Goal: Task Accomplishment & Management: Manage account settings

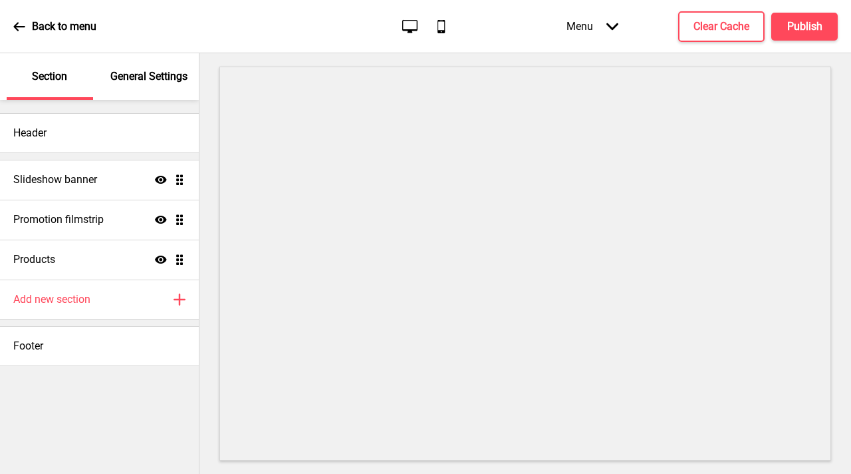
click at [154, 82] on p "General Settings" at bounding box center [148, 76] width 77 height 15
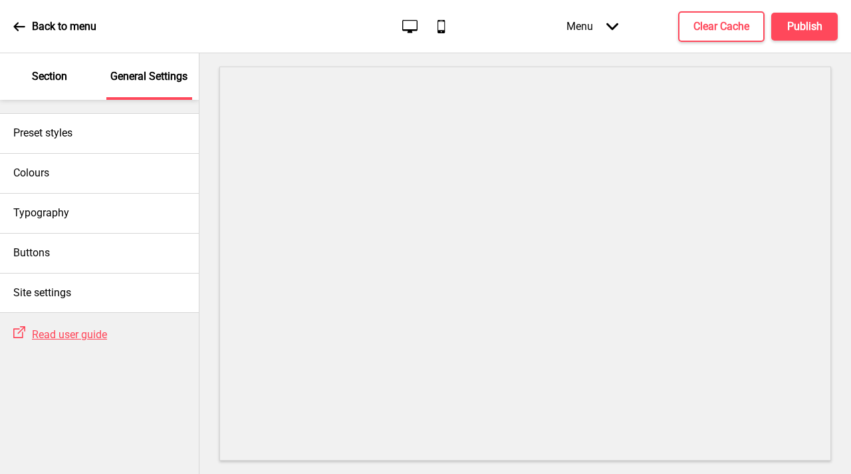
click at [61, 84] on div "Section" at bounding box center [50, 76] width 86 height 47
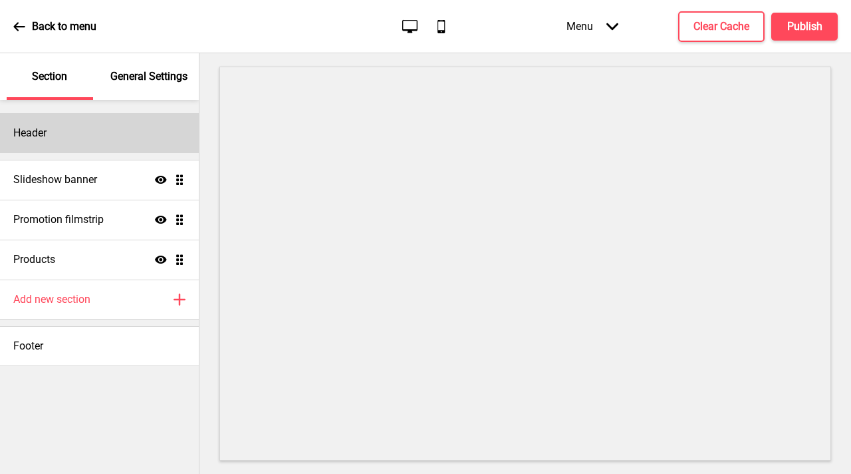
click at [98, 126] on div "Header" at bounding box center [99, 133] width 199 height 40
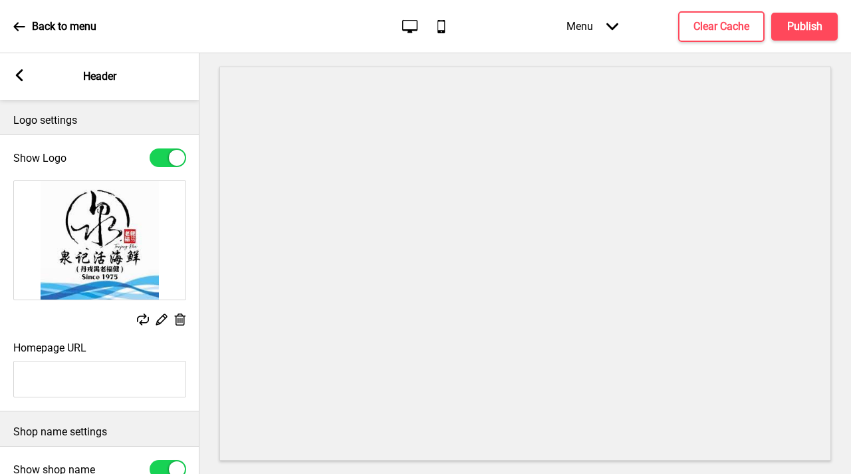
click at [33, 23] on p "Back to menu" at bounding box center [64, 26] width 65 height 15
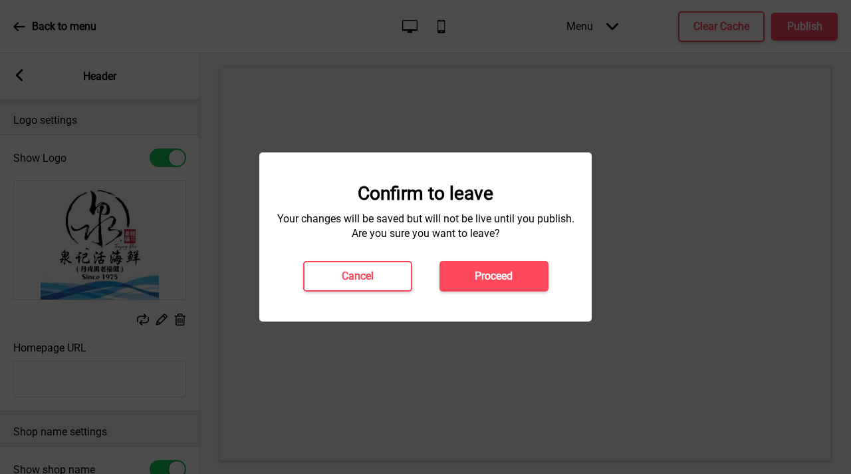
click at [443, 267] on button "Proceed" at bounding box center [494, 276] width 109 height 31
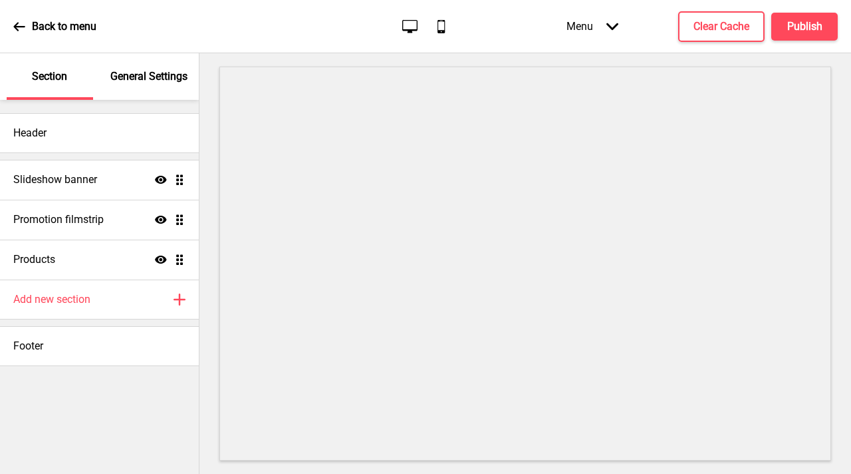
click at [147, 80] on p "General Settings" at bounding box center [148, 76] width 77 height 15
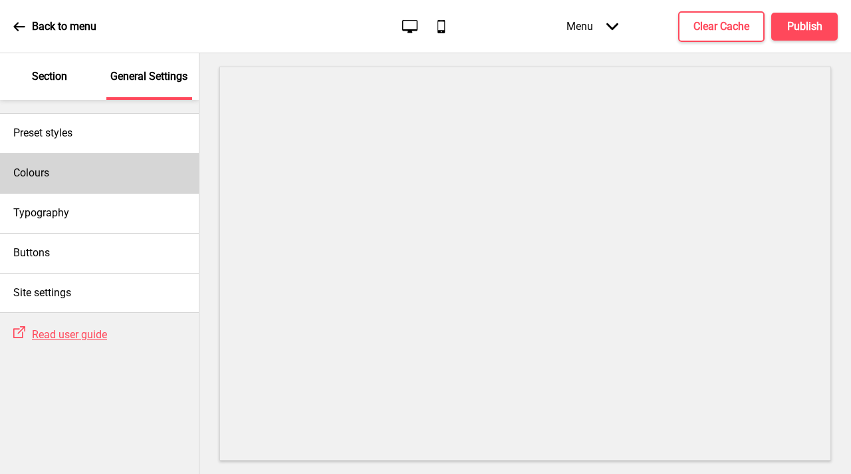
click at [150, 178] on div "Colours" at bounding box center [99, 173] width 199 height 40
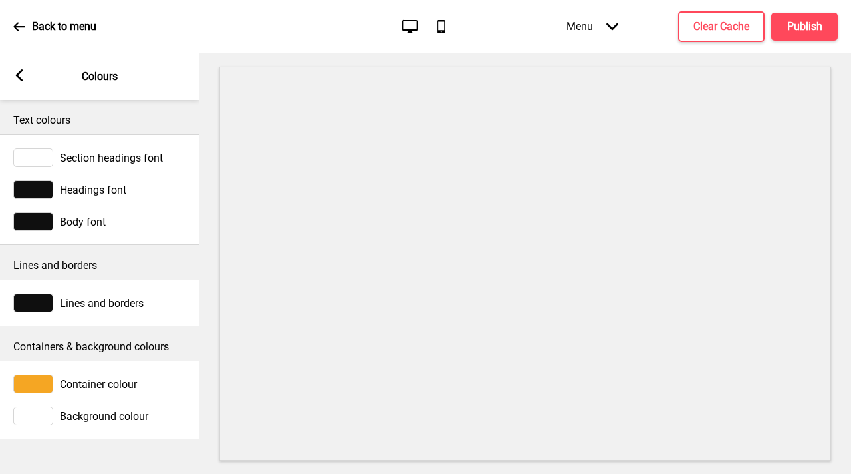
click at [34, 194] on div at bounding box center [33, 189] width 40 height 19
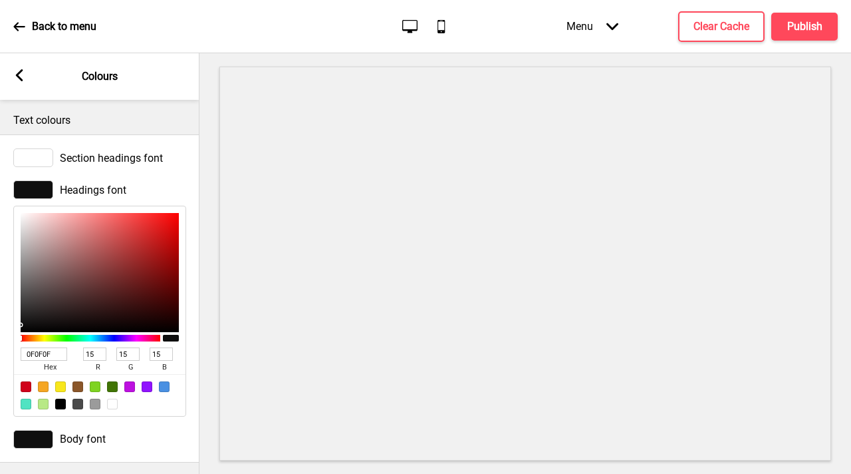
click at [34, 194] on div at bounding box center [33, 189] width 40 height 19
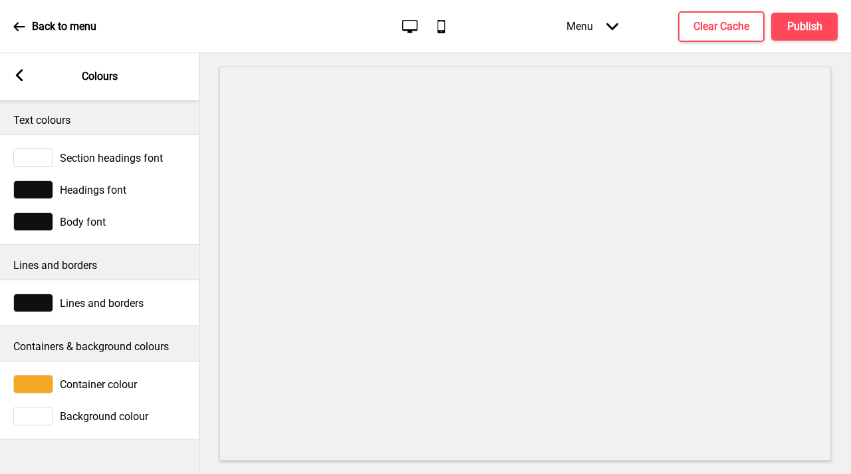
click at [34, 303] on div at bounding box center [33, 302] width 40 height 19
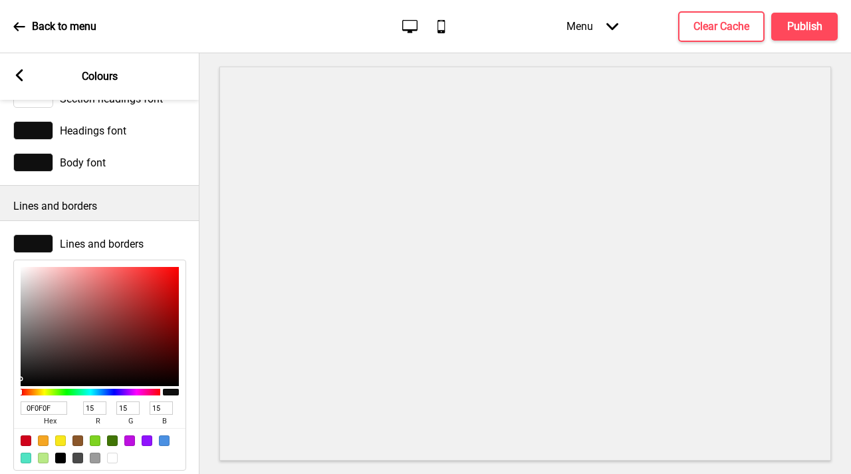
scroll to position [72, 0]
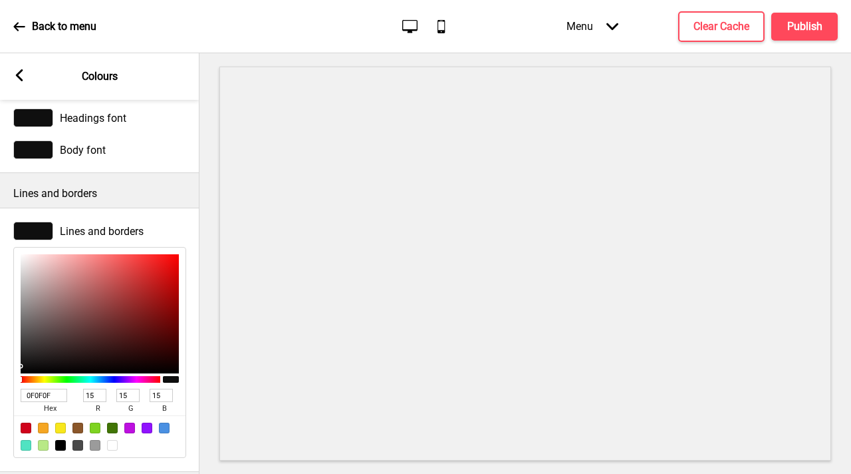
drag, startPoint x: 19, startPoint y: 364, endPoint x: 43, endPoint y: 382, distance: 30.3
click at [74, 341] on div "0F0F0F hex 15 r 15 g 15 b 100 a" at bounding box center [99, 352] width 173 height 211
type input "0D0D0D"
type input "13"
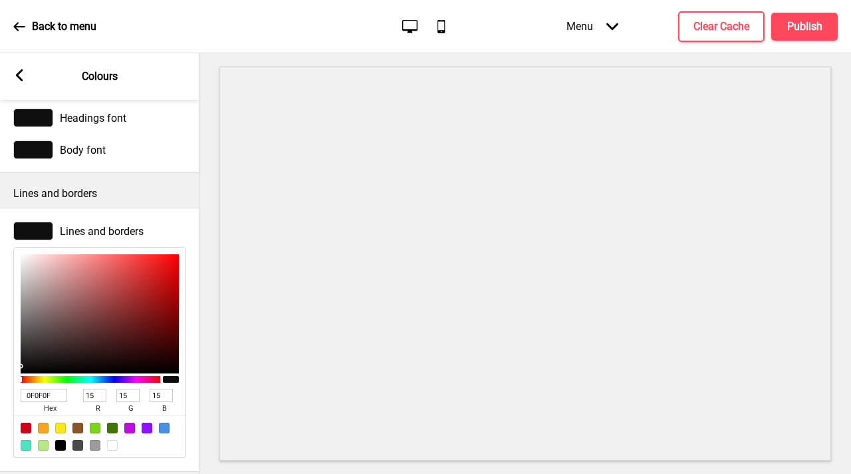
type input "13"
type input "100F0F"
type input "16"
type input "15"
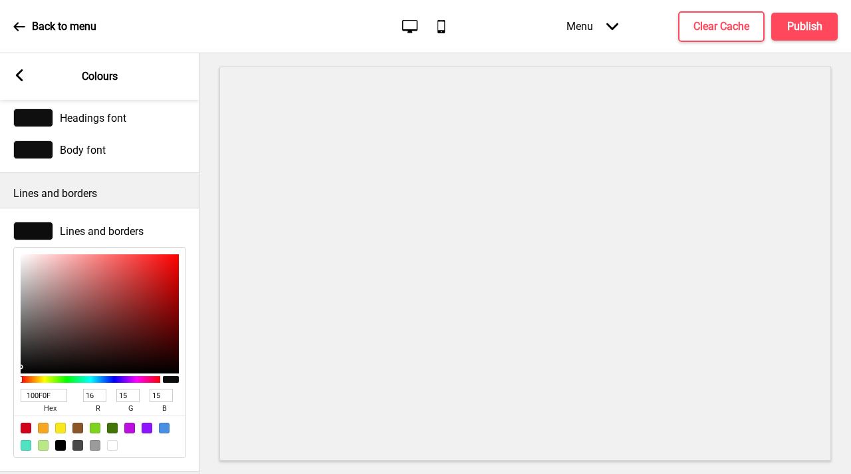
type input "181616"
type input "24"
type input "22"
type input "1A1717"
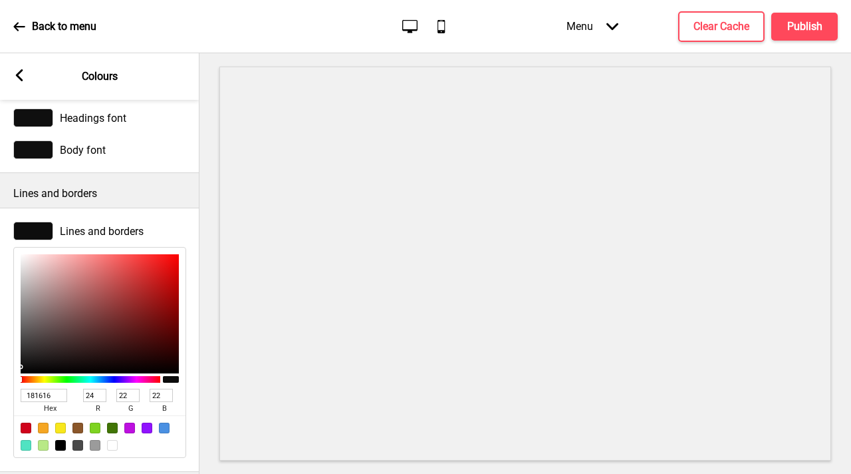
type input "26"
type input "23"
type input "1F1B1B"
type input "31"
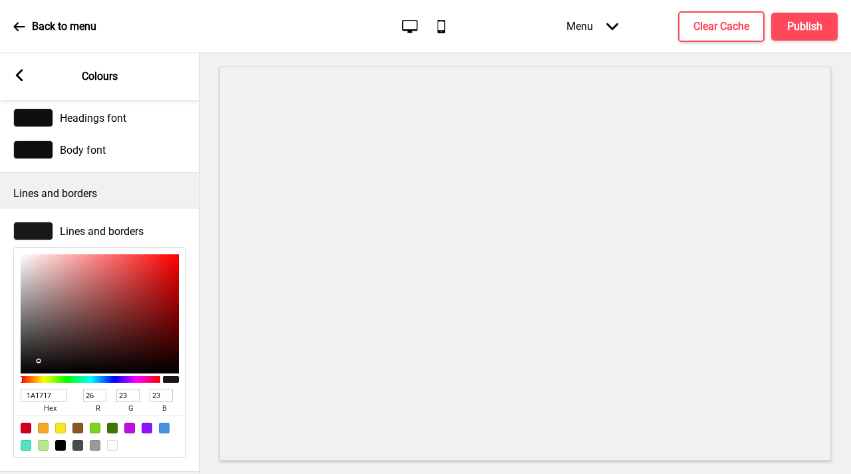
type input "27"
type input "251E1E"
type input "37"
type input "30"
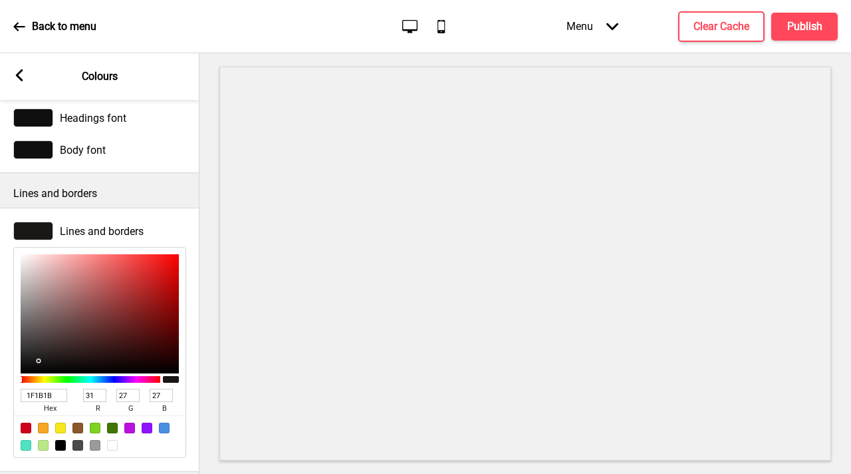
type input "30"
type input "282020"
type input "40"
type input "32"
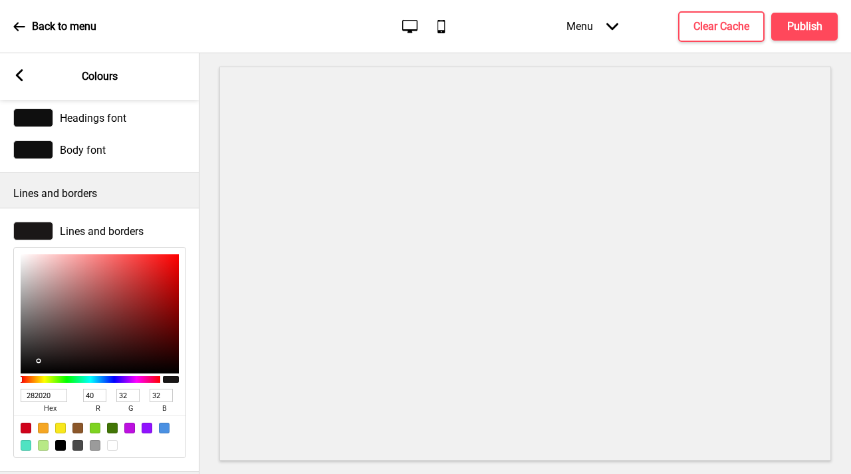
type input "2B2222"
type input "43"
type input "34"
type input "332727"
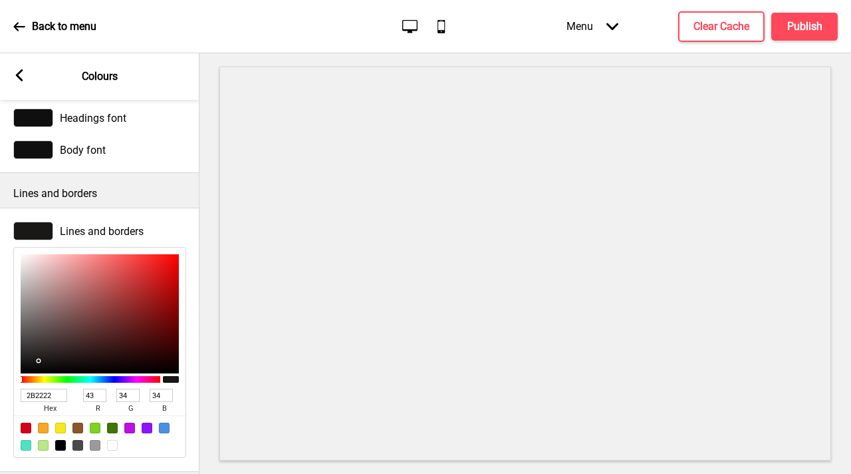
type input "51"
type input "39"
type input "3B2A2A"
type input "59"
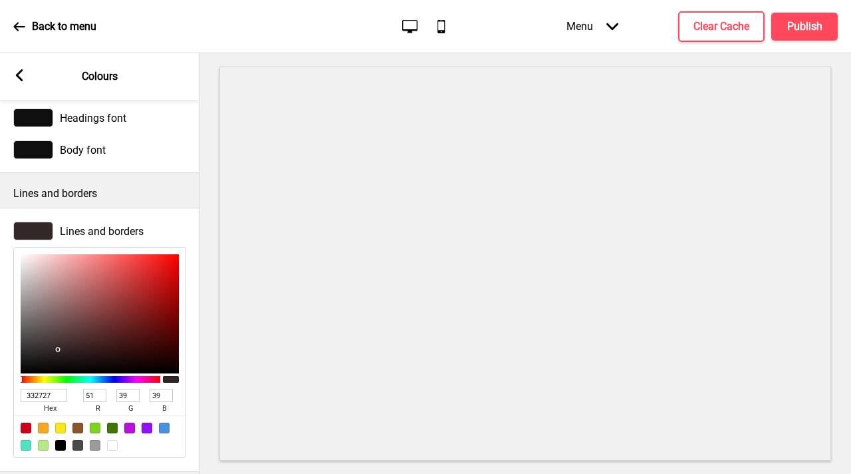
type input "42"
type input "3F2C2C"
type input "63"
type input "44"
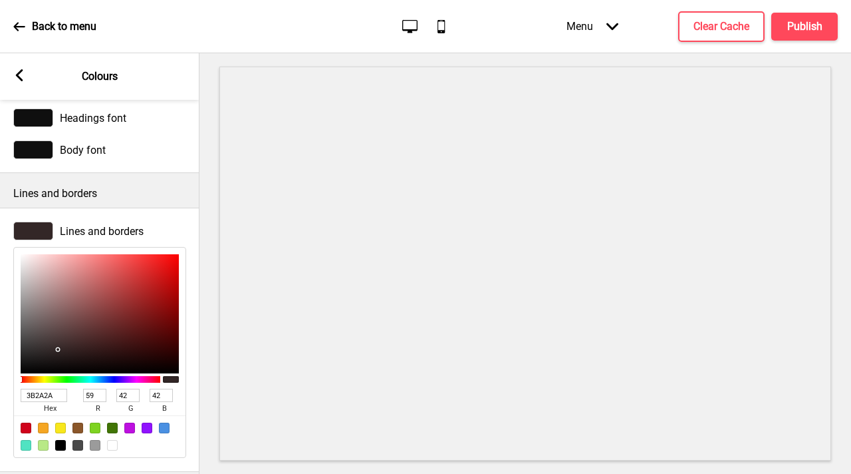
type input "44"
type input "402C2C"
type input "64"
type input "422D2D"
type input "66"
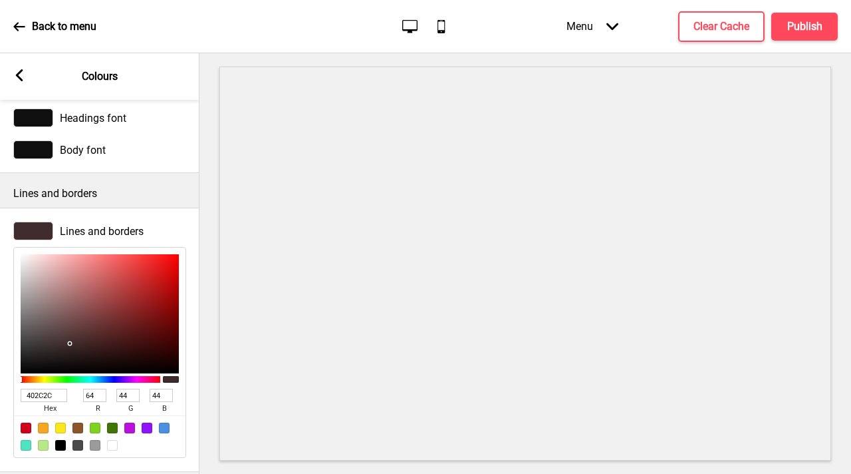
type input "45"
type input "462F2F"
type input "70"
type input "47"
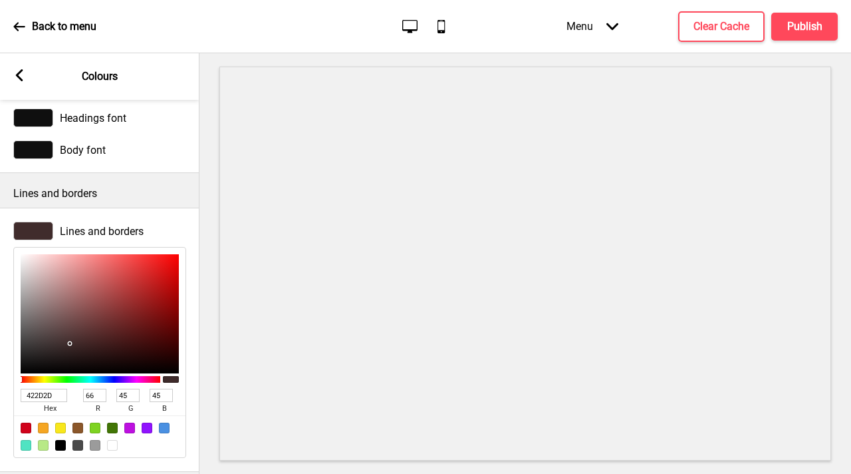
type input "47"
type input "493030"
type input "73"
type input "48"
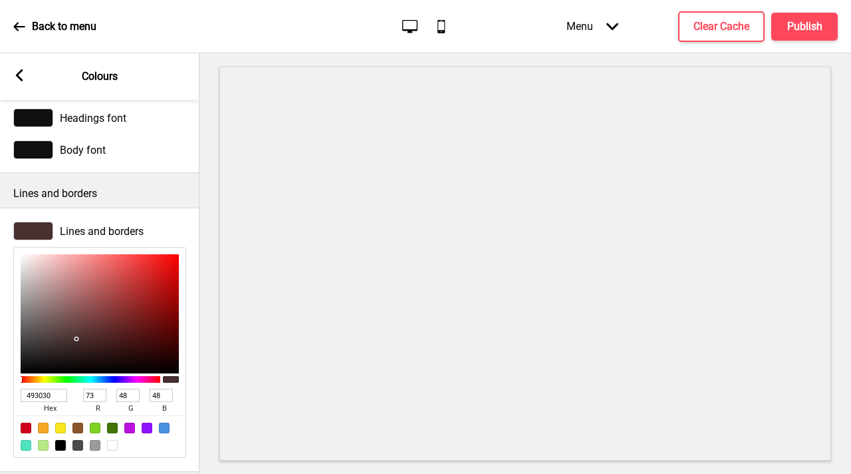
type input "4A3030"
type input "74"
type input "4C3131"
type input "76"
type input "49"
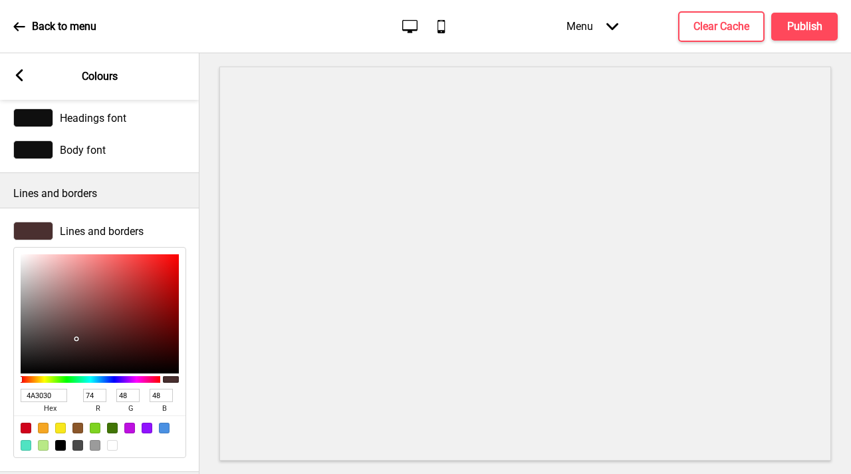
type input "49"
type input "4F3232"
type input "79"
type input "50"
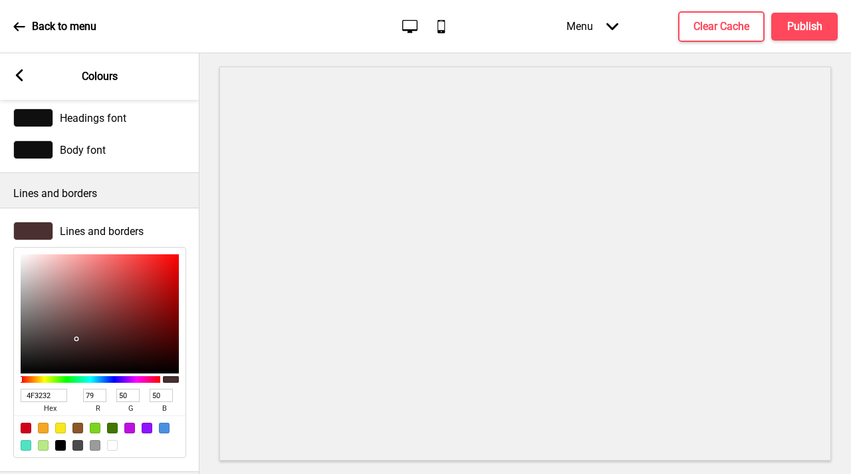
type input "513333"
type input "81"
type input "51"
type input "543333"
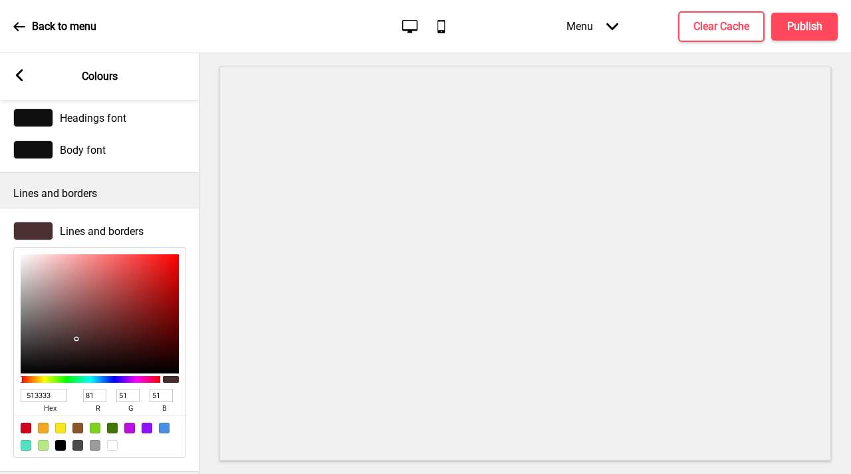
type input "84"
type input "633A3A"
type input "99"
type input "58"
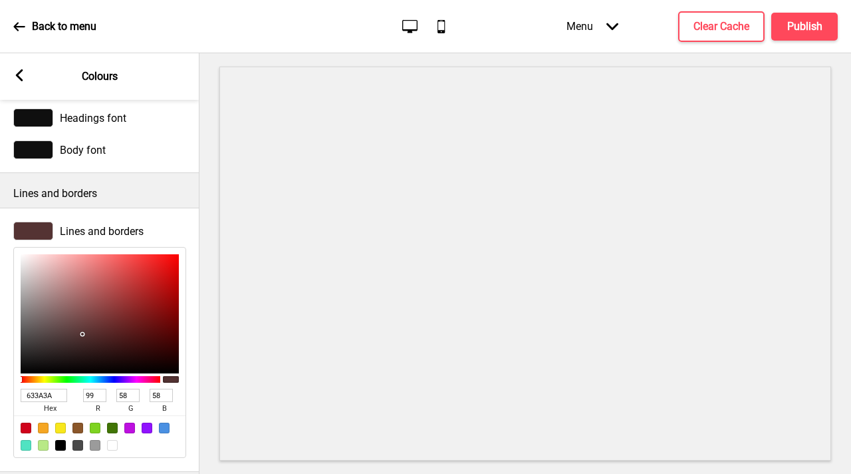
type input "6E3B3B"
type input "110"
type input "59"
type input "723C3C"
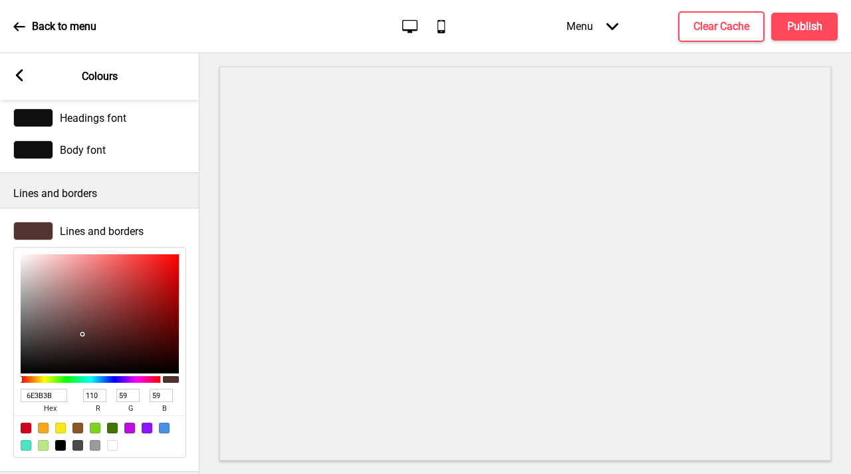
type input "114"
type input "60"
type input "793C3C"
type input "121"
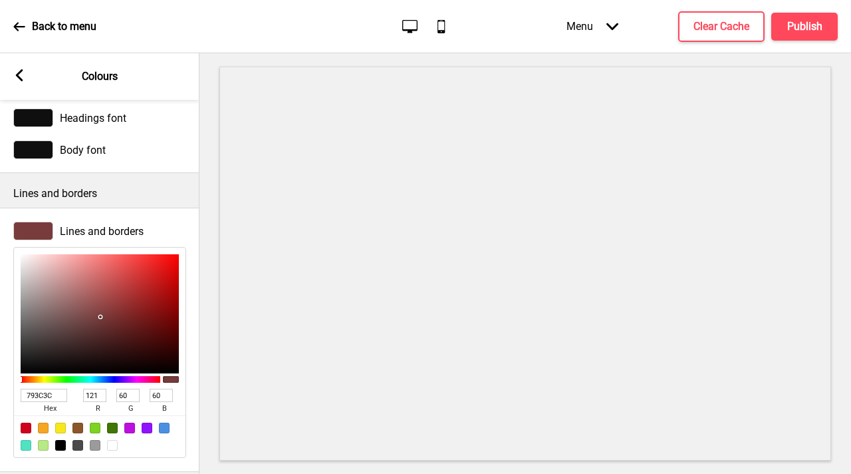
type input "793B3B"
type input "59"
type input "783A3A"
type input "120"
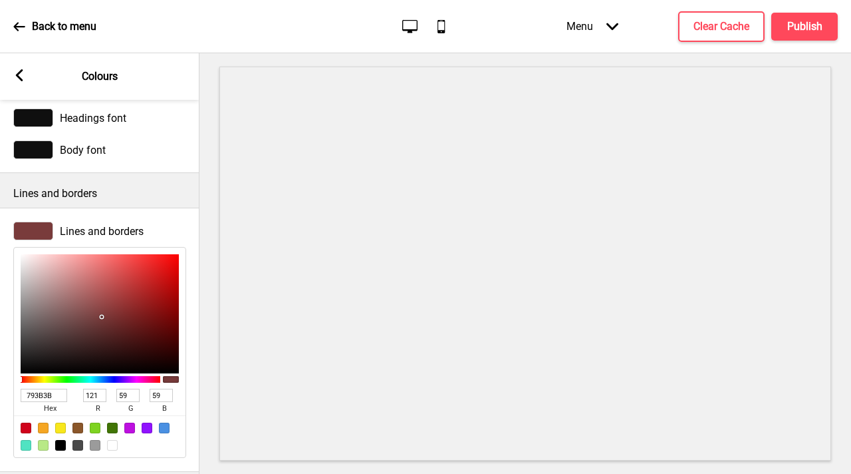
type input "58"
type input "793B3B"
type input "121"
type input "59"
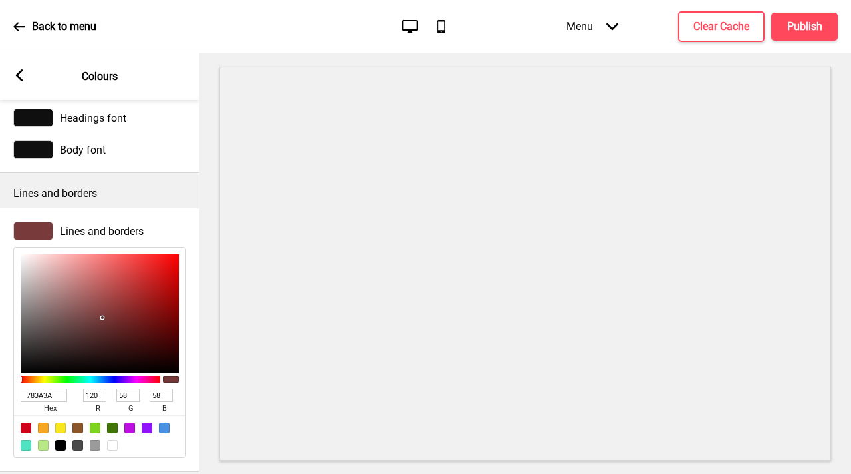
type input "59"
type input "7B3B3B"
type input "123"
type input "7C3B3B"
type input "124"
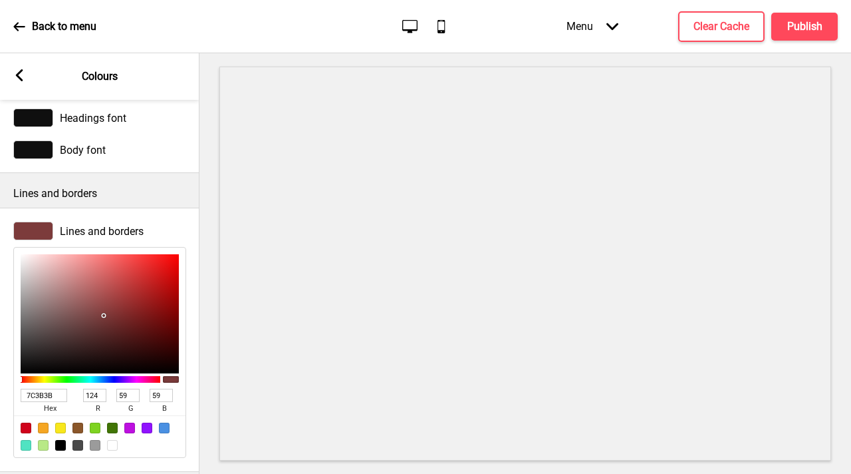
type input "833B3B"
type input "131"
type input "8B3A3A"
type input "139"
type input "58"
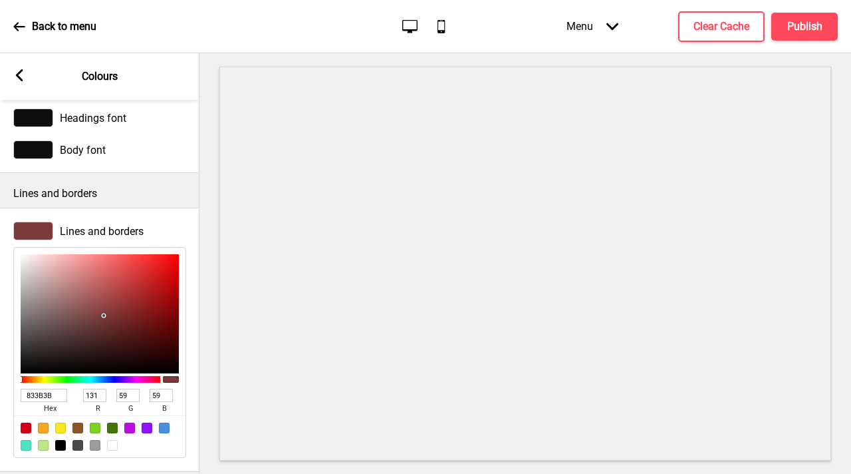
type input "58"
type input "933939"
type input "147"
type input "57"
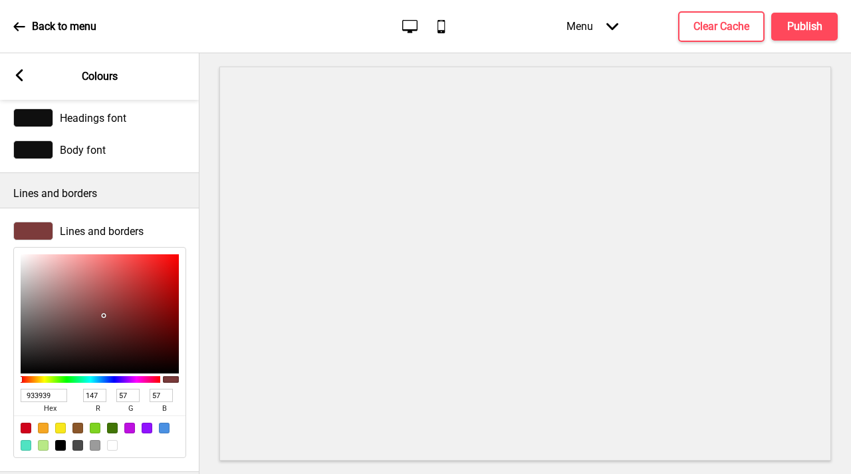
type input "953939"
type input "149"
type input "963838"
type input "150"
type input "56"
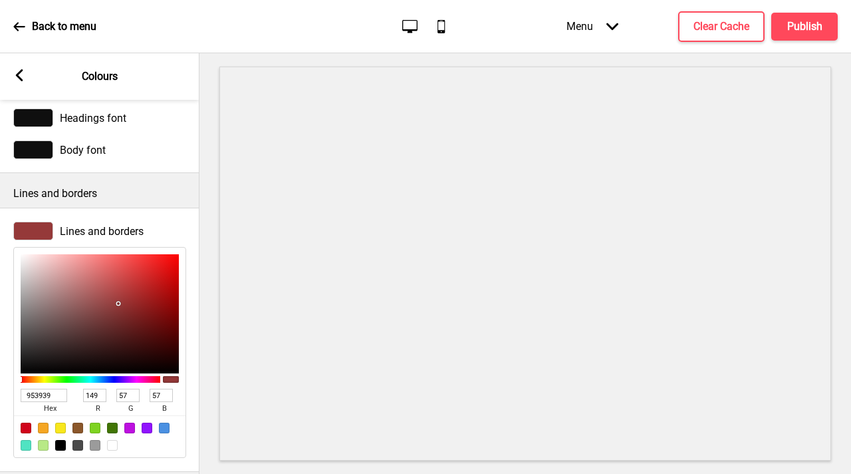
type input "56"
type input "973939"
type input "151"
type input "57"
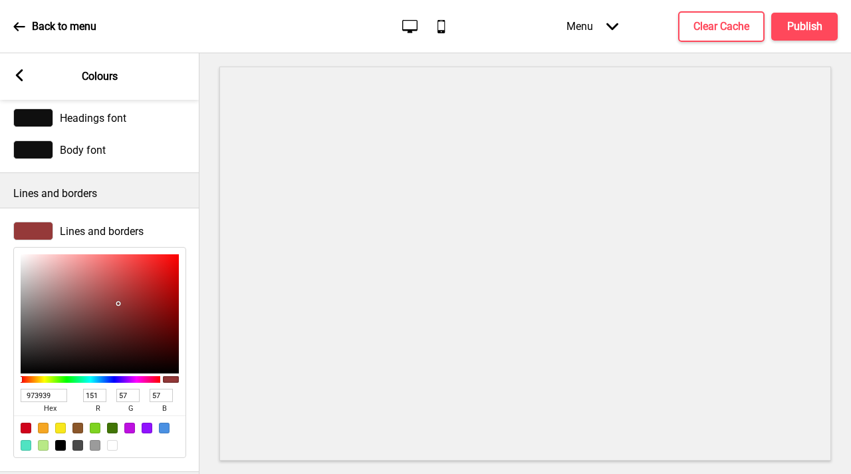
drag, startPoint x: 24, startPoint y: 366, endPoint x: 120, endPoint y: 302, distance: 115.5
click at [120, 302] on div at bounding box center [100, 313] width 158 height 119
type input "933636"
type input "147"
type input "54"
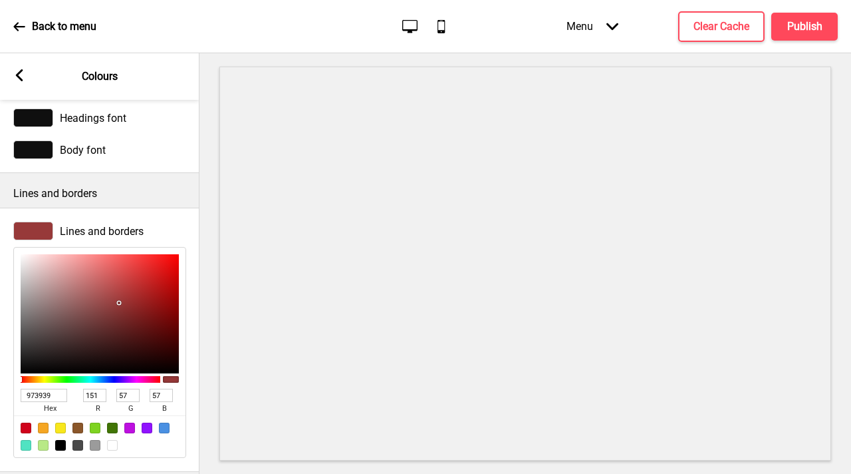
type input "54"
type input "903838"
type input "144"
type input "56"
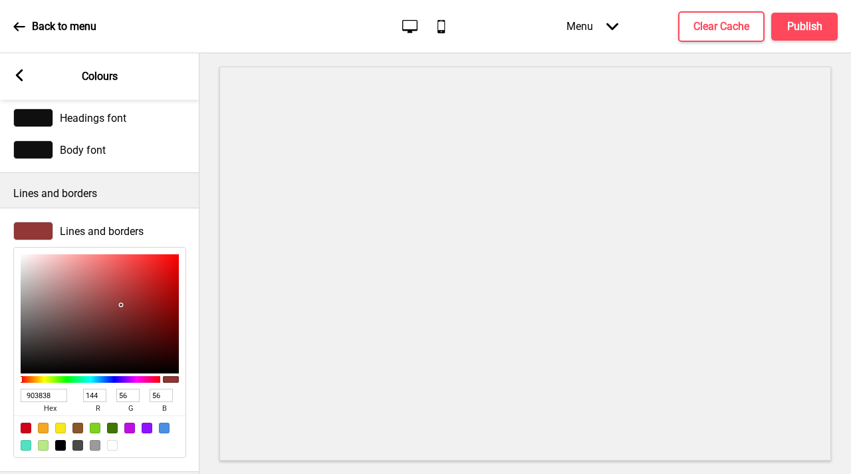
type input "863C3C"
type input "134"
type input "60"
type input "634545"
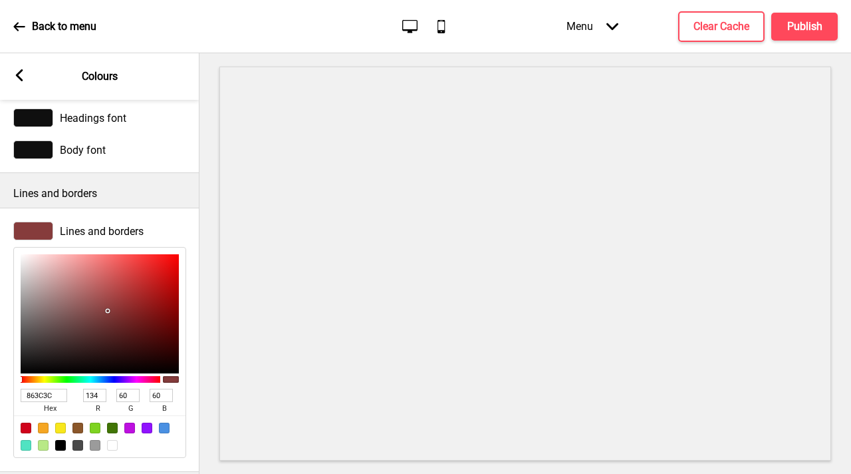
type input "99"
type input "69"
type input "493D3D"
type input "73"
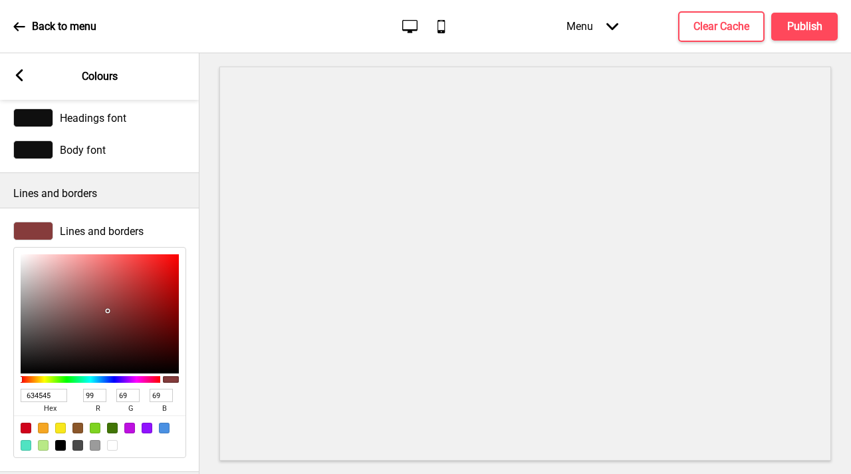
type input "61"
type input "333030"
type input "51"
type input "48"
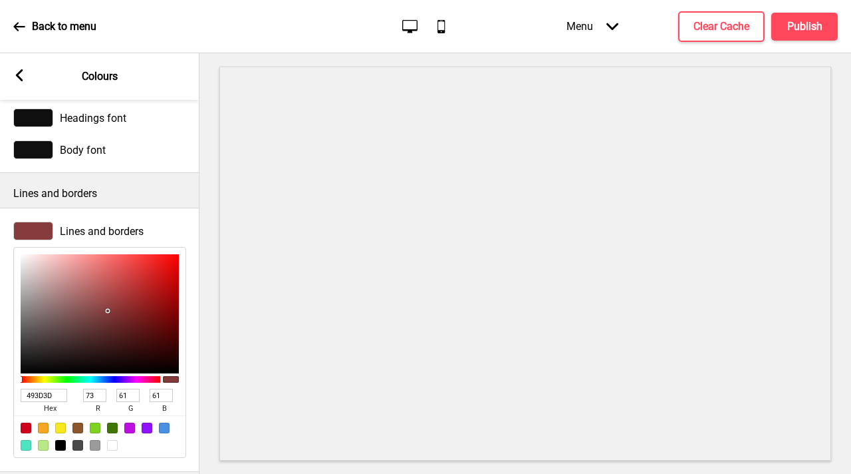
type input "48"
type input "1E1E1E"
type input "30"
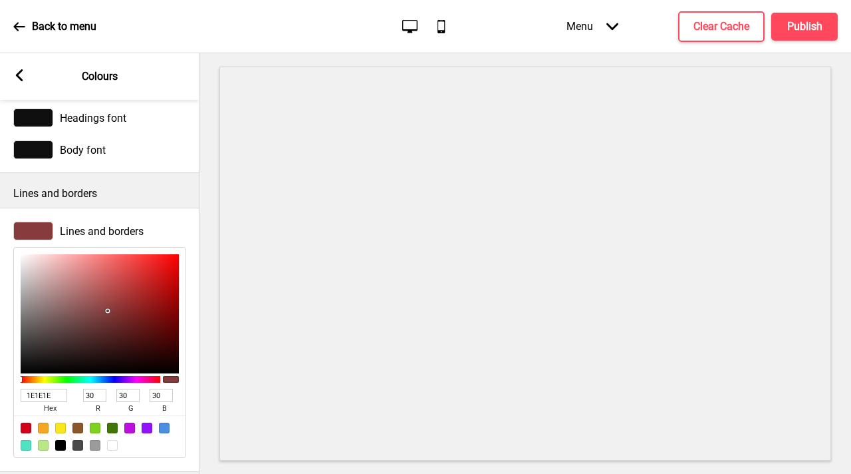
type input "101010"
type input "16"
type input "030303"
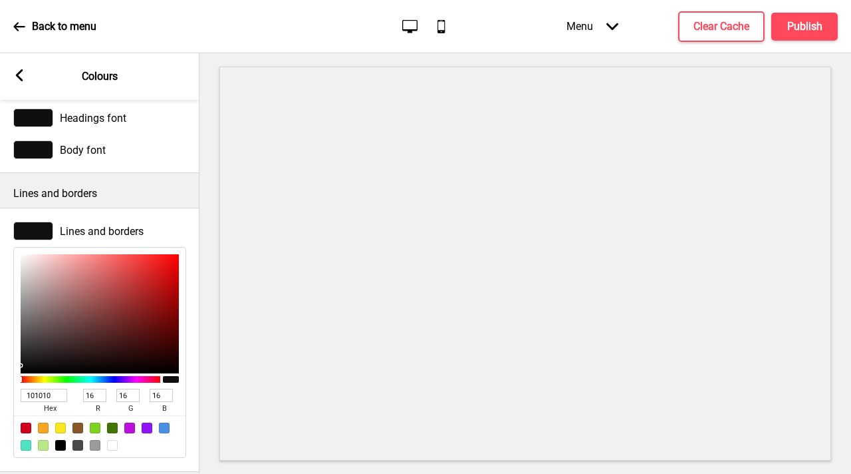
type input "3"
type input "000000"
type input "0"
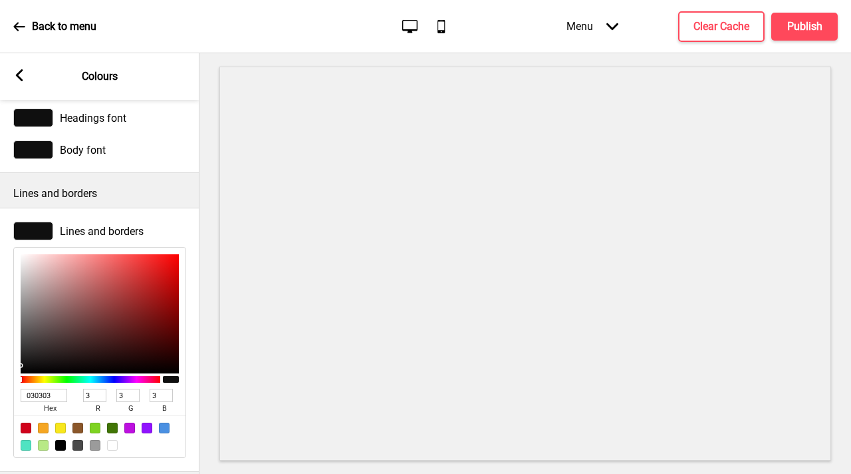
type input "0"
drag, startPoint x: 121, startPoint y: 304, endPoint x: 11, endPoint y: 368, distance: 127.0
click at [0, 387] on div "Lines and borders 000000 hex 0 r 0 g 0 b 100 a" at bounding box center [100, 339] width 200 height 249
type input "040404"
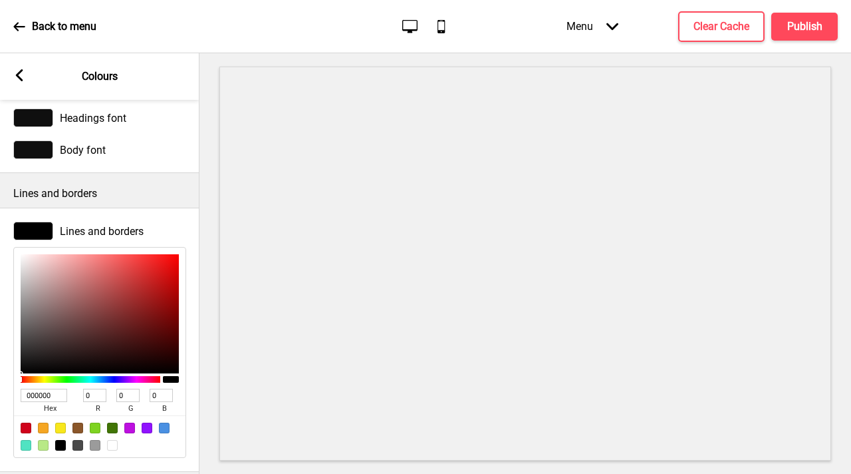
type input "4"
type input "070707"
type input "7"
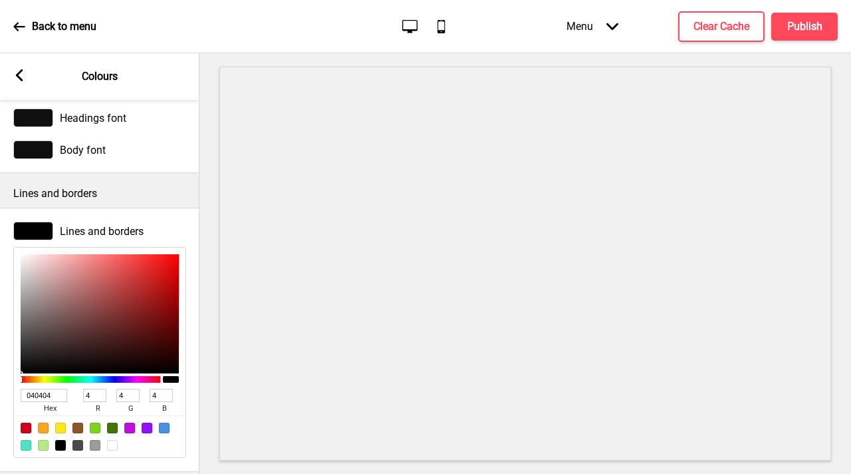
type input "7"
type input "0A0909"
type input "10"
type input "9"
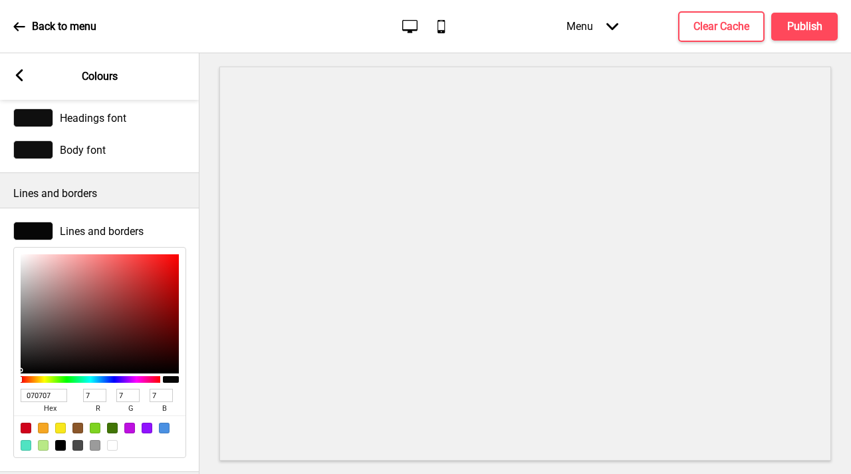
type input "9"
type input "0B0B0B"
type input "11"
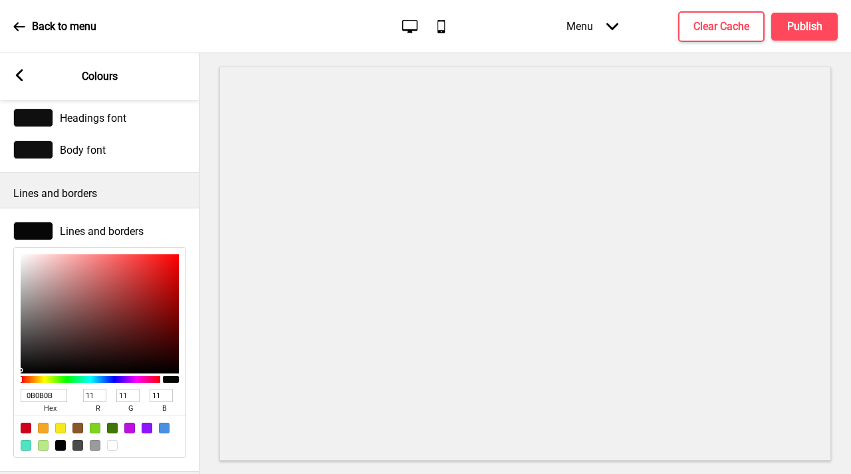
type input "0D0C0C"
type input "13"
type input "12"
type input "0E0D0D"
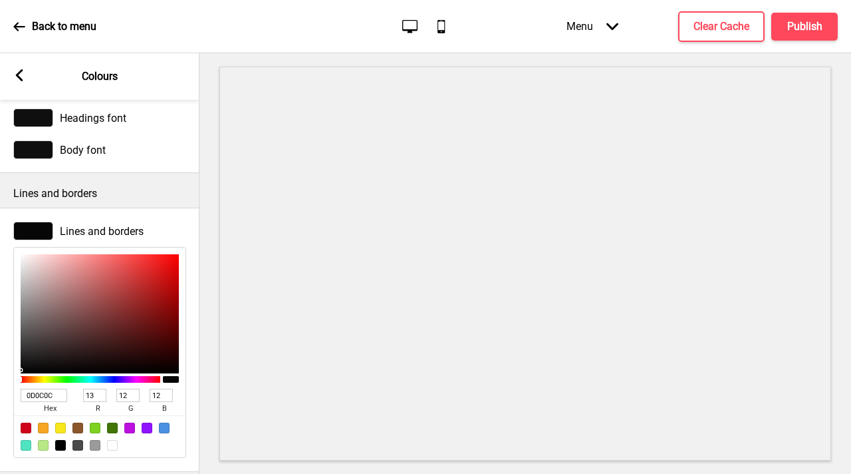
type input "14"
type input "13"
type input "0D0C0C"
type input "13"
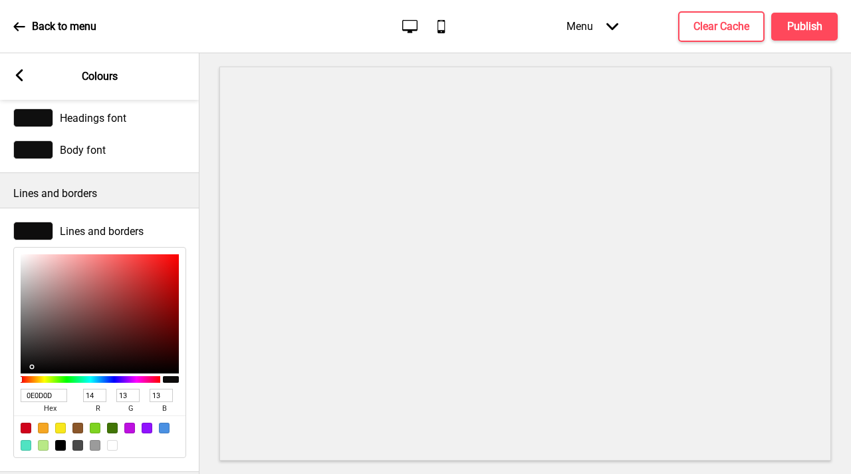
type input "12"
type input "0A0A0A"
type input "10"
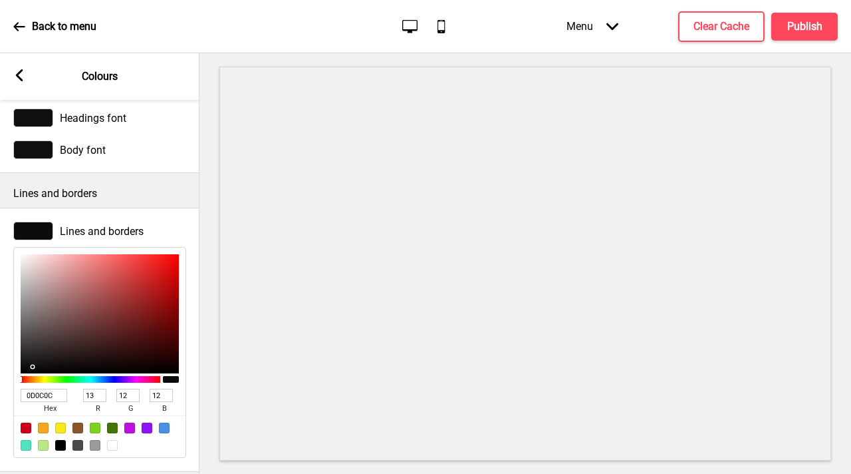
type input "10"
type input "070707"
type input "7"
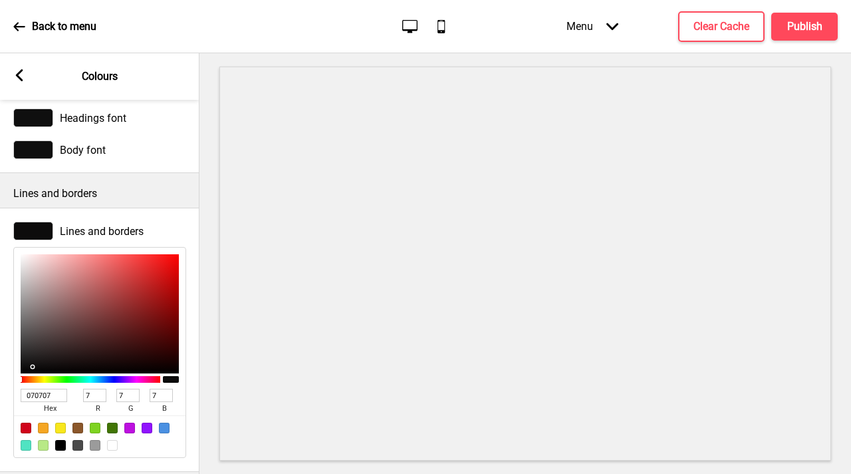
type input "060606"
drag, startPoint x: 22, startPoint y: 370, endPoint x: 44, endPoint y: 316, distance: 58.8
click at [15, 377] on div "000000 hex 0 r 0 g 0 b 100 a" at bounding box center [99, 352] width 173 height 211
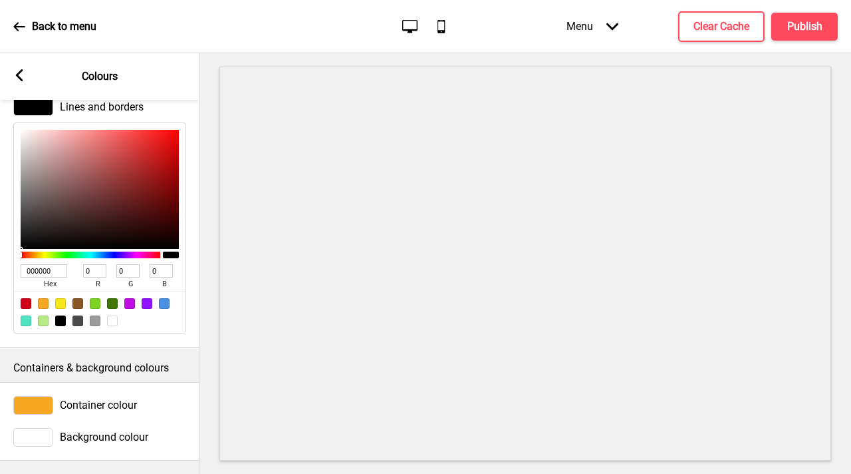
scroll to position [206, 0]
click at [38, 430] on div at bounding box center [33, 437] width 40 height 19
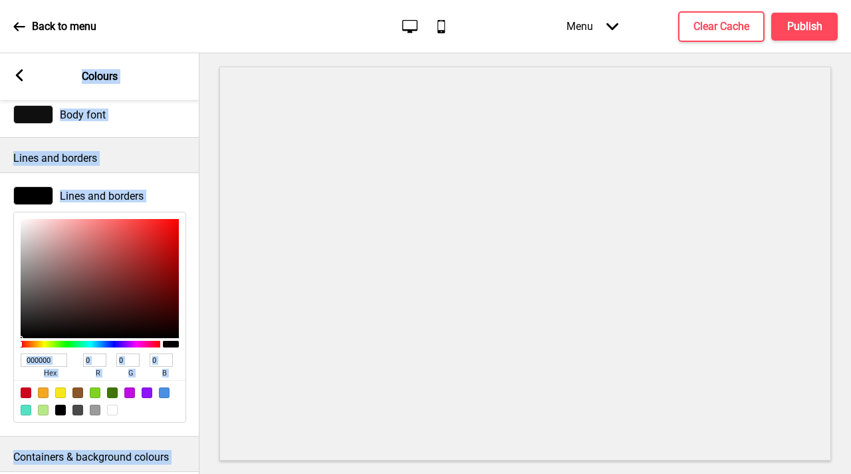
scroll to position [0, 0]
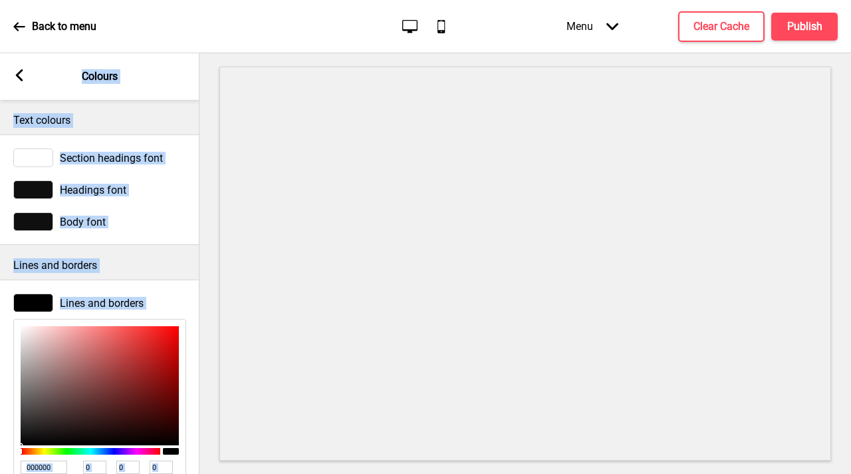
drag, startPoint x: 26, startPoint y: 343, endPoint x: 0, endPoint y: 72, distance: 272.6
click at [0, 72] on div "Arrow left Colours Text colours Section headings font Headings font Body font L…" at bounding box center [100, 263] width 200 height 420
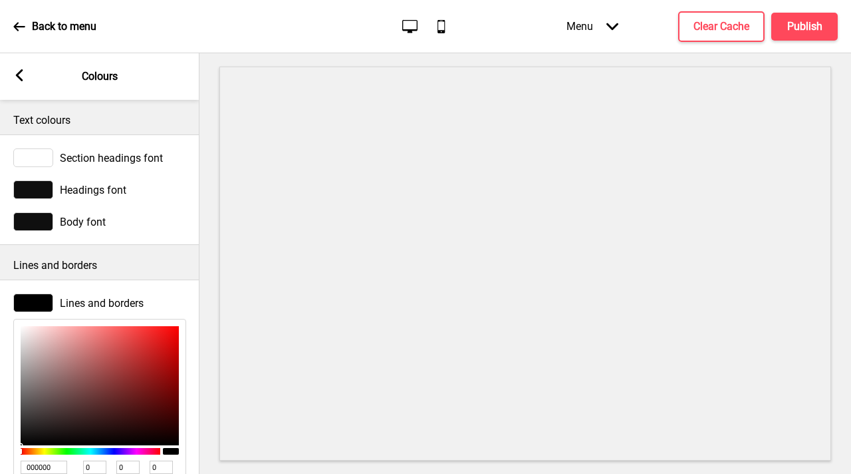
click at [170, 261] on p "Lines and borders" at bounding box center [99, 265] width 173 height 15
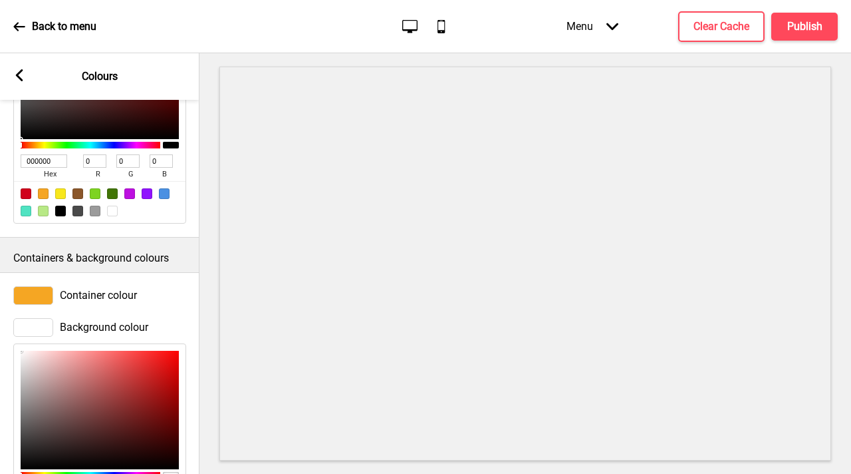
scroll to position [307, 0]
click at [41, 295] on div at bounding box center [33, 294] width 40 height 19
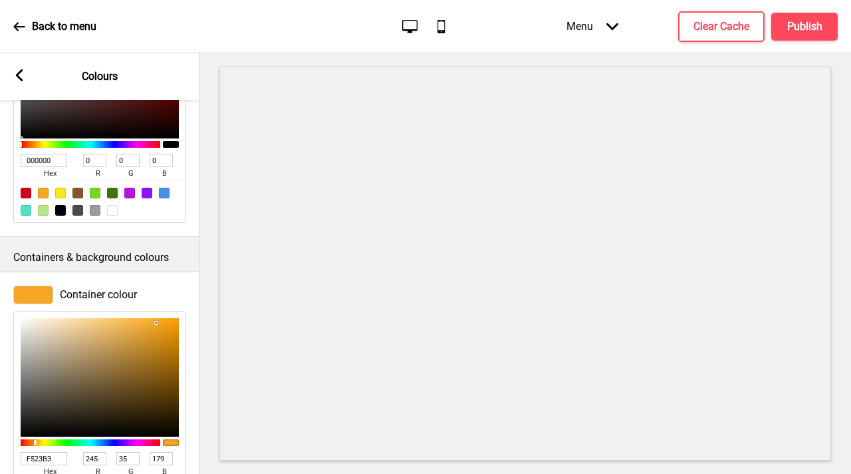
click at [144, 442] on div at bounding box center [91, 442] width 140 height 7
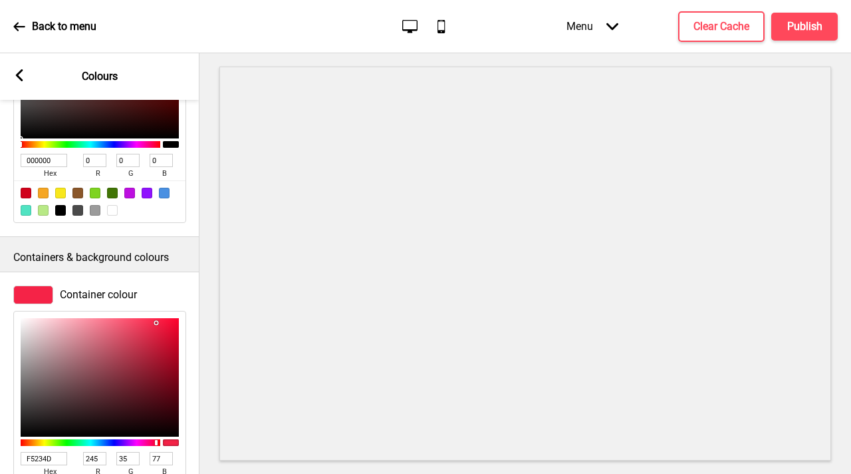
drag, startPoint x: 144, startPoint y: 443, endPoint x: 153, endPoint y: 442, distance: 8.7
click at [155, 444] on div at bounding box center [156, 442] width 3 height 5
drag, startPoint x: 156, startPoint y: 324, endPoint x: 134, endPoint y: 352, distance: 35.1
click at [134, 352] on div at bounding box center [100, 377] width 158 height 119
drag, startPoint x: 134, startPoint y: 355, endPoint x: 102, endPoint y: 324, distance: 44.7
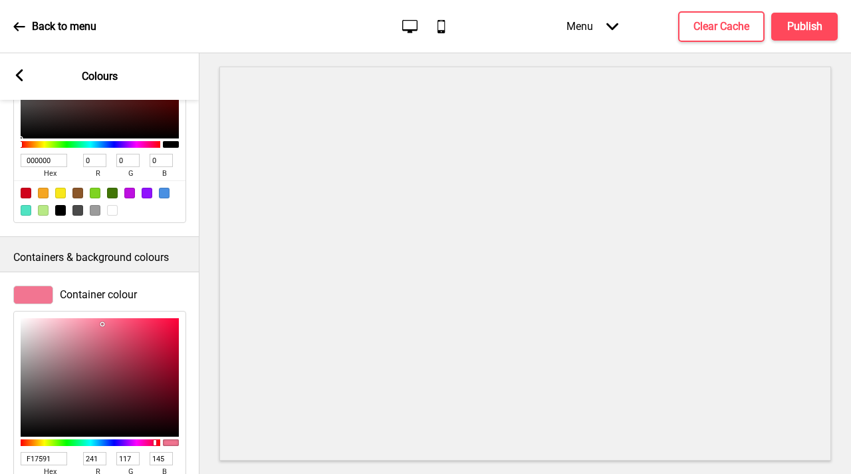
click at [102, 324] on div at bounding box center [100, 377] width 158 height 119
drag, startPoint x: 102, startPoint y: 326, endPoint x: 94, endPoint y: 308, distance: 19.9
click at [94, 308] on div "FF89A7 hex 255 r 137 g 167 b 100 a" at bounding box center [99, 412] width 173 height 217
drag, startPoint x: 93, startPoint y: 320, endPoint x: 65, endPoint y: 323, distance: 28.8
click at [65, 323] on div at bounding box center [100, 377] width 158 height 119
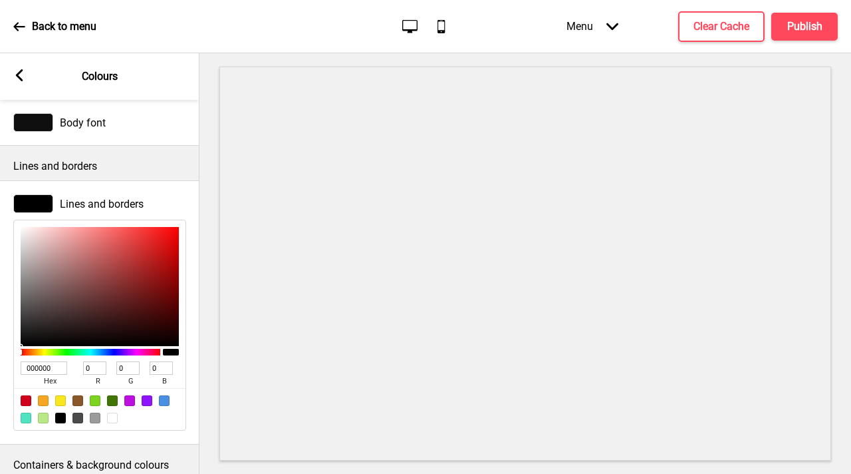
scroll to position [0, 0]
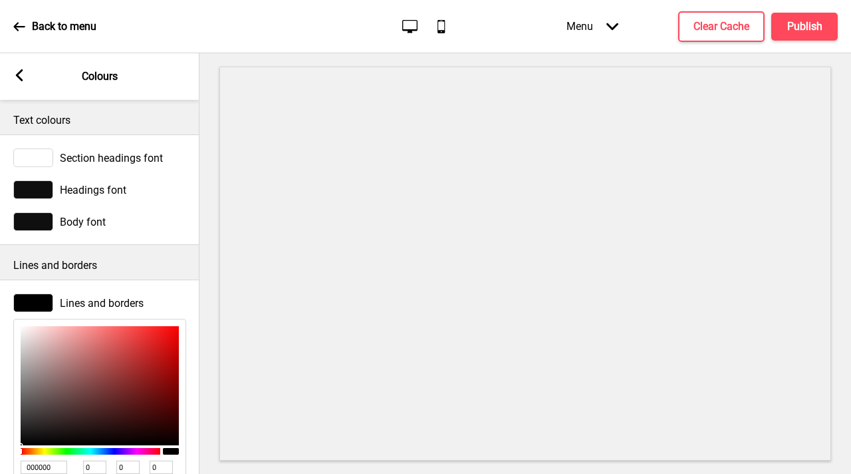
click at [19, 78] on g at bounding box center [19, 75] width 12 height 12
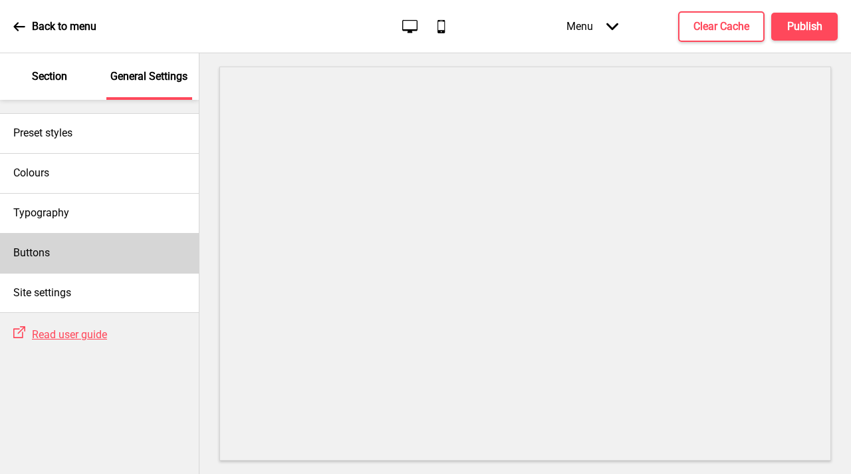
click at [84, 241] on div "Buttons" at bounding box center [99, 253] width 199 height 40
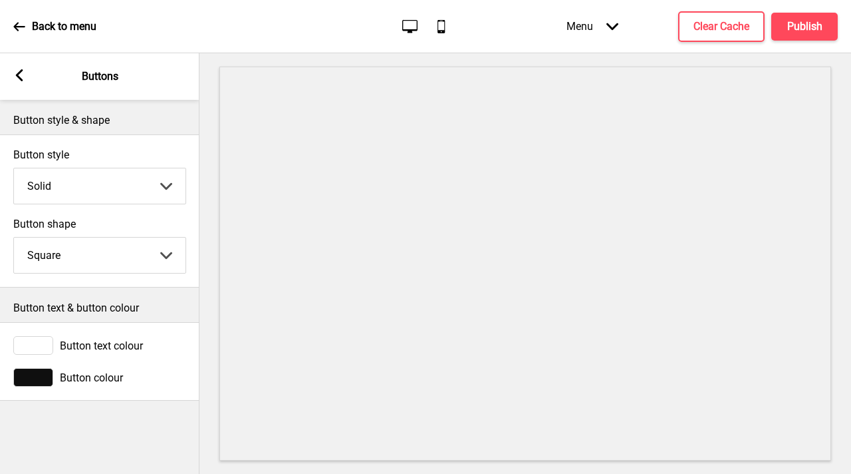
click at [39, 378] on div at bounding box center [33, 377] width 40 height 19
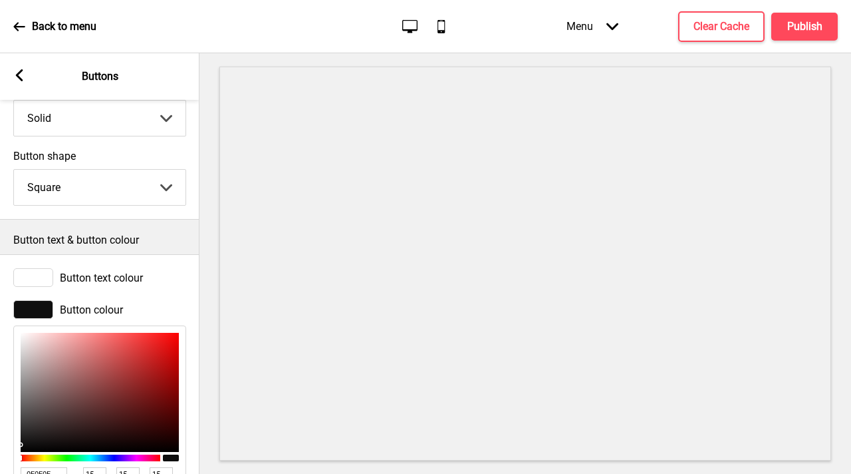
scroll to position [156, 0]
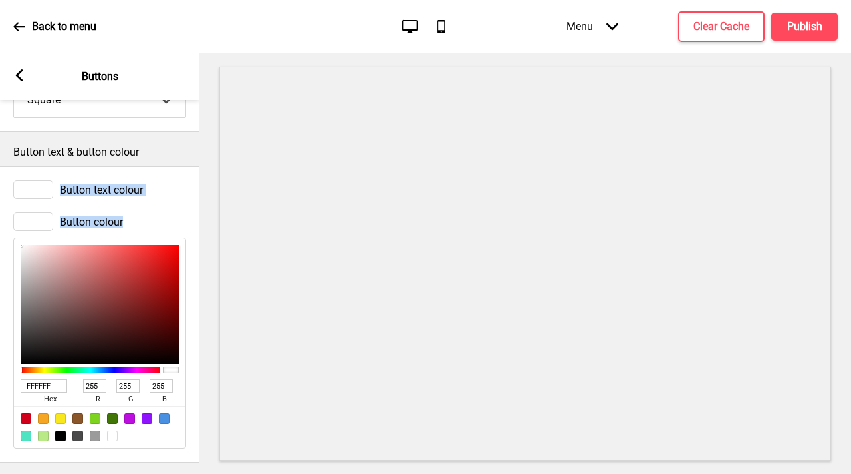
drag, startPoint x: 35, startPoint y: 273, endPoint x: 0, endPoint y: 161, distance: 117.0
click at [0, 161] on div "Button text & button colour Button text colour Button colour FFFFFF hex 255 r 2…" at bounding box center [100, 297] width 200 height 331
click at [39, 179] on div "Button text colour" at bounding box center [100, 190] width 200 height 32
click at [38, 186] on div at bounding box center [33, 189] width 40 height 19
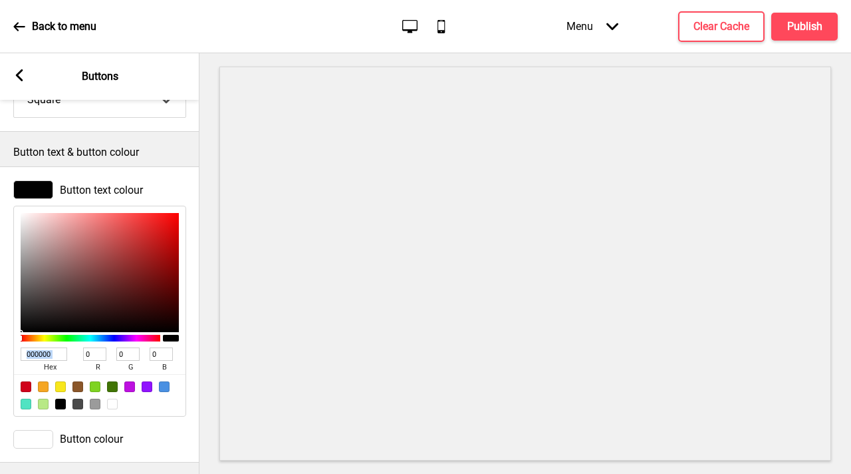
drag, startPoint x: 93, startPoint y: 303, endPoint x: 14, endPoint y: 364, distance: 100.5
click at [14, 364] on div "000000 hex 0 r 0 g 0 b 100 a" at bounding box center [99, 311] width 173 height 211
click at [789, 26] on h4 "Publish" at bounding box center [804, 26] width 35 height 15
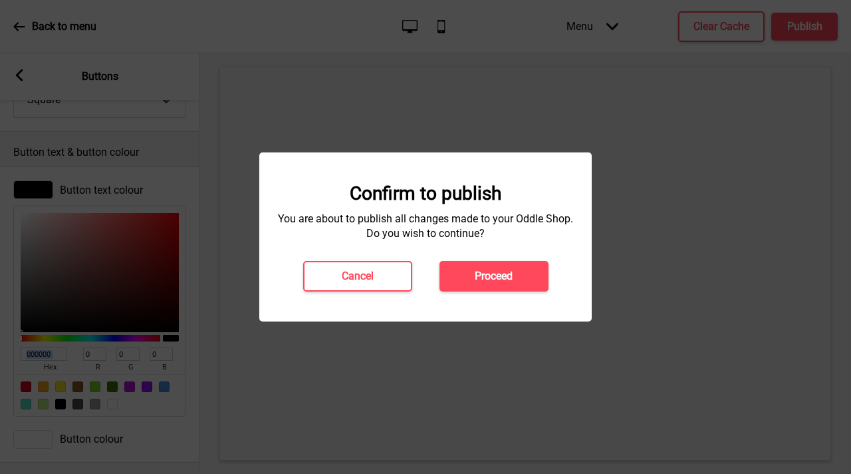
click at [488, 270] on h4 "Proceed" at bounding box center [494, 276] width 38 height 15
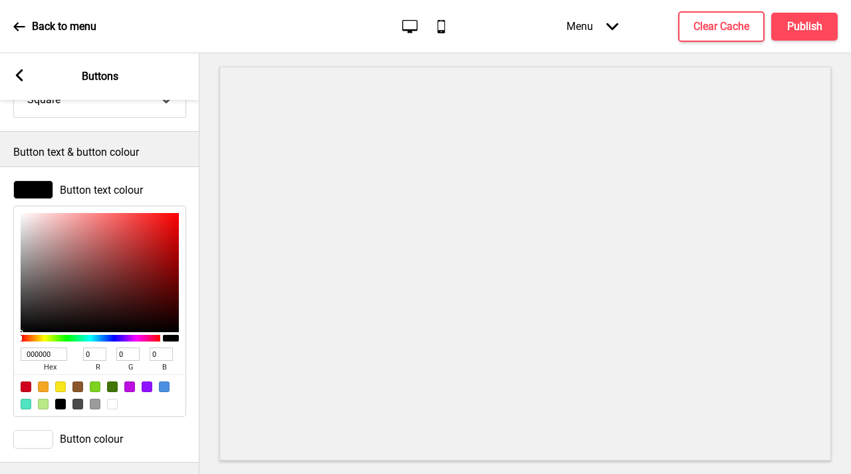
click at [718, 9] on div "Menu Arrow down Product Page Store Information Checkout Thank you Terms & Condi…" at bounding box center [675, 26] width 325 height 39
click at [724, 34] on button "Clear Cache" at bounding box center [721, 26] width 86 height 31
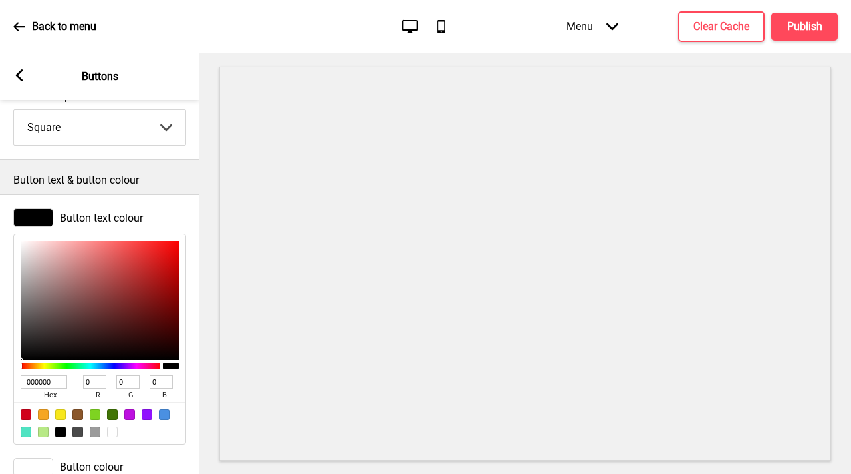
scroll to position [0, 0]
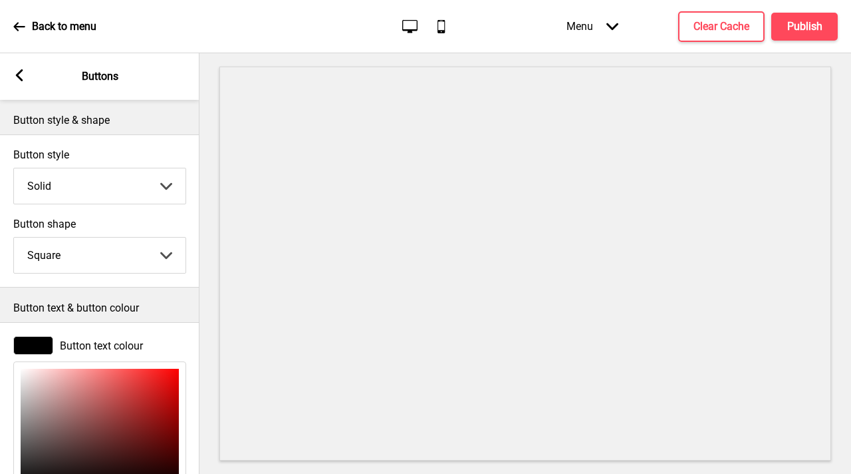
click at [17, 74] on icon at bounding box center [19, 75] width 7 height 12
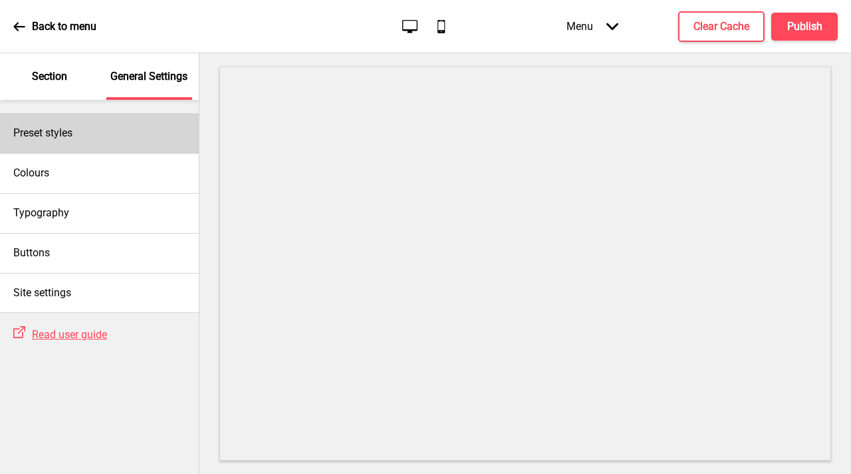
click at [114, 130] on div "Preset styles" at bounding box center [99, 133] width 199 height 40
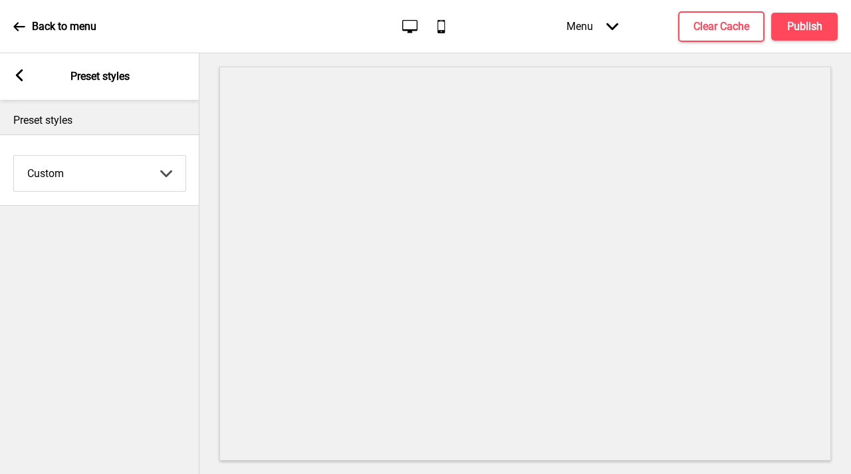
click at [128, 172] on select "Coffee Contrast Dark Earth Marine Minimalist Modern Oddle Pastel Yellow Fruits …" at bounding box center [100, 173] width 172 height 35
click at [14, 156] on select "Coffee Contrast Dark Earth Marine Minimalist Modern Oddle Pastel Yellow Fruits …" at bounding box center [100, 173] width 172 height 35
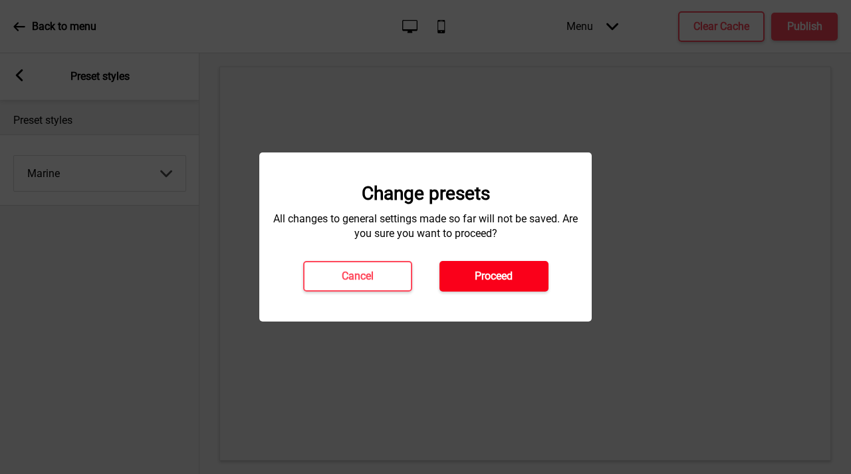
click at [509, 275] on h4 "Proceed" at bounding box center [494, 276] width 38 height 15
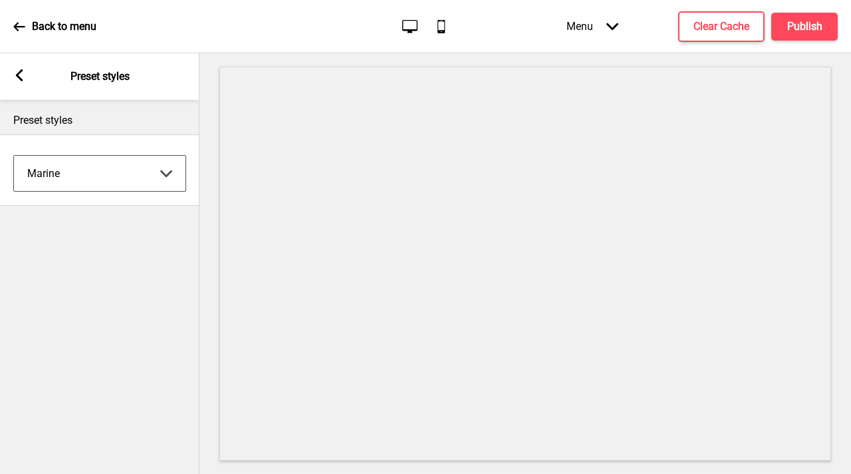
click at [66, 176] on select "Coffee Contrast Dark Earth Marine Minimalist Modern Oddle Pastel Yellow Fruits …" at bounding box center [100, 173] width 172 height 35
click at [14, 156] on select "Coffee Contrast Dark Earth Marine Minimalist Modern Oddle Pastel Yellow Fruits …" at bounding box center [100, 173] width 172 height 35
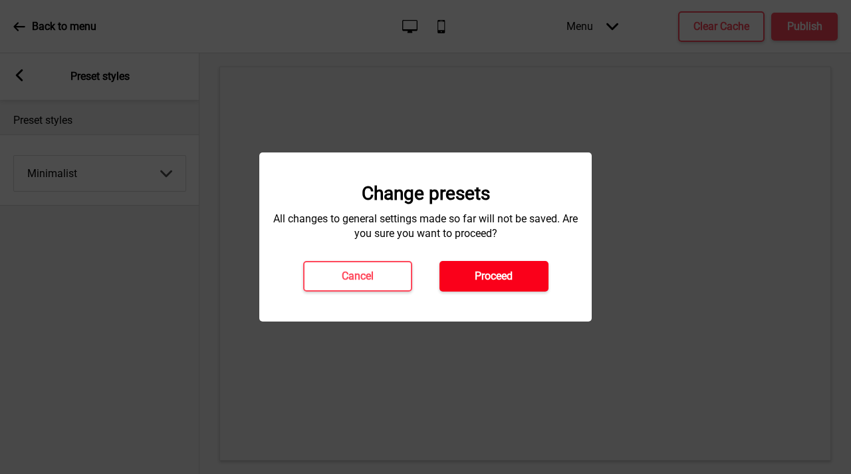
click at [509, 265] on button "Proceed" at bounding box center [494, 276] width 109 height 31
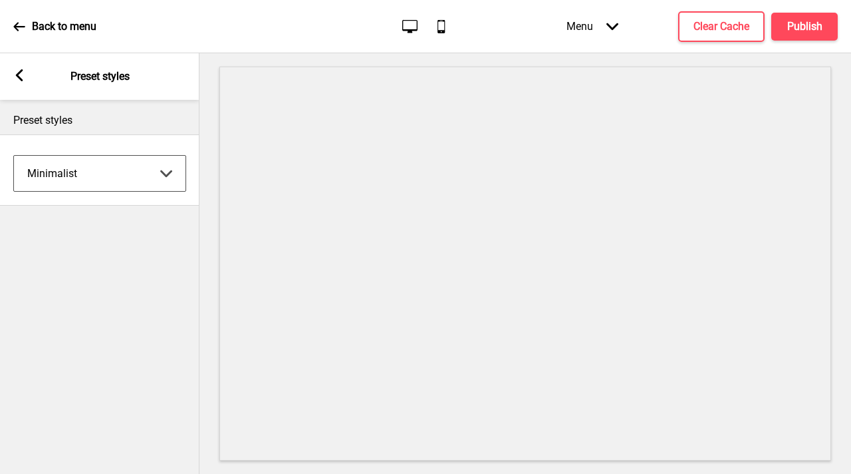
click at [98, 185] on select "Coffee Contrast Dark Earth Marine Minimalist Modern Oddle Pastel Yellow Fruits …" at bounding box center [100, 173] width 172 height 35
click at [14, 156] on select "Coffee Contrast Dark Earth Marine Minimalist Modern Oddle Pastel Yellow Fruits …" at bounding box center [100, 173] width 172 height 35
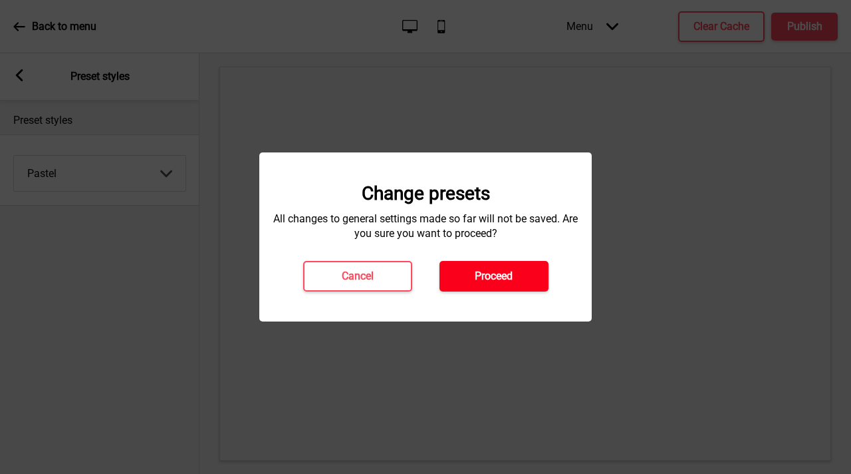
click at [503, 266] on button "Proceed" at bounding box center [494, 276] width 109 height 31
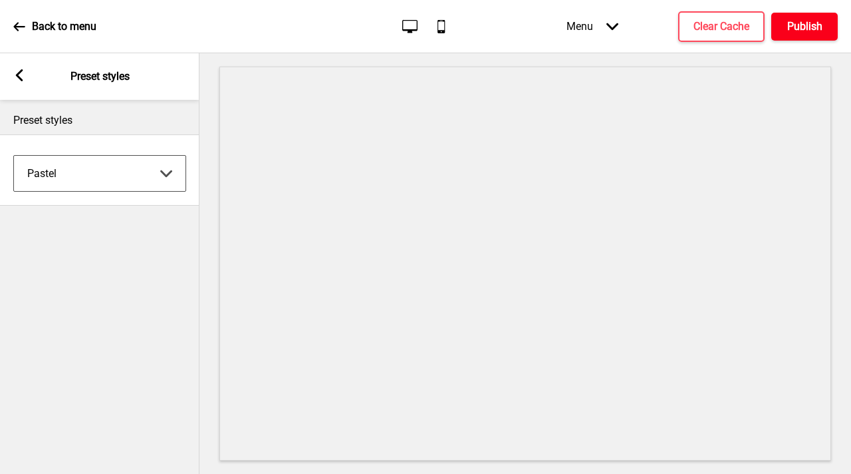
click at [801, 23] on h4 "Publish" at bounding box center [804, 26] width 35 height 15
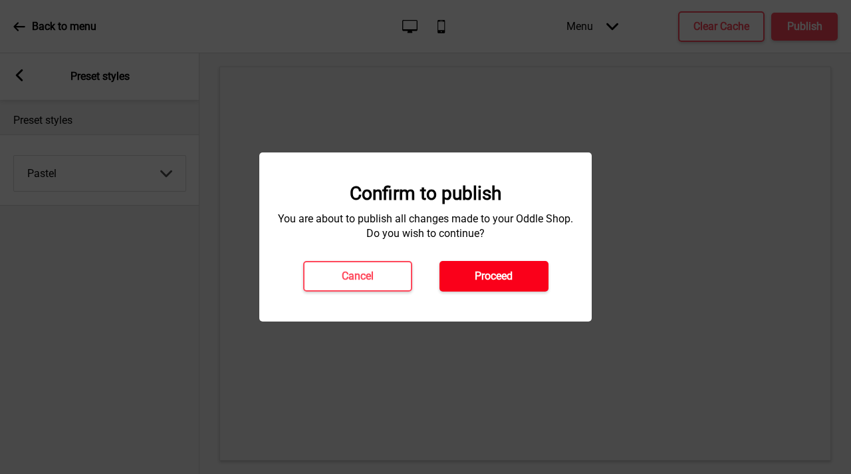
click at [513, 285] on button "Proceed" at bounding box center [494, 276] width 109 height 31
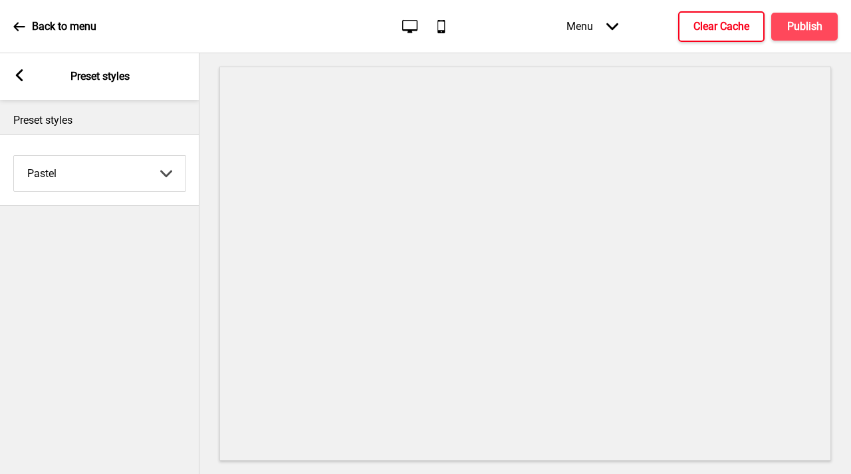
click at [714, 25] on h4 "Clear Cache" at bounding box center [722, 26] width 56 height 15
click at [781, 19] on button "Publish" at bounding box center [805, 27] width 67 height 28
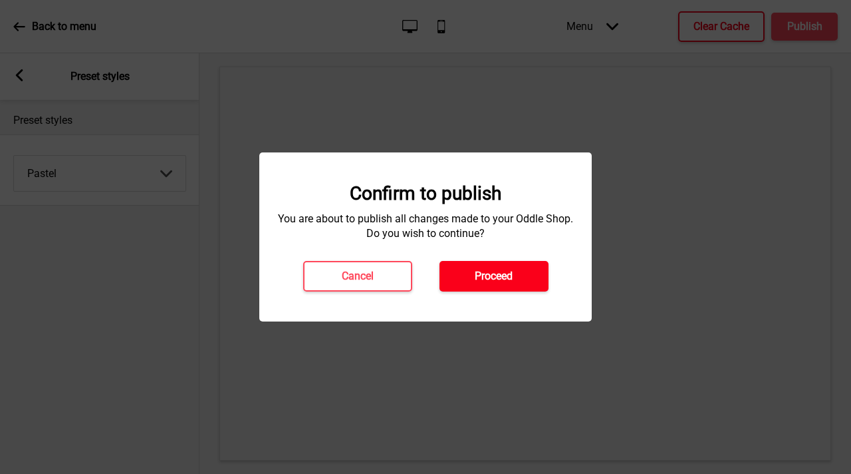
drag, startPoint x: 512, startPoint y: 289, endPoint x: 503, endPoint y: 294, distance: 9.8
click at [512, 289] on button "Proceed" at bounding box center [494, 276] width 109 height 31
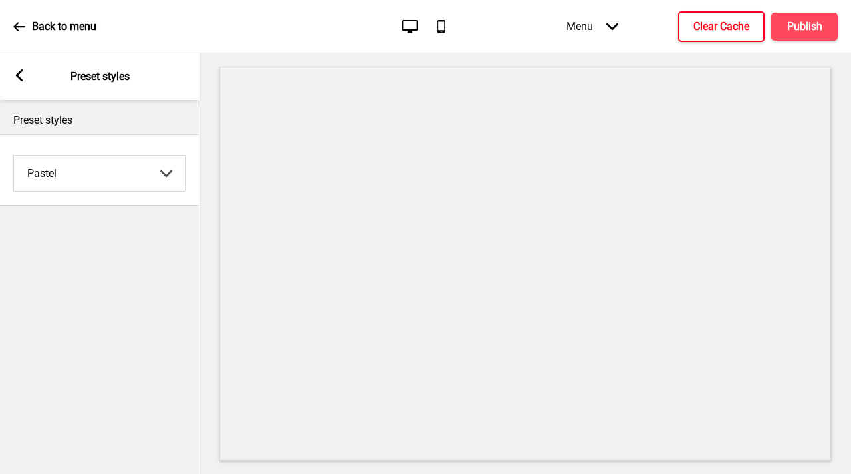
click at [22, 81] on div "Arrow left" at bounding box center [19, 76] width 12 height 15
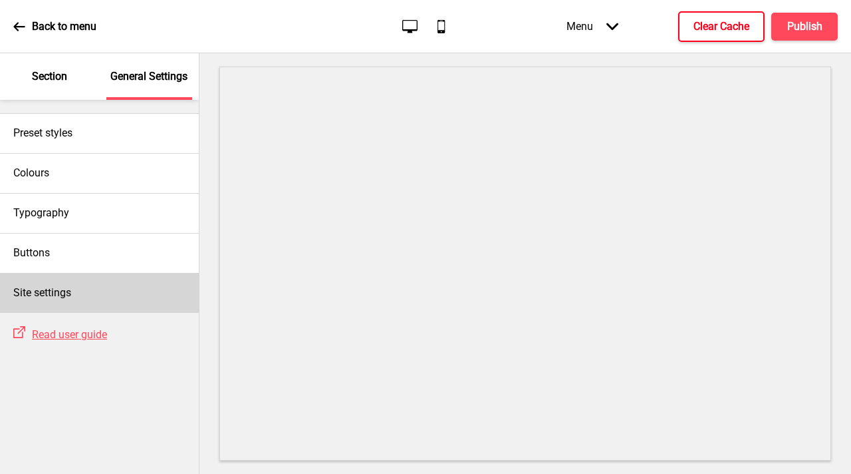
click at [65, 299] on h4 "Site settings" at bounding box center [42, 292] width 58 height 15
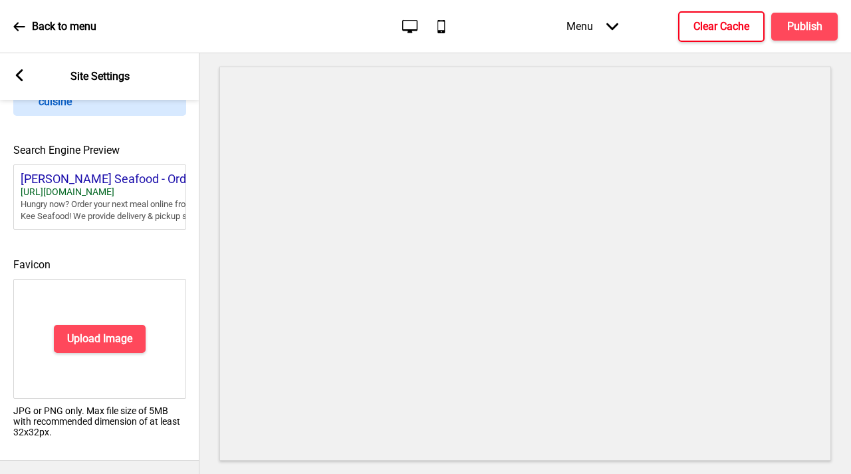
scroll to position [611, 0]
click at [18, 76] on icon at bounding box center [19, 75] width 7 height 12
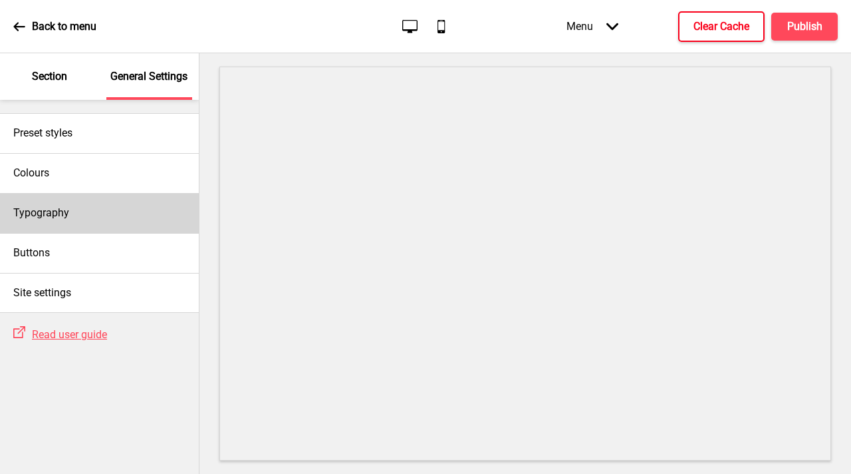
click at [92, 219] on div "Typography" at bounding box center [99, 213] width 199 height 40
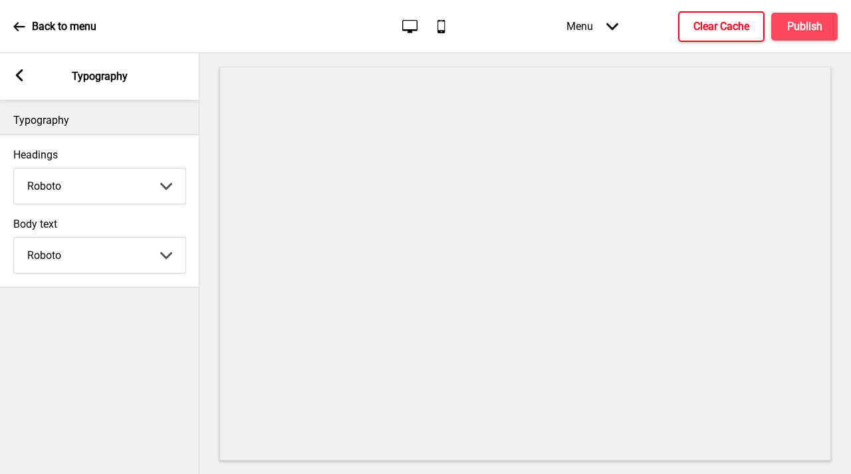
click at [20, 68] on div "Arrow left Typography" at bounding box center [100, 76] width 200 height 47
click at [17, 82] on div "Arrow left" at bounding box center [19, 76] width 12 height 15
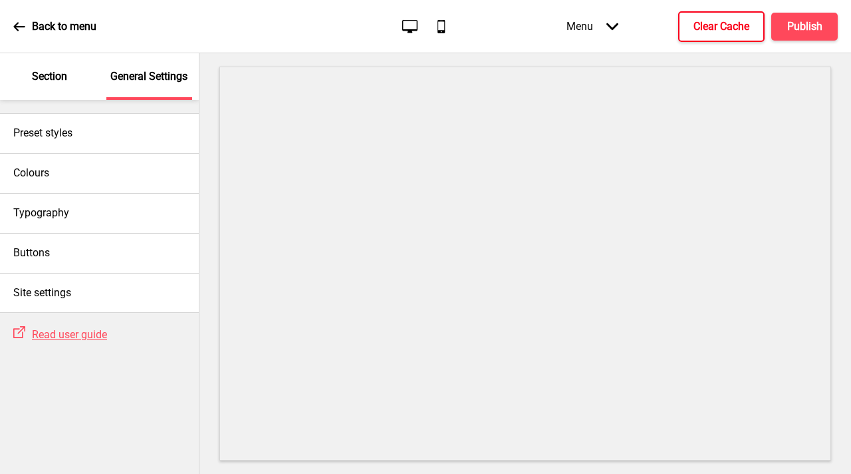
click at [46, 65] on div "Section" at bounding box center [50, 76] width 86 height 47
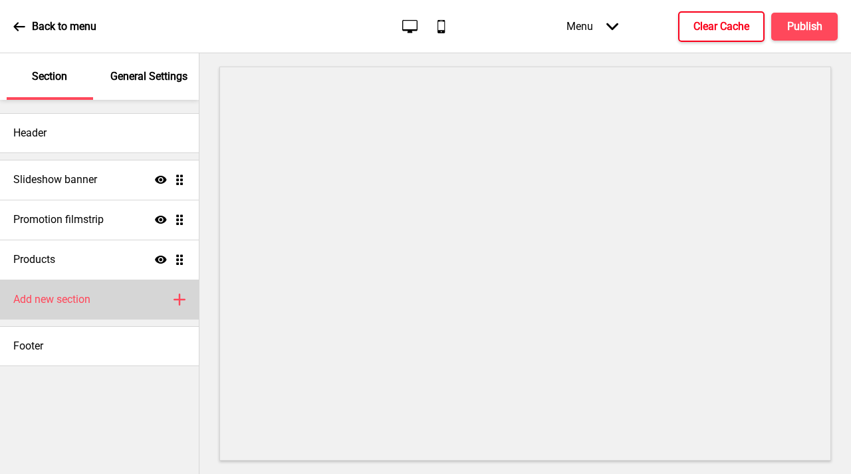
click at [120, 301] on div "Add new section Plus" at bounding box center [99, 299] width 199 height 40
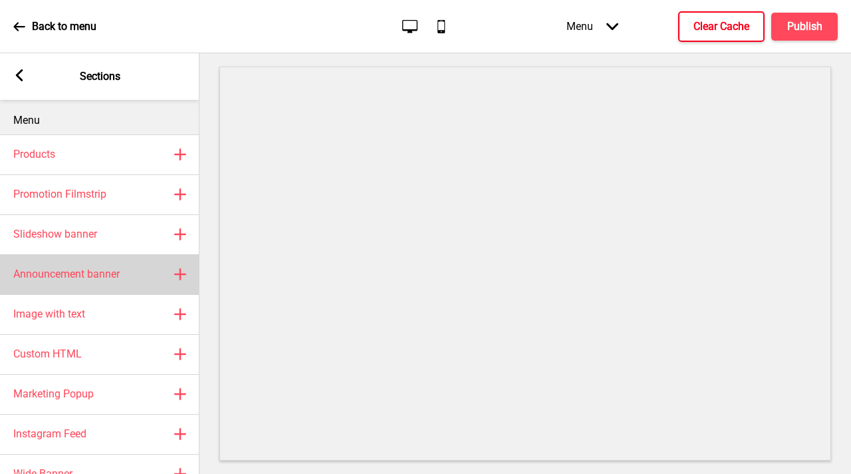
click at [98, 281] on h4 "Announcement banner" at bounding box center [66, 274] width 106 height 15
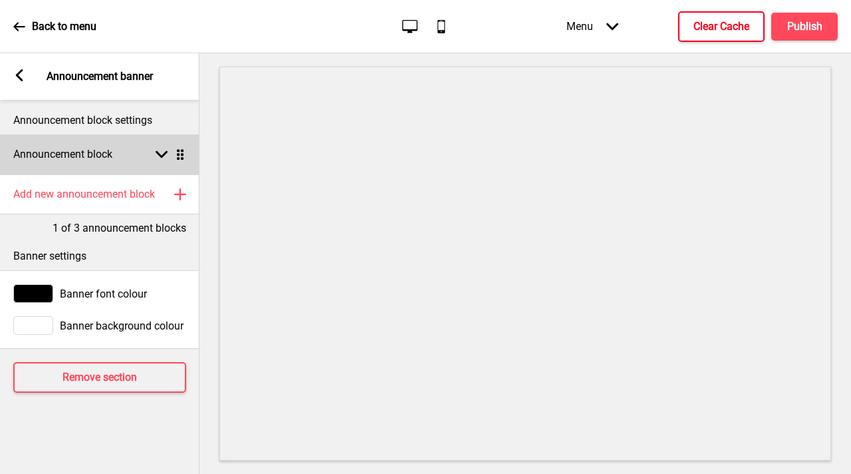
drag, startPoint x: 15, startPoint y: 77, endPoint x: 50, endPoint y: 159, distance: 88.8
click at [15, 77] on rect at bounding box center [19, 75] width 12 height 12
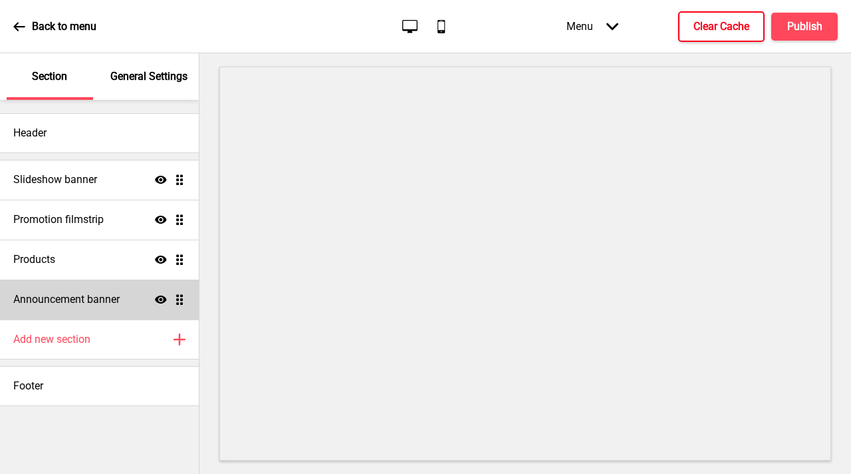
click at [176, 290] on div "Announcement banner Show Drag" at bounding box center [99, 299] width 199 height 40
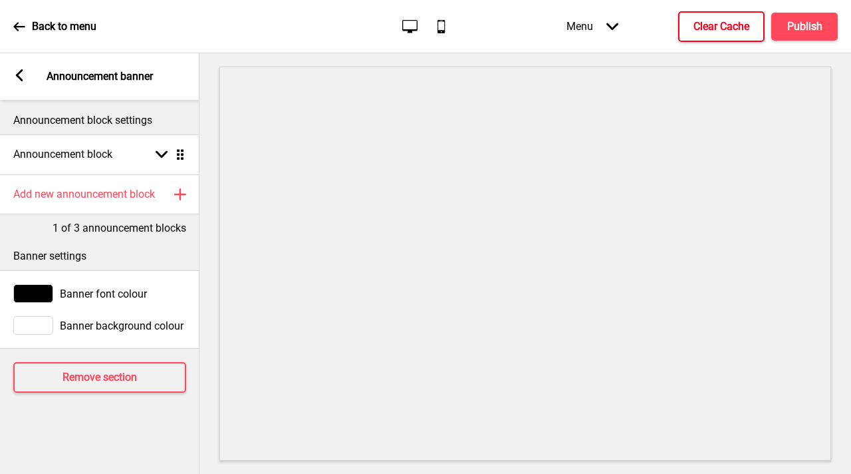
click at [20, 70] on icon at bounding box center [19, 75] width 7 height 12
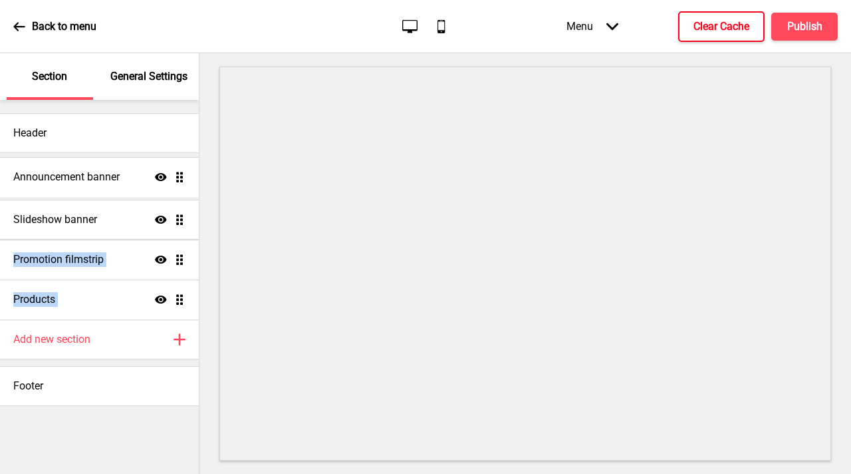
drag, startPoint x: 180, startPoint y: 304, endPoint x: 177, endPoint y: 181, distance: 123.1
click at [176, 182] on ul "Slideshow banner Show Drag Promotion filmstrip Show Drag Products Show Drag Ann…" at bounding box center [99, 240] width 199 height 160
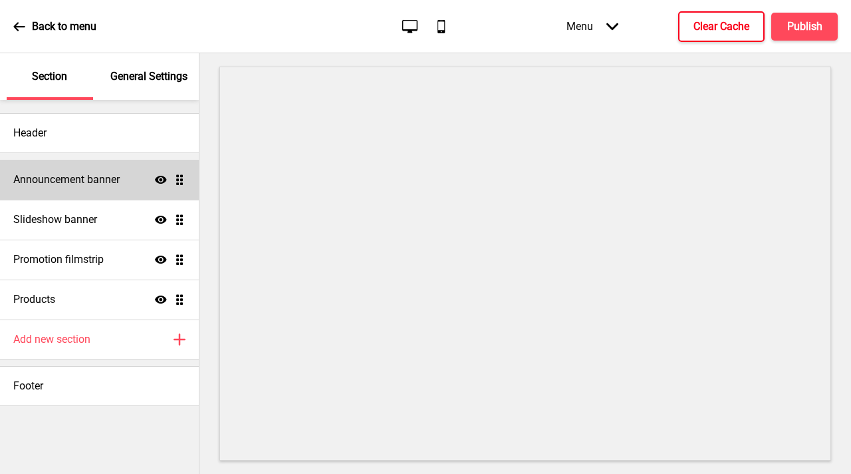
click at [92, 178] on h4 "Announcement banner" at bounding box center [66, 179] width 106 height 15
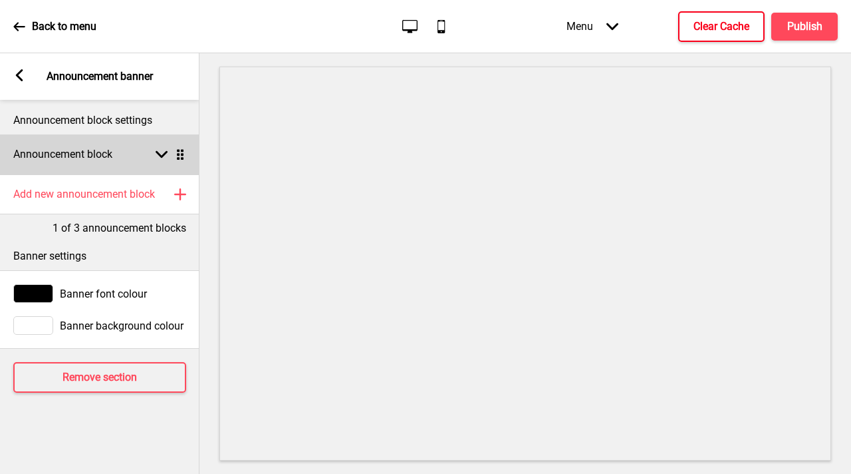
click at [168, 145] on div "Announcement block Arrow down Drag" at bounding box center [100, 154] width 200 height 40
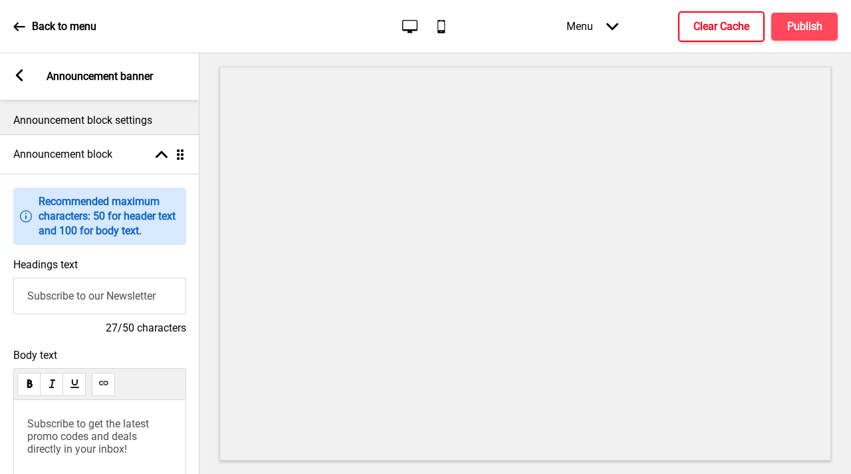
click at [124, 291] on input "Subscribe to our Newsletter" at bounding box center [99, 295] width 173 height 37
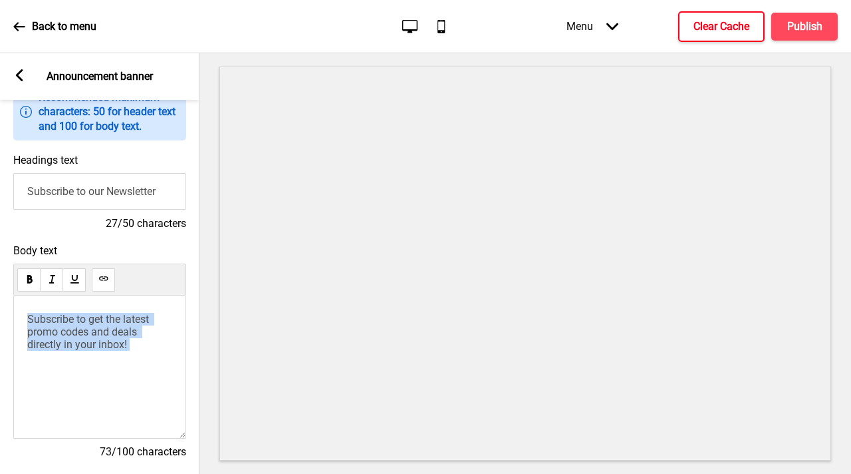
drag, startPoint x: 140, startPoint y: 354, endPoint x: 57, endPoint y: 355, distance: 82.5
click at [0, 293] on div "Body text Subscribe to get the latest promo codes and deals directly in your in…" at bounding box center [100, 357] width 200 height 240
click at [152, 375] on div "Subscribe to get the latest promo codes and deals directly in your inbox!" at bounding box center [99, 366] width 173 height 143
drag, startPoint x: 156, startPoint y: 354, endPoint x: 14, endPoint y: 313, distance: 148.4
click at [0, 297] on div "Body text Subscribe to get the latest promo codes and deals directly in your in…" at bounding box center [100, 357] width 200 height 240
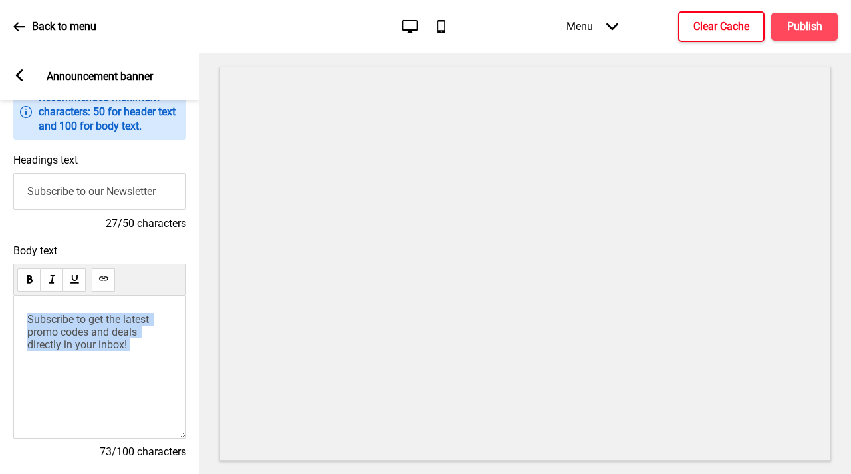
click at [126, 354] on div "Subscribe to get the latest promo codes and deals directly in your inbox!" at bounding box center [99, 366] width 173 height 143
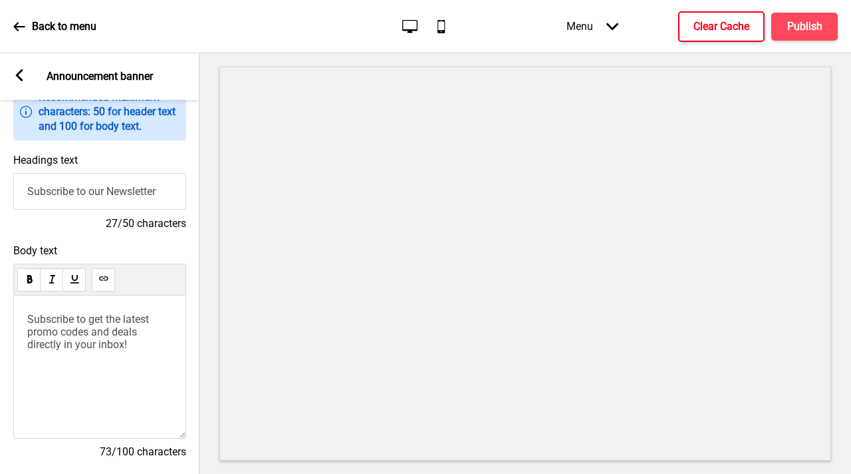
click at [106, 337] on span "Subscribe to get the latest promo codes and deals directly in your inbox!" at bounding box center [89, 332] width 124 height 38
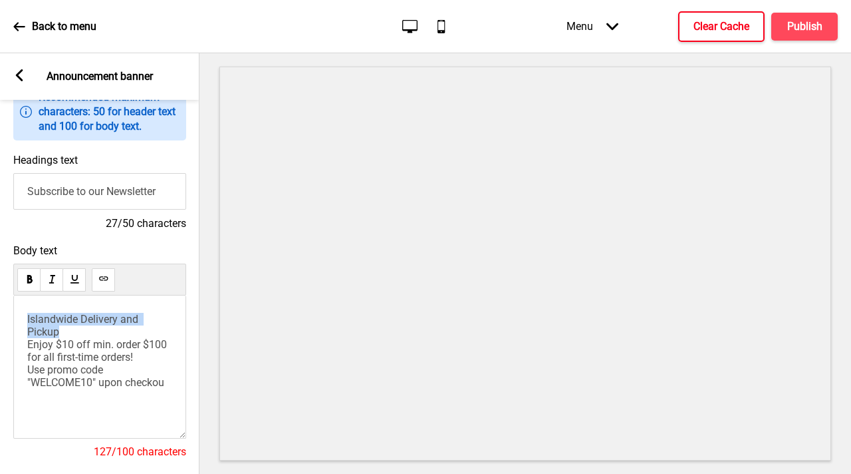
drag, startPoint x: 72, startPoint y: 338, endPoint x: 0, endPoint y: 302, distance: 80.3
click at [0, 302] on div "Body text Islandwide Delivery and Pickup Enjoy $10 off min. order $100 for all …" at bounding box center [100, 357] width 200 height 240
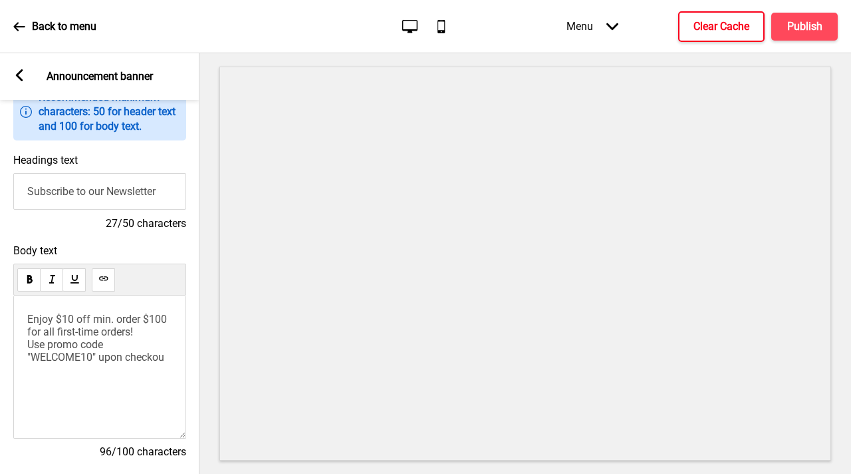
drag, startPoint x: 58, startPoint y: 323, endPoint x: 69, endPoint y: 287, distance: 37.5
click at [59, 320] on span "Enjoy $10 off min. order $100 for all first-time orders! Use promo code "WELCOM…" at bounding box center [98, 338] width 142 height 51
click at [162, 185] on input "Subscribe to our Newsletter" at bounding box center [99, 191] width 173 height 37
paste input "Pick Up & Save!"
click at [140, 364] on div "Enjoy 10% off min. order $100 for all first-time orders! Use promo code "WELCOM…" at bounding box center [99, 366] width 173 height 143
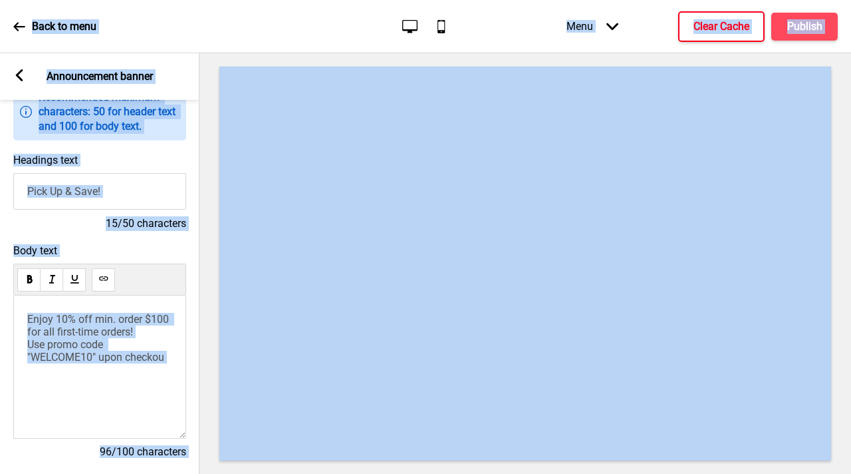
click at [133, 344] on p "Enjoy 10% off min. order $100 for all first-time orders! Use promo code "WELCOM…" at bounding box center [99, 338] width 145 height 51
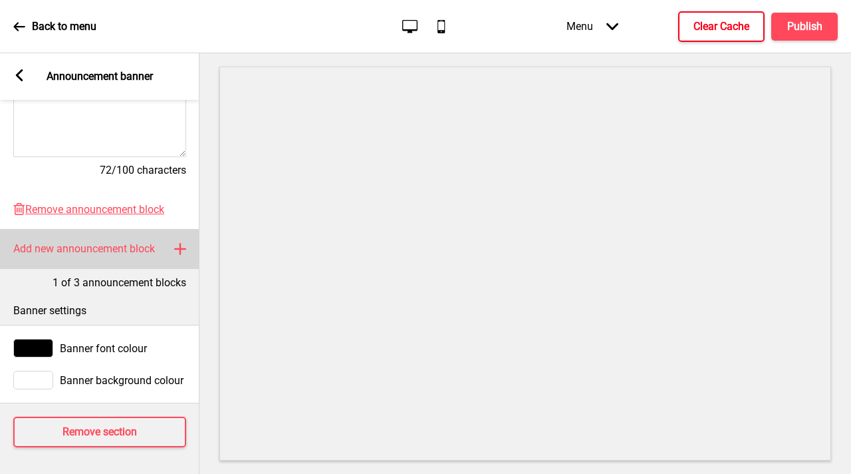
scroll to position [396, 0]
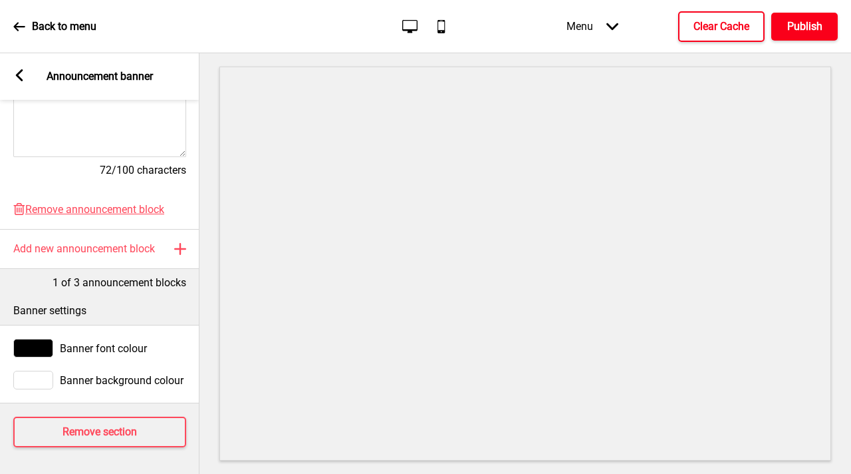
click at [823, 31] on button "Publish" at bounding box center [805, 27] width 67 height 28
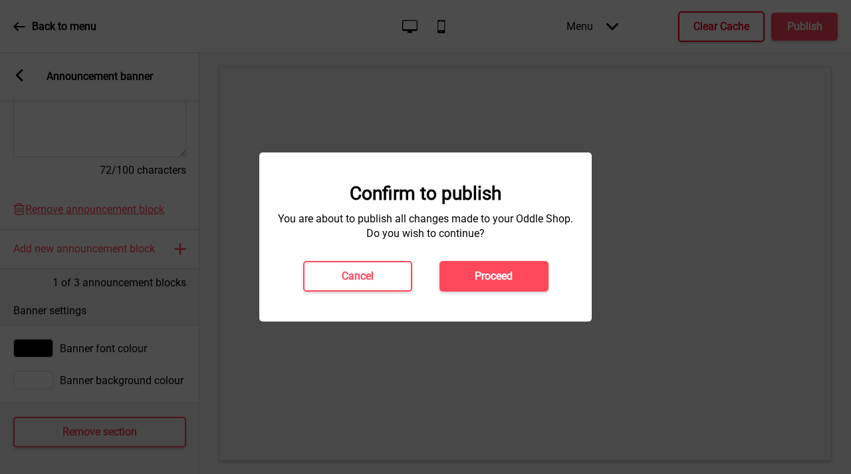
click at [517, 271] on button "Proceed" at bounding box center [494, 276] width 109 height 31
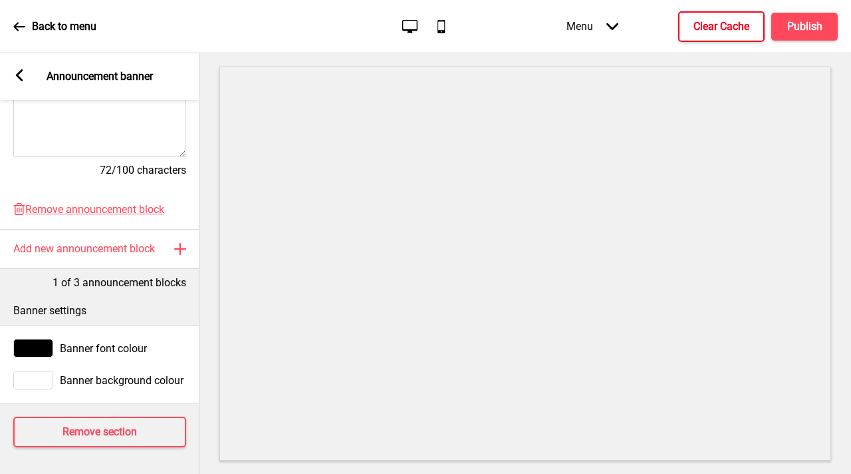
drag, startPoint x: 710, startPoint y: 20, endPoint x: 751, endPoint y: 31, distance: 42.6
click at [710, 20] on h4 "Clear Cache" at bounding box center [722, 26] width 56 height 15
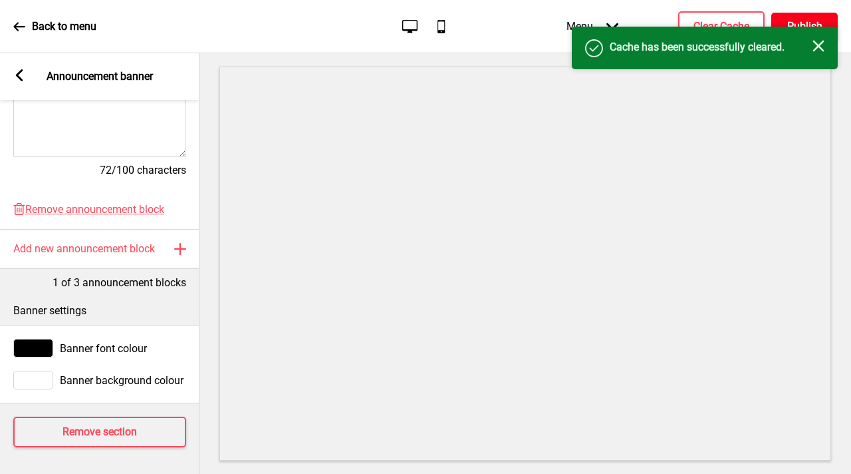
click at [808, 23] on h4 "Publish" at bounding box center [804, 26] width 35 height 15
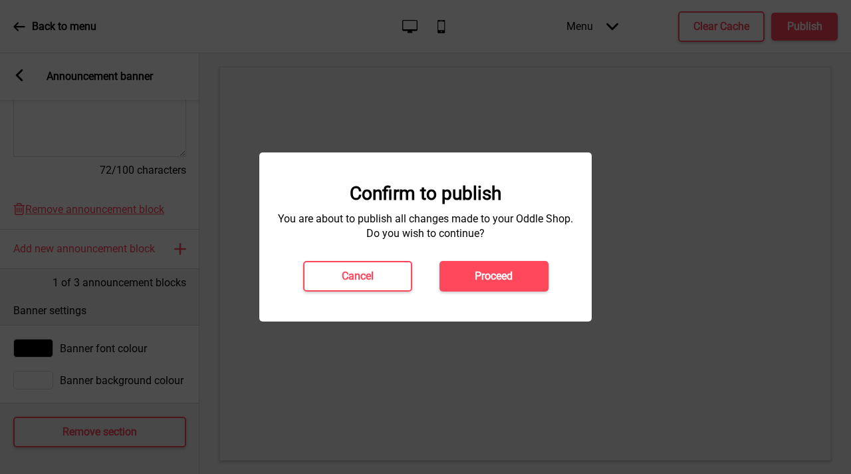
click at [475, 279] on h4 "Proceed" at bounding box center [494, 276] width 38 height 15
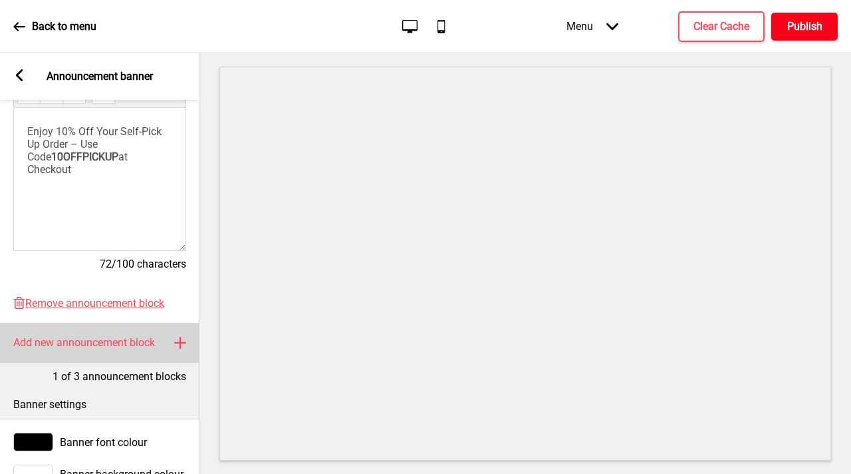
scroll to position [238, 0]
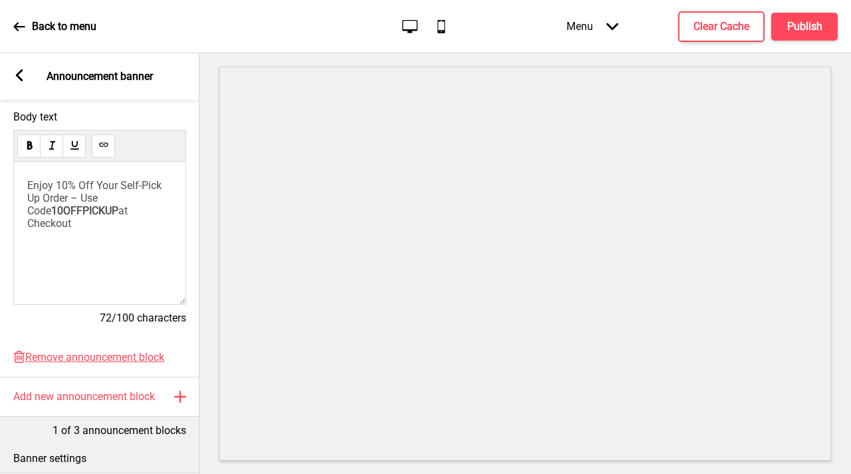
click at [123, 213] on span "at Checkout" at bounding box center [78, 216] width 103 height 25
click at [194, 259] on div "Body text Enjoy 10% Off Your Self-Pick Up Order – Use Code 10OFFPICKUP at check…" at bounding box center [100, 224] width 200 height 240
click at [785, 23] on button "Publish" at bounding box center [805, 27] width 67 height 28
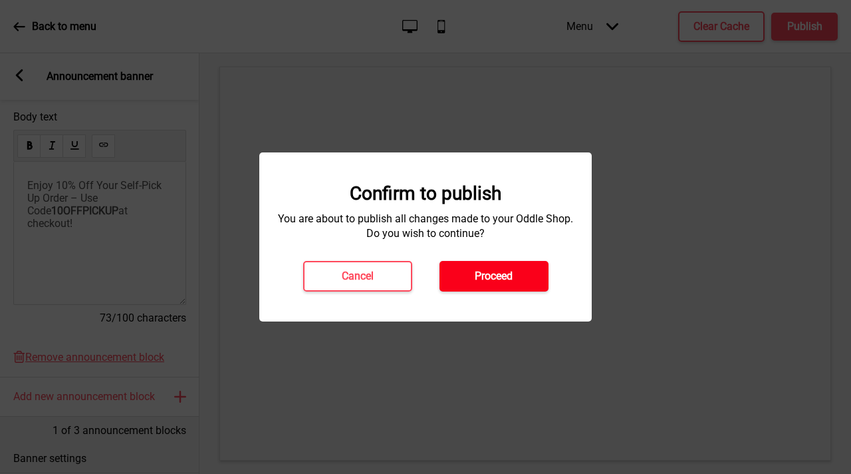
click at [496, 281] on h4 "Proceed" at bounding box center [494, 276] width 38 height 15
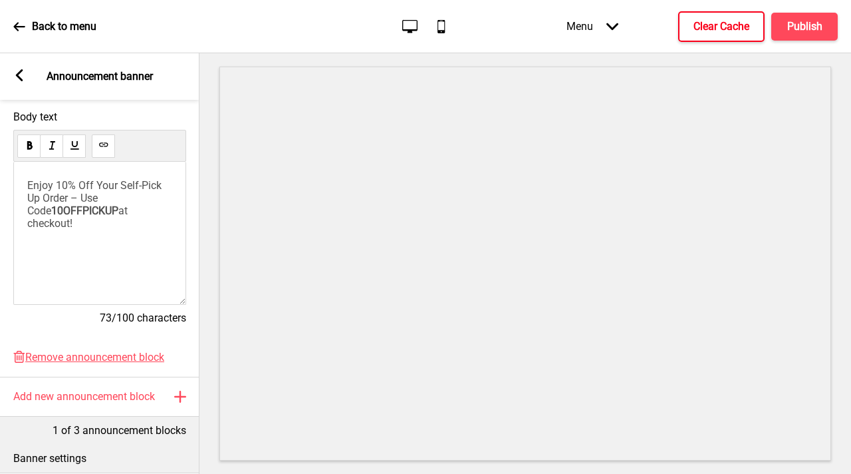
click at [692, 27] on button "Clear Cache" at bounding box center [721, 26] width 86 height 31
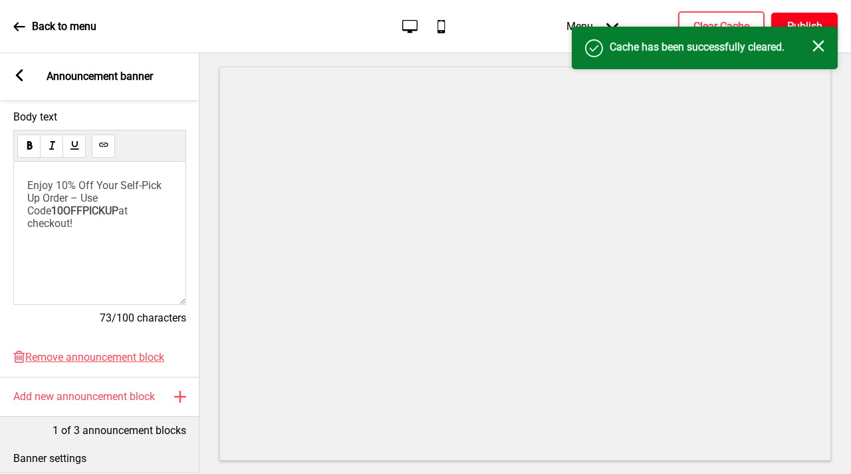
click at [796, 25] on h4 "Publish" at bounding box center [804, 26] width 35 height 15
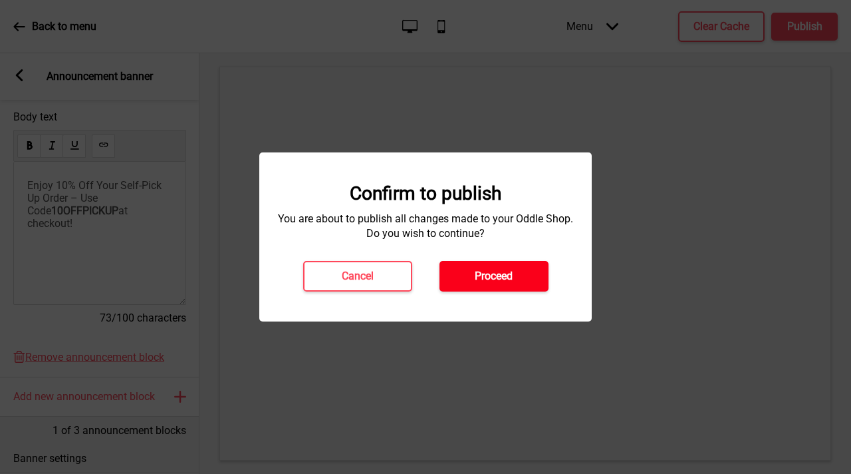
click at [482, 290] on button "Proceed" at bounding box center [494, 276] width 109 height 31
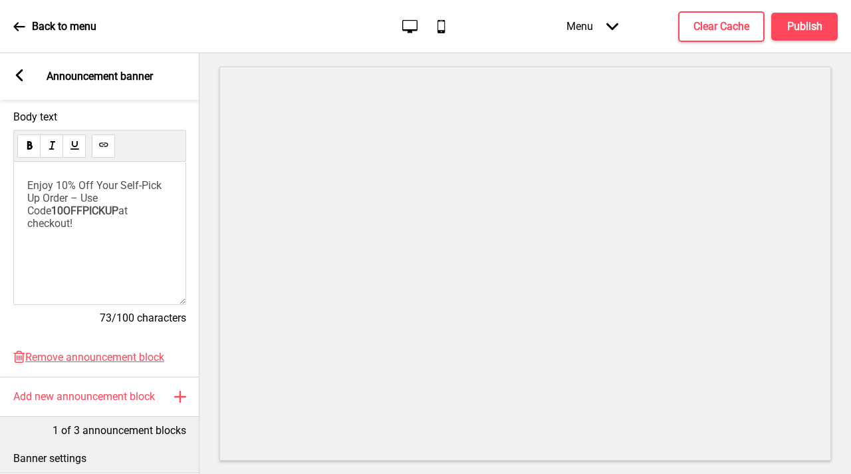
drag, startPoint x: 24, startPoint y: 69, endPoint x: 65, endPoint y: 112, distance: 59.3
click at [24, 69] on rect at bounding box center [19, 75] width 12 height 12
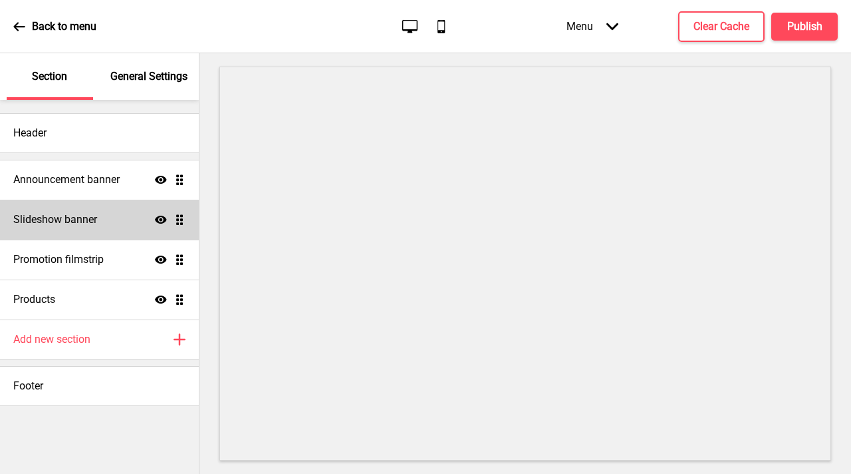
click at [118, 227] on div "Slideshow banner Show Drag" at bounding box center [99, 220] width 199 height 40
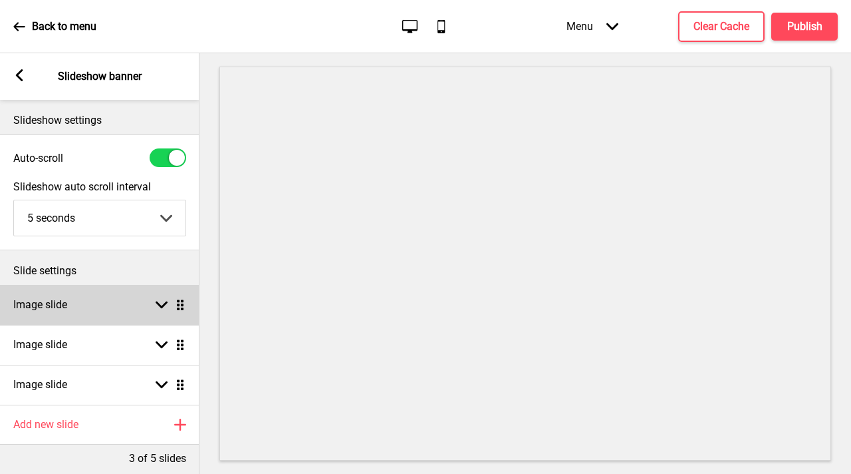
click at [166, 307] on rect at bounding box center [162, 305] width 12 height 12
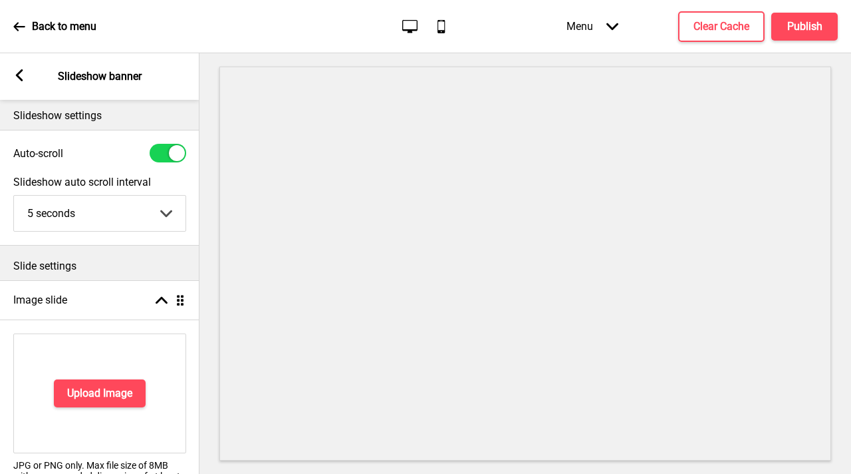
scroll to position [15, 0]
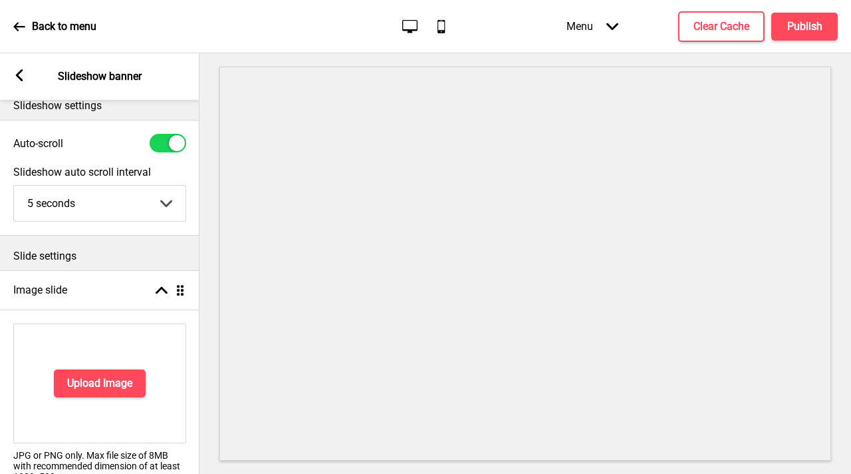
click at [124, 358] on div "Upload Image" at bounding box center [99, 383] width 173 height 120
click at [126, 380] on h4 "Upload Image" at bounding box center [99, 383] width 65 height 15
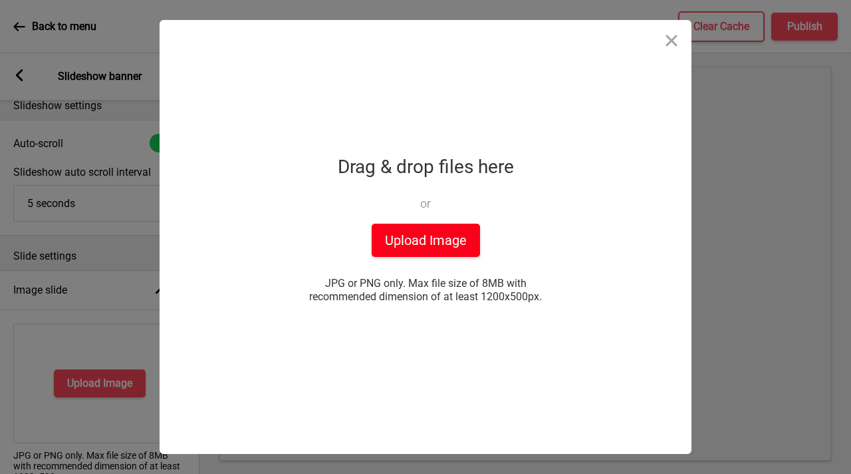
click at [431, 228] on button "Upload Image" at bounding box center [426, 239] width 108 height 33
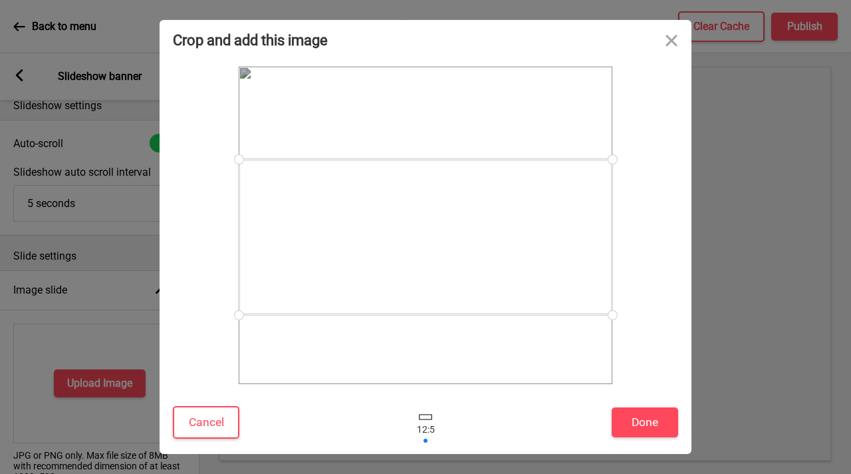
drag, startPoint x: 455, startPoint y: 297, endPoint x: 456, endPoint y: 309, distance: 12.0
click at [456, 309] on div at bounding box center [426, 237] width 374 height 156
click at [635, 418] on button "Done" at bounding box center [645, 422] width 67 height 30
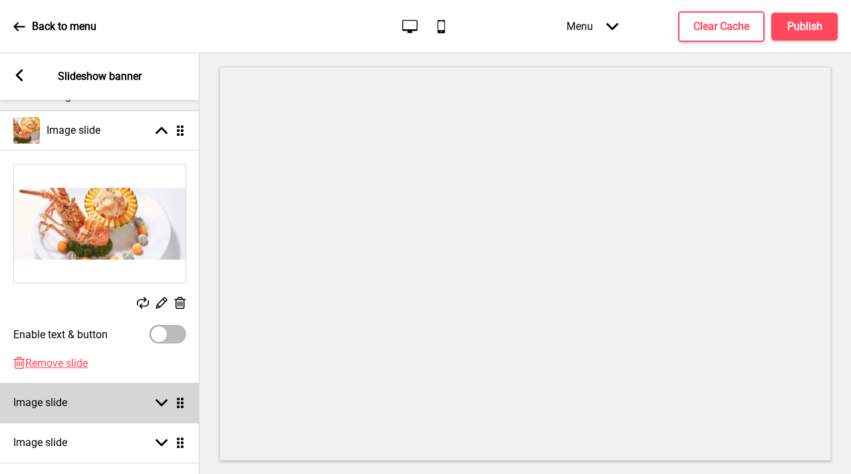
click at [156, 407] on rect at bounding box center [162, 402] width 12 height 12
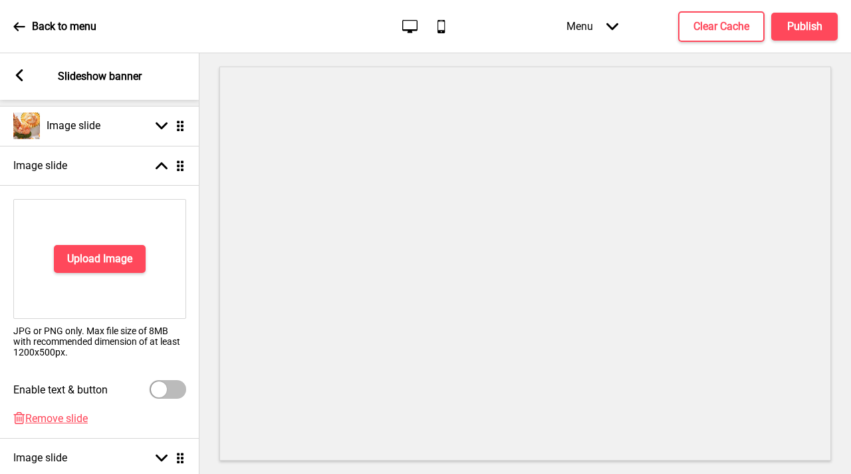
scroll to position [241, 0]
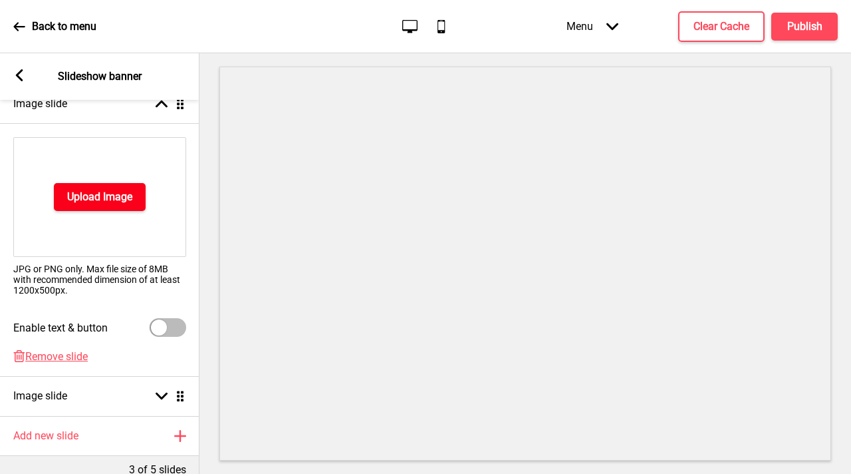
click at [108, 196] on h4 "Upload Image" at bounding box center [99, 197] width 65 height 15
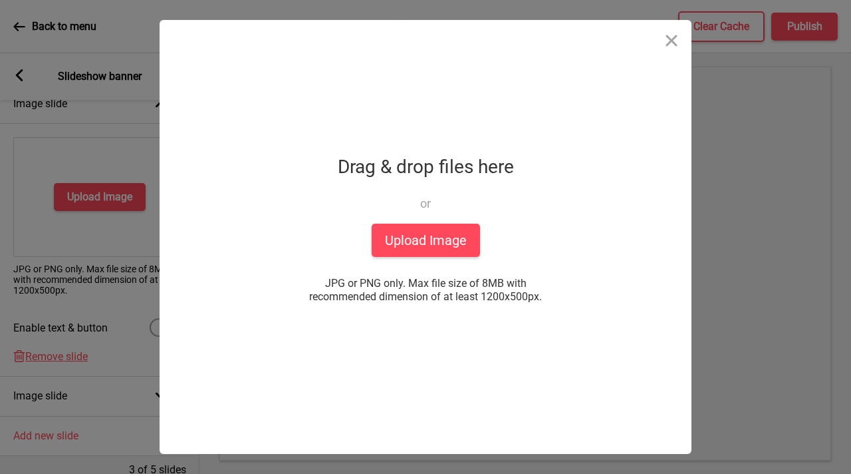
click at [432, 272] on div "Drop a file here Drag & drop files here or Upload files from your computer Uplo…" at bounding box center [425, 237] width 333 height 434
click at [433, 248] on button "Upload Image" at bounding box center [426, 239] width 108 height 33
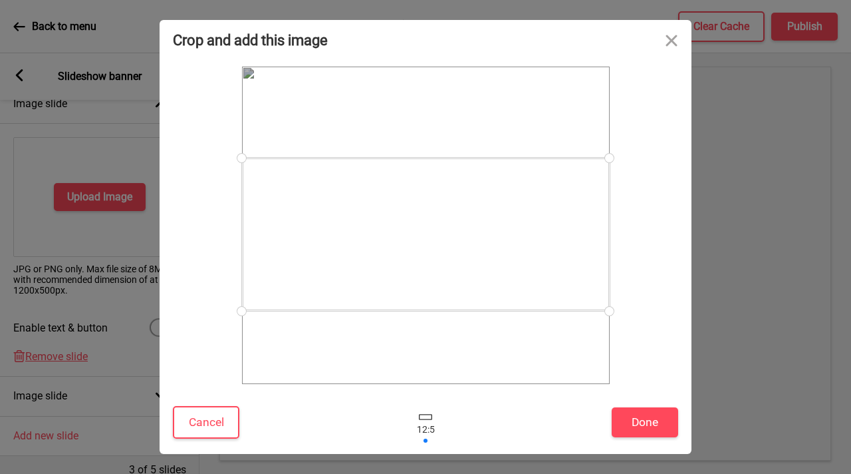
drag, startPoint x: 530, startPoint y: 261, endPoint x: 535, endPoint y: 269, distance: 9.2
click at [535, 269] on div at bounding box center [426, 234] width 368 height 153
click at [643, 429] on button "Done" at bounding box center [645, 422] width 67 height 30
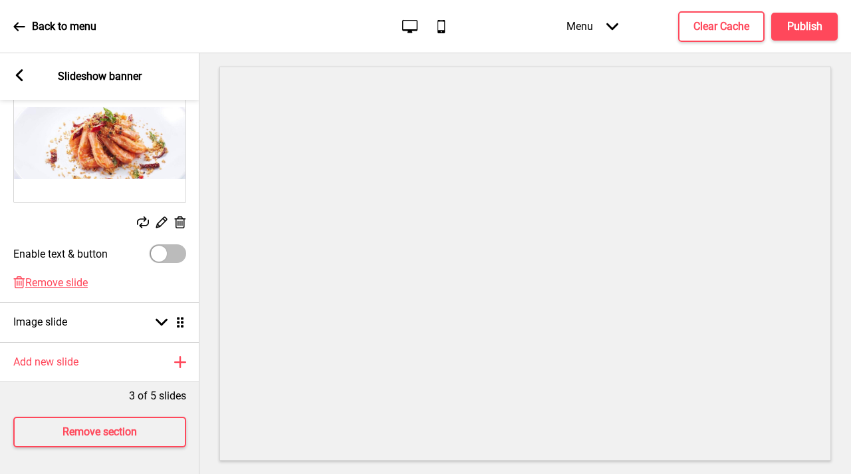
scroll to position [304, 0]
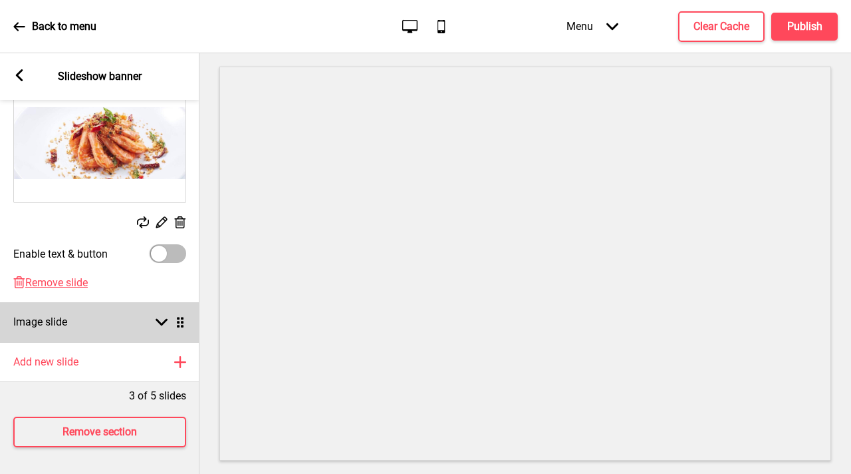
click at [166, 321] on div "Image slide Arrow down Drag" at bounding box center [100, 322] width 200 height 40
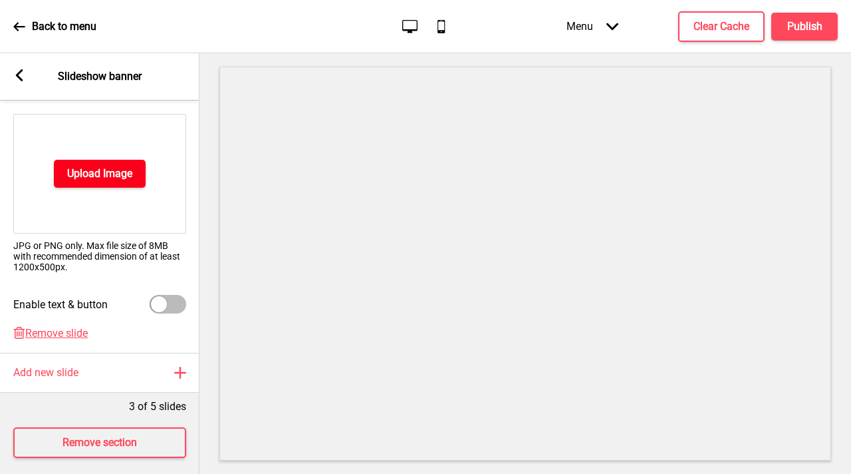
click at [107, 176] on h4 "Upload Image" at bounding box center [99, 173] width 65 height 15
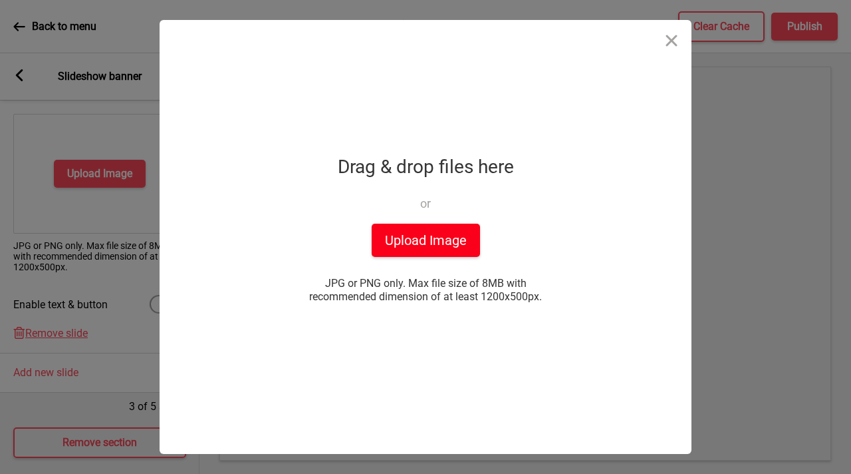
click at [406, 232] on button "Upload Image" at bounding box center [426, 239] width 108 height 33
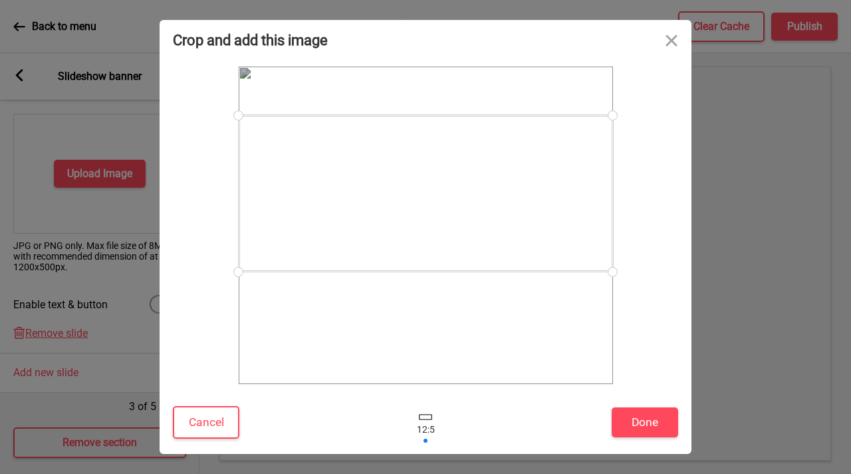
drag, startPoint x: 490, startPoint y: 285, endPoint x: 505, endPoint y: 254, distance: 35.1
click at [505, 254] on div at bounding box center [426, 193] width 374 height 156
click at [648, 425] on button "Done" at bounding box center [645, 422] width 67 height 30
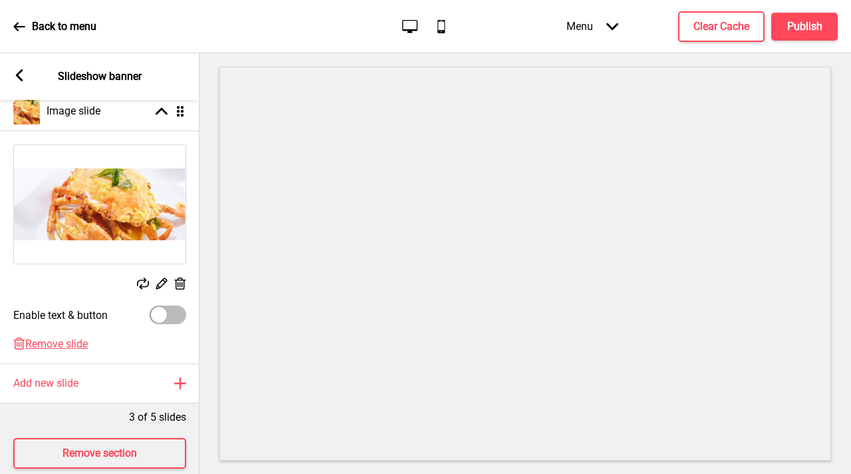
scroll to position [211, 0]
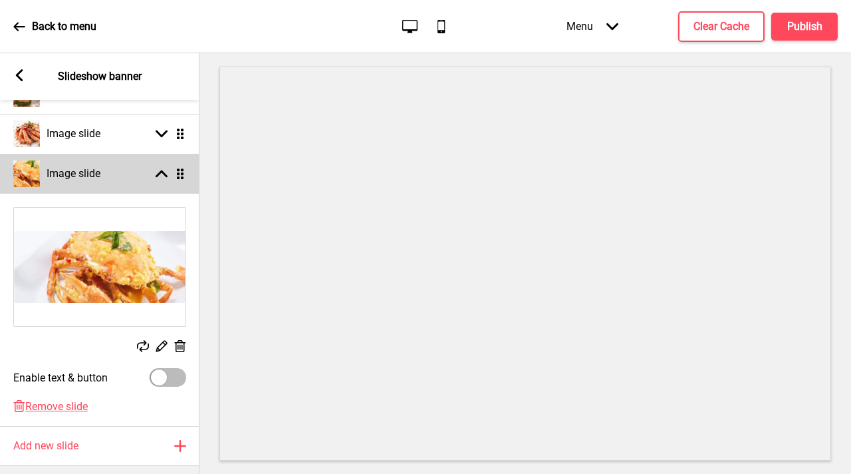
click at [153, 168] on div "Arrow up Drag" at bounding box center [167, 174] width 37 height 12
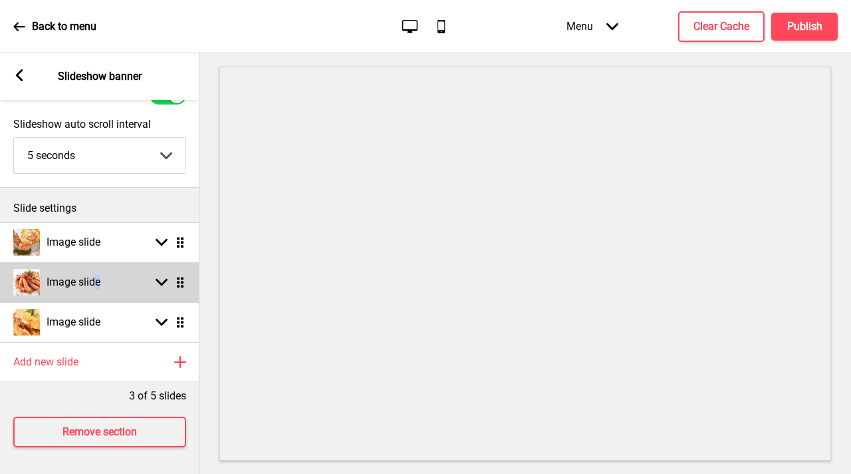
click at [97, 279] on div "Image slide" at bounding box center [56, 282] width 87 height 27
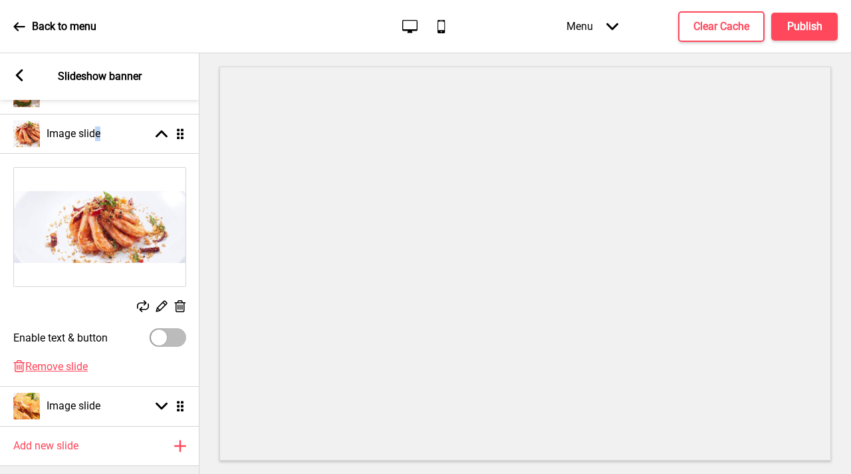
click at [79, 230] on img at bounding box center [100, 227] width 172 height 118
click at [802, 32] on h4 "Publish" at bounding box center [804, 26] width 35 height 15
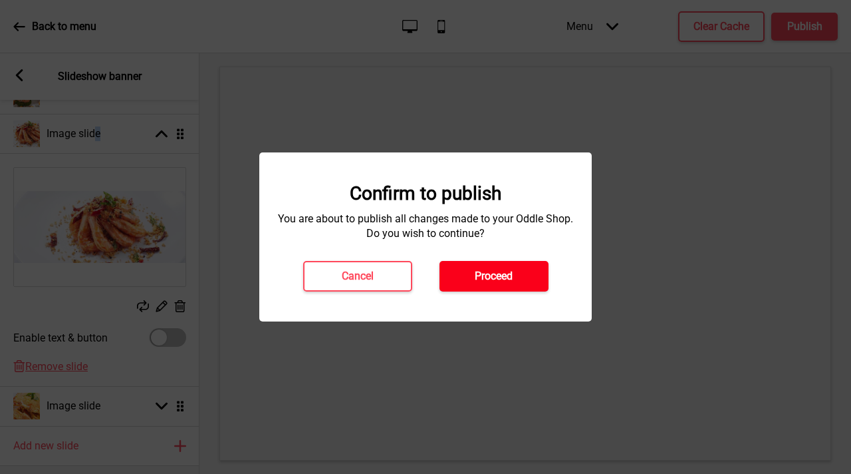
click at [490, 284] on button "Proceed" at bounding box center [494, 276] width 109 height 31
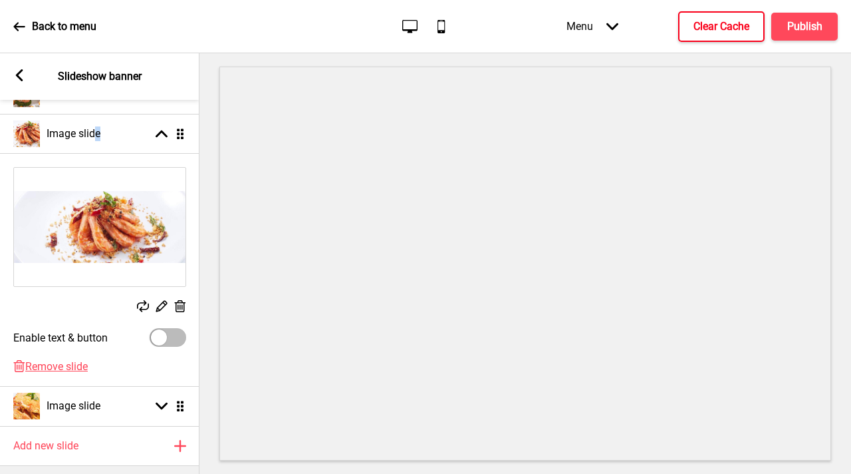
click at [727, 22] on h4 "Clear Cache" at bounding box center [722, 26] width 56 height 15
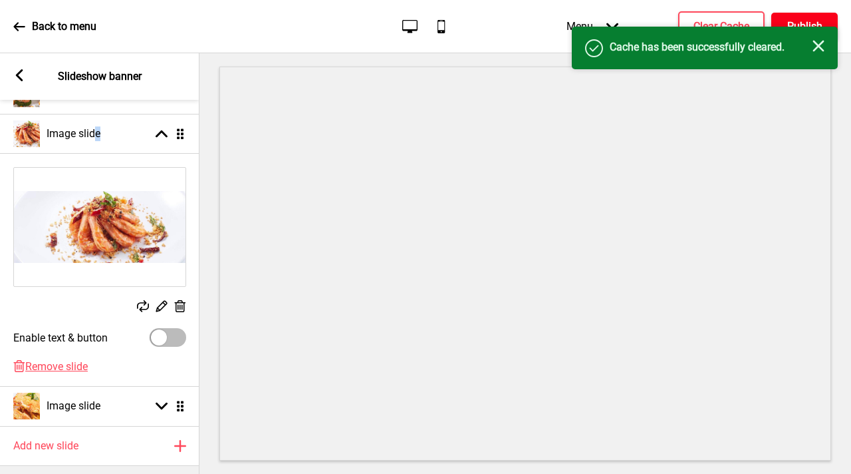
click at [799, 23] on h4 "Publish" at bounding box center [804, 26] width 35 height 15
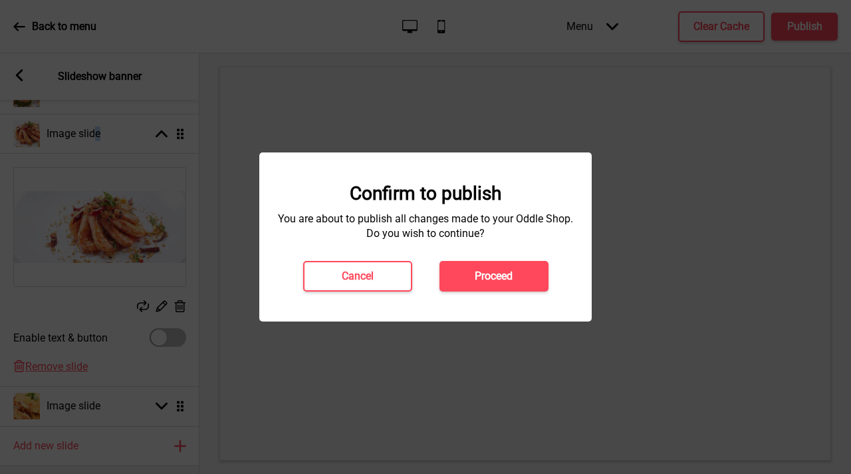
click at [476, 276] on h4 "Proceed" at bounding box center [494, 276] width 38 height 15
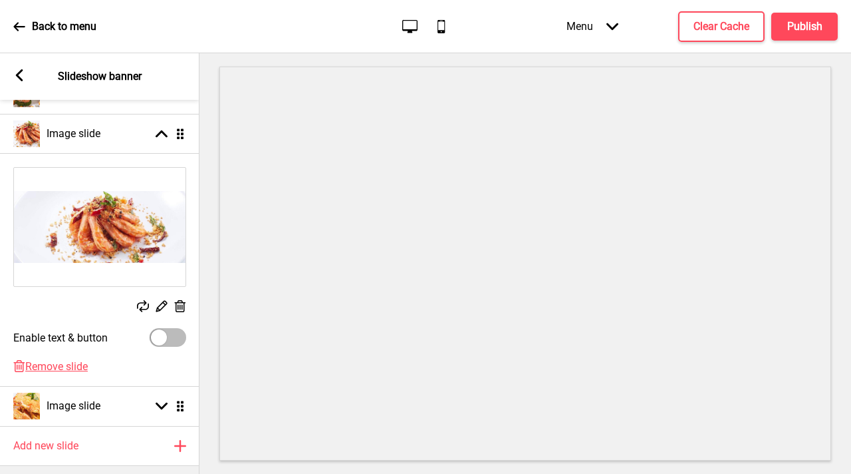
click at [18, 74] on icon at bounding box center [19, 75] width 7 height 12
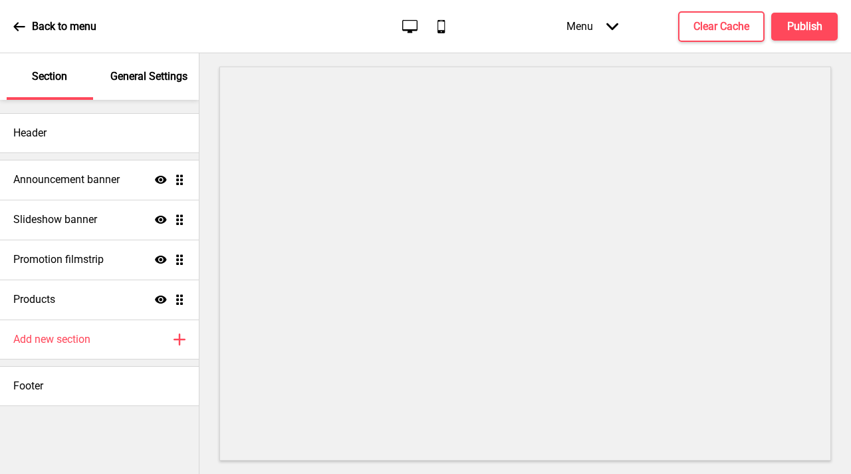
click at [150, 79] on p "General Settings" at bounding box center [148, 76] width 77 height 15
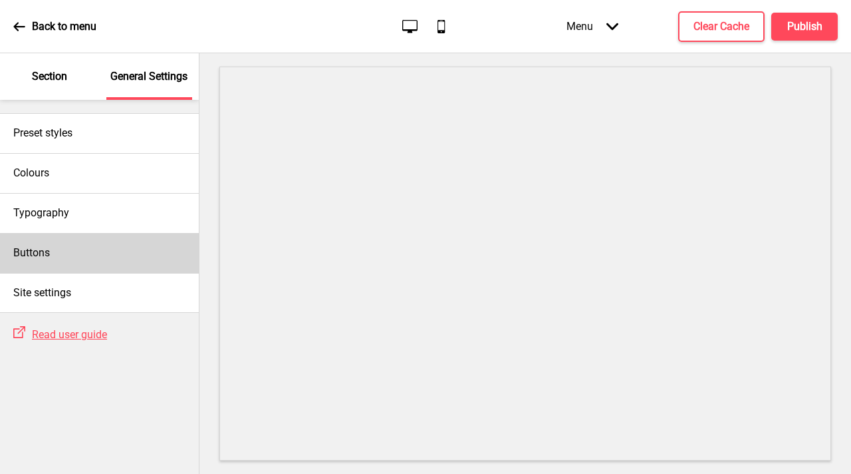
click at [87, 250] on div "Buttons" at bounding box center [99, 253] width 199 height 40
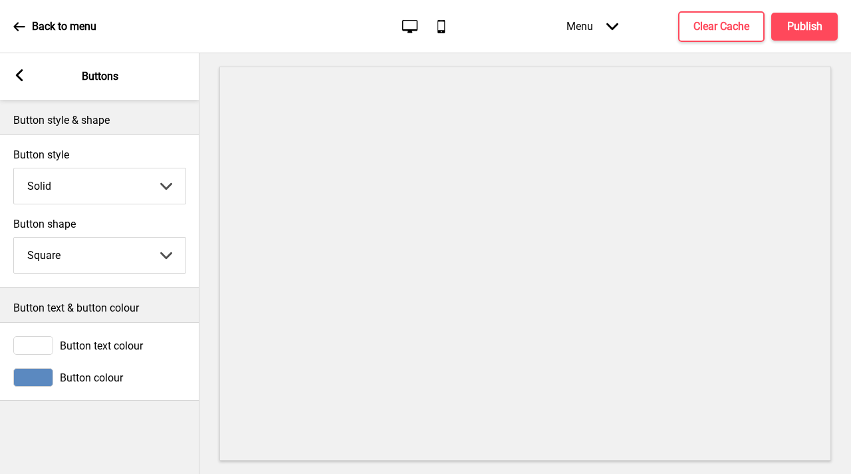
drag, startPoint x: 17, startPoint y: 77, endPoint x: 41, endPoint y: 194, distance: 119.0
click at [17, 77] on icon at bounding box center [19, 75] width 7 height 12
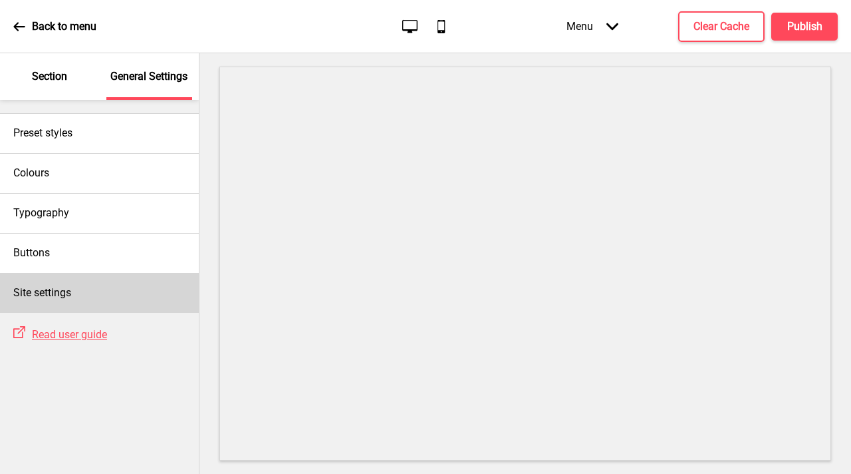
click at [69, 293] on h4 "Site settings" at bounding box center [42, 292] width 58 height 15
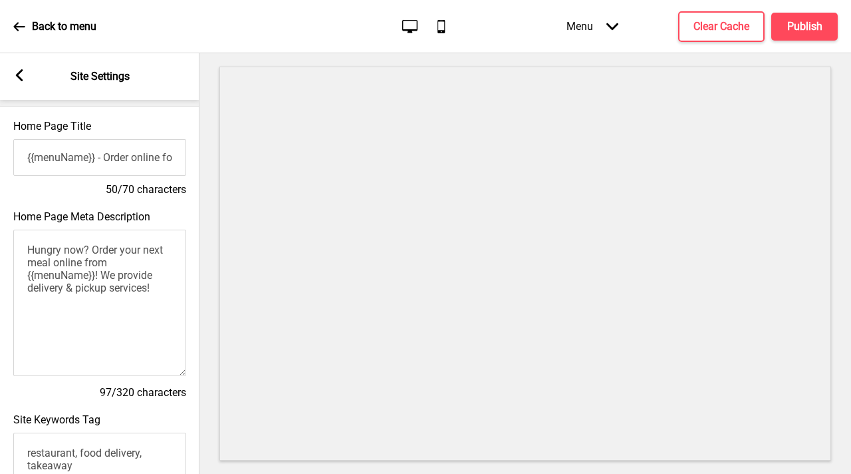
scroll to position [27, 0]
drag, startPoint x: 94, startPoint y: 163, endPoint x: 0, endPoint y: 158, distance: 93.9
click at [0, 158] on div "Home Page Title {{menuName}} - Order online for delivery & pickup! 50/70 charac…" at bounding box center [100, 160] width 200 height 90
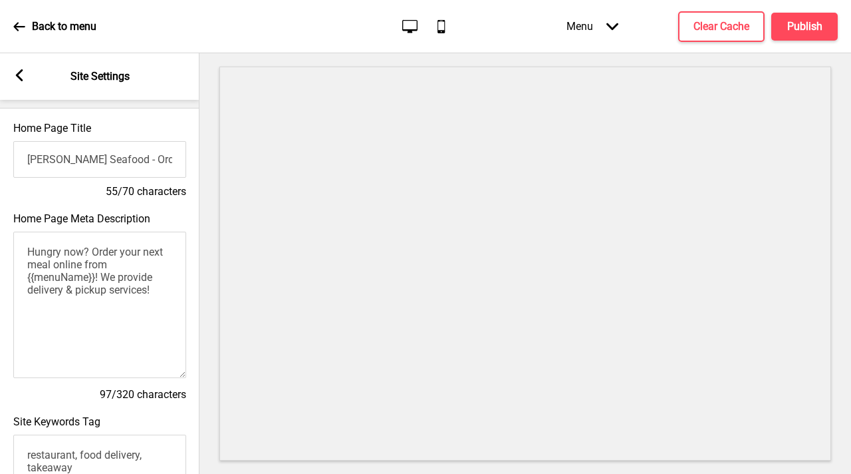
drag, startPoint x: 126, startPoint y: 160, endPoint x: 0, endPoint y: 140, distance: 127.9
click at [0, 140] on div "Home Page Title [PERSON_NAME] Seafood - Order online for delivery & pickup! 55/…" at bounding box center [100, 160] width 200 height 90
drag, startPoint x: 96, startPoint y: 277, endPoint x: 31, endPoint y: 273, distance: 65.3
click at [31, 273] on textarea "Hungry now? Order your next meal online from {{menuName}}! We provide delivery …" at bounding box center [99, 304] width 173 height 146
paste textarea "[PERSON_NAME]"
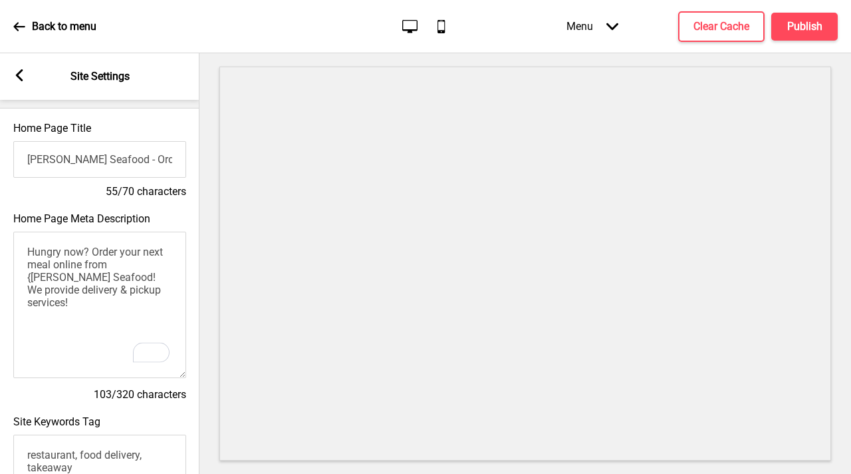
click at [114, 263] on textarea "Hungry now? Order your next meal online from {[PERSON_NAME] Seafood! We provide…" at bounding box center [99, 304] width 173 height 146
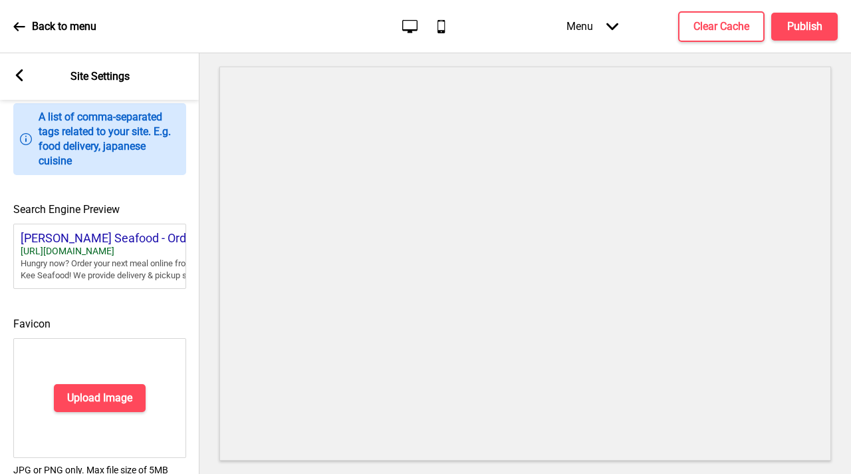
scroll to position [597, 0]
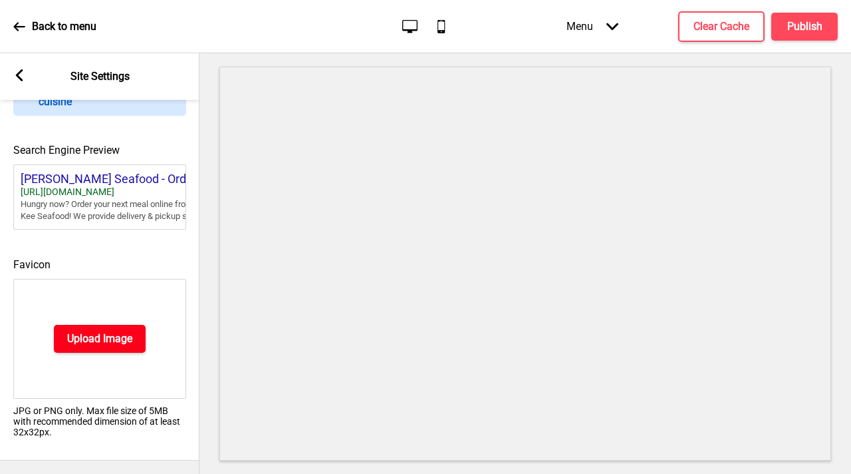
click at [90, 337] on h4 "Upload Image" at bounding box center [99, 338] width 65 height 15
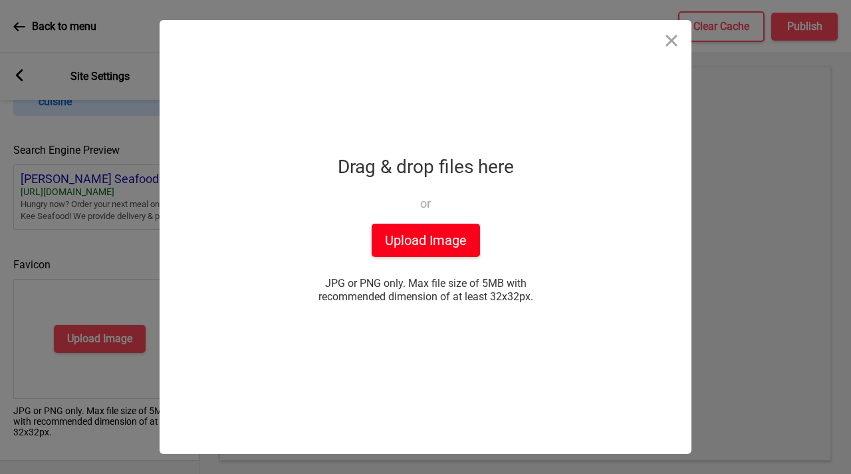
click at [436, 233] on button "Upload Image" at bounding box center [426, 239] width 108 height 33
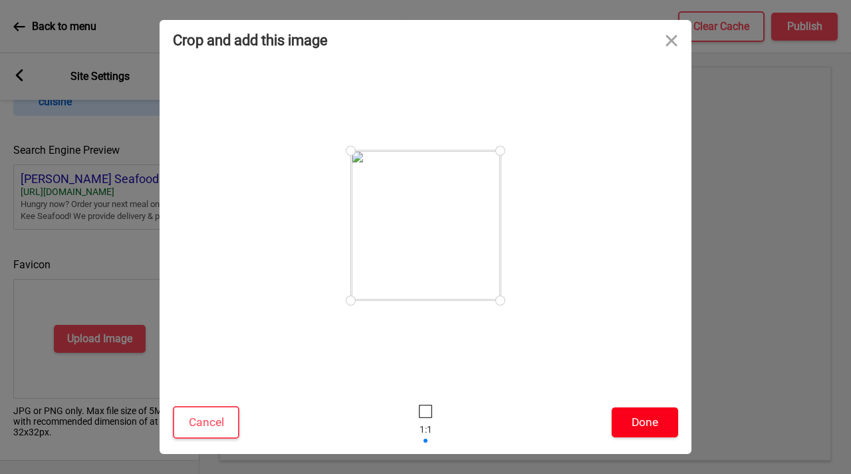
click at [649, 428] on button "Done" at bounding box center [645, 422] width 67 height 30
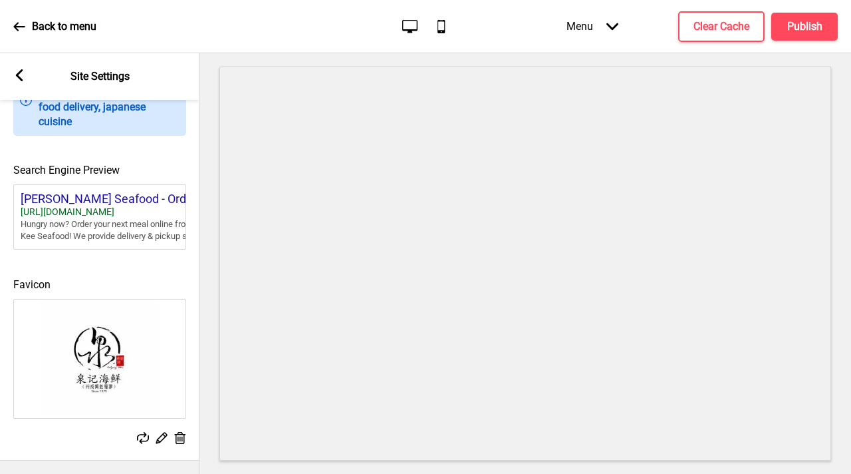
scroll to position [591, 0]
click at [803, 33] on h4 "Publish" at bounding box center [804, 26] width 35 height 15
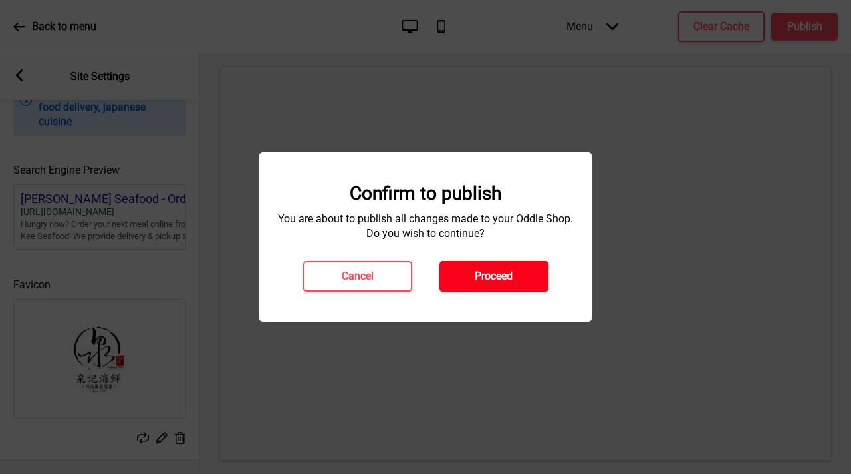
click at [482, 269] on button "Proceed" at bounding box center [494, 276] width 109 height 31
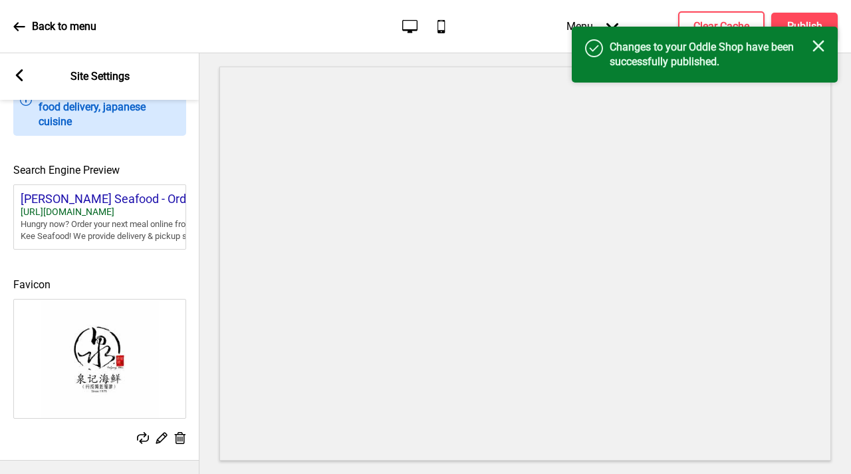
click at [712, 27] on div "Success Changes to your Oddle Shop have been successfully published. Close" at bounding box center [705, 55] width 266 height 56
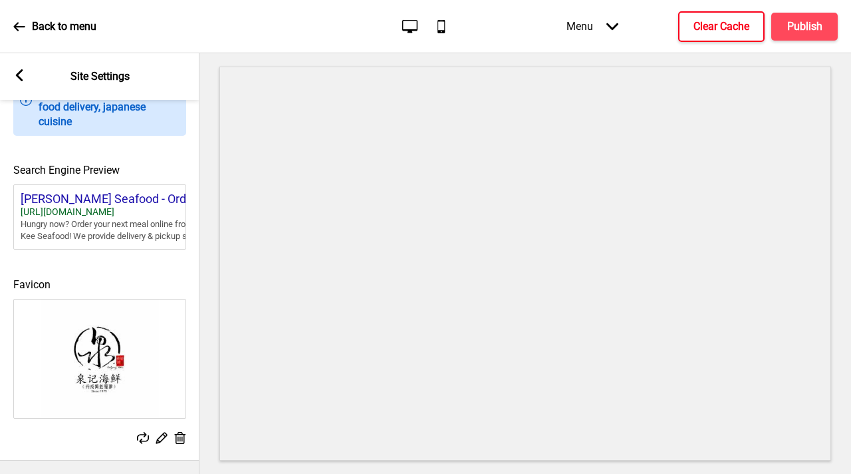
click at [712, 27] on h4 "Clear Cache" at bounding box center [722, 26] width 56 height 15
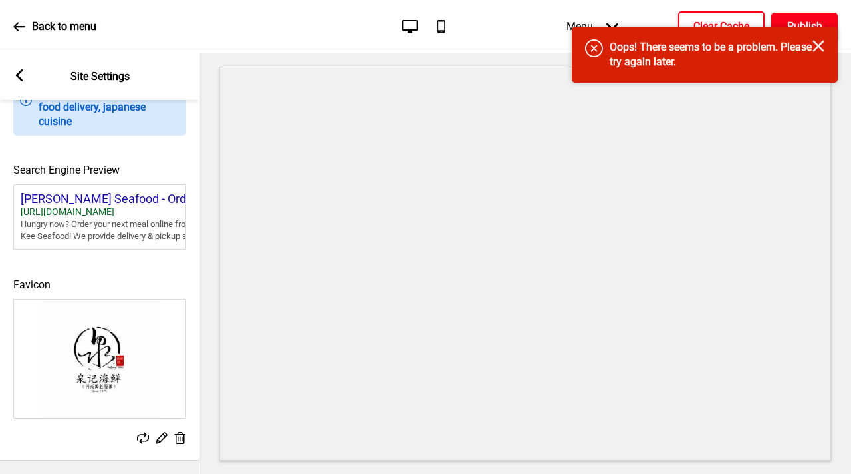
click at [784, 20] on button "Publish" at bounding box center [805, 27] width 67 height 28
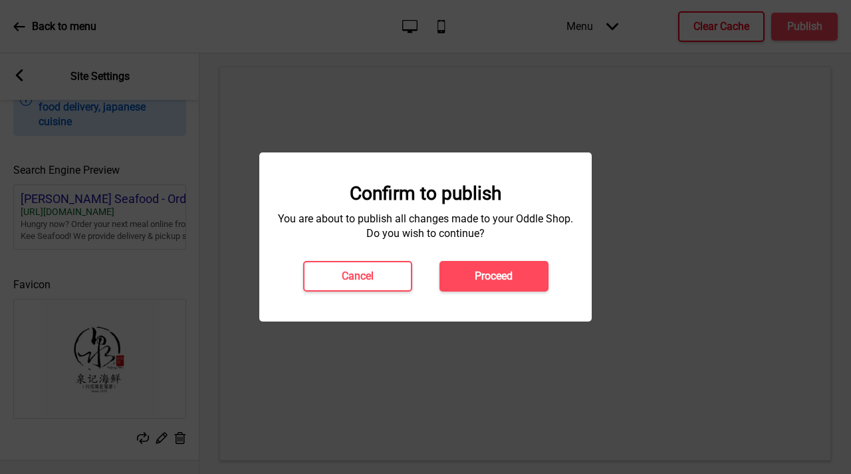
click at [516, 277] on button "Proceed" at bounding box center [494, 276] width 109 height 31
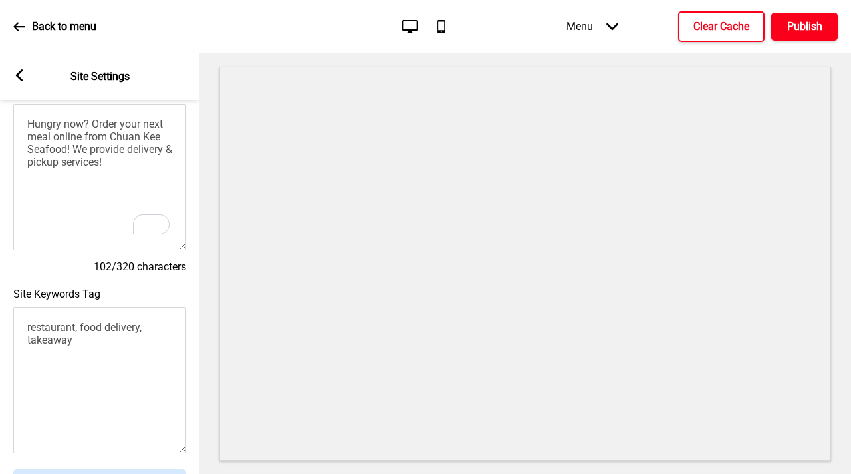
scroll to position [0, 0]
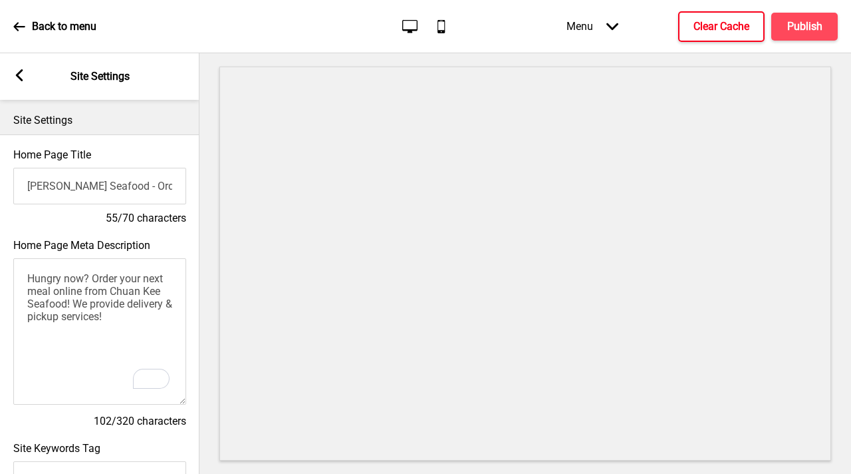
click at [7, 82] on div "Arrow left Site Settings" at bounding box center [100, 76] width 200 height 47
click at [19, 74] on icon at bounding box center [19, 75] width 7 height 12
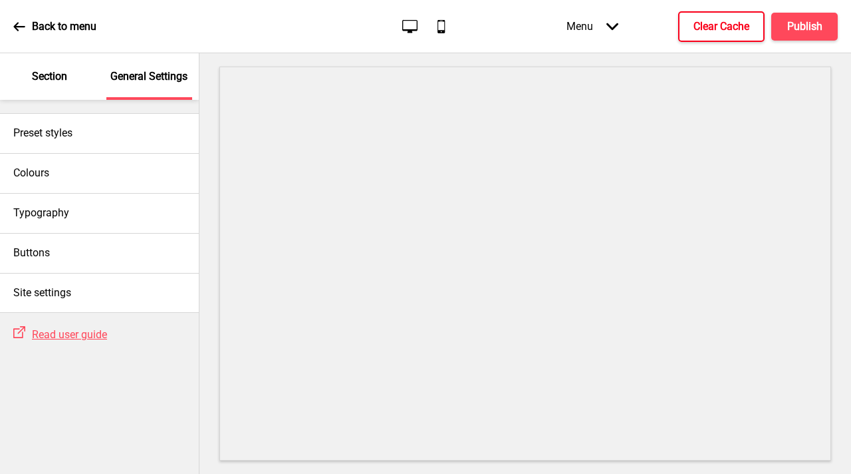
click at [63, 72] on p "Section" at bounding box center [49, 76] width 35 height 15
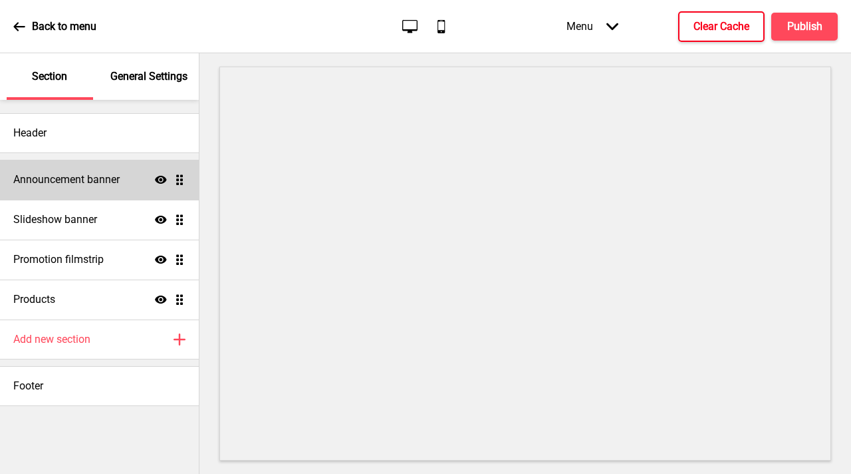
click at [99, 188] on div "Announcement banner Show Drag" at bounding box center [99, 180] width 199 height 40
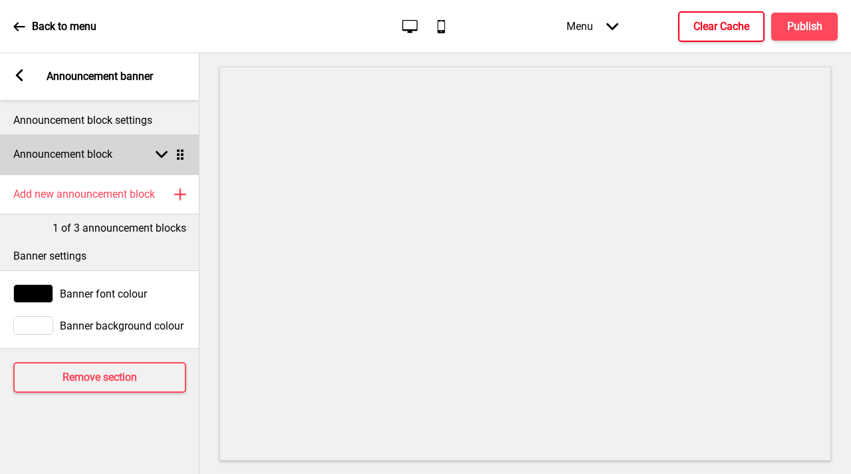
click at [152, 155] on div "Arrow down Drag" at bounding box center [167, 154] width 37 height 12
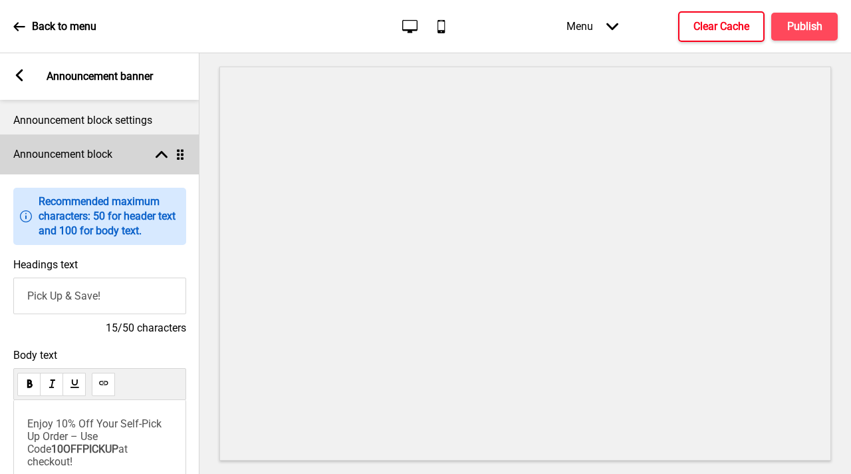
click at [152, 156] on div "Arrow up Drag" at bounding box center [167, 154] width 37 height 12
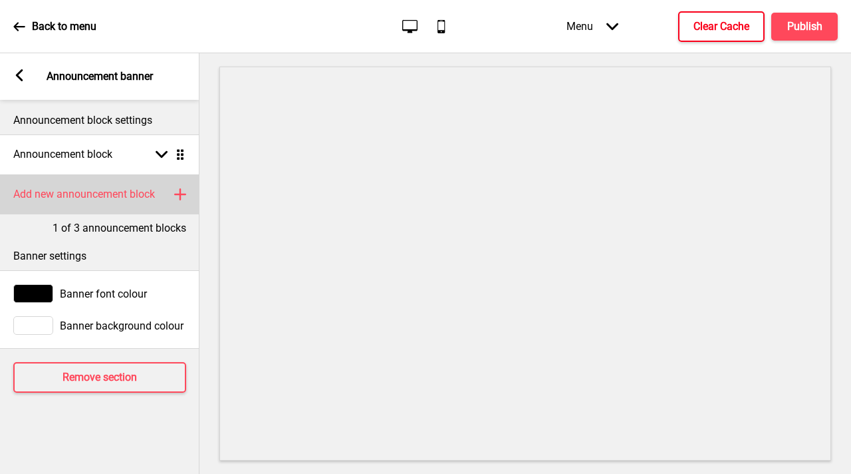
click at [160, 190] on div "Add new announcement block Plus" at bounding box center [100, 194] width 200 height 40
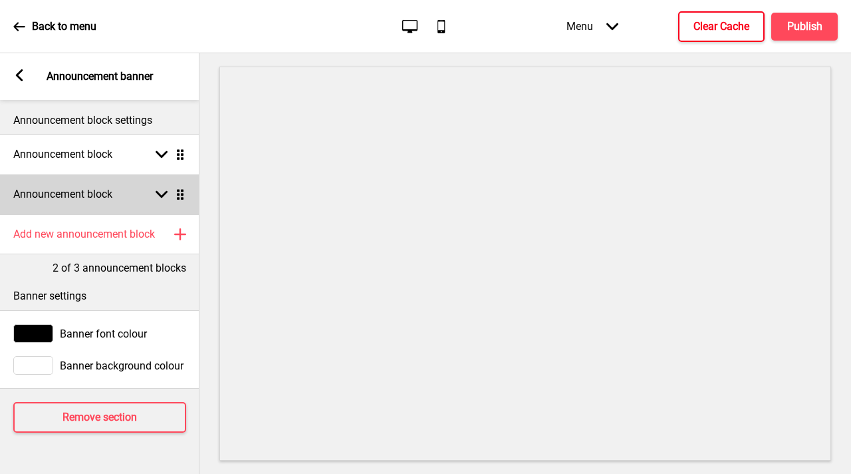
drag, startPoint x: 157, startPoint y: 186, endPoint x: 143, endPoint y: 202, distance: 21.7
click at [157, 186] on div "Announcement block Arrow down Drag" at bounding box center [100, 194] width 200 height 40
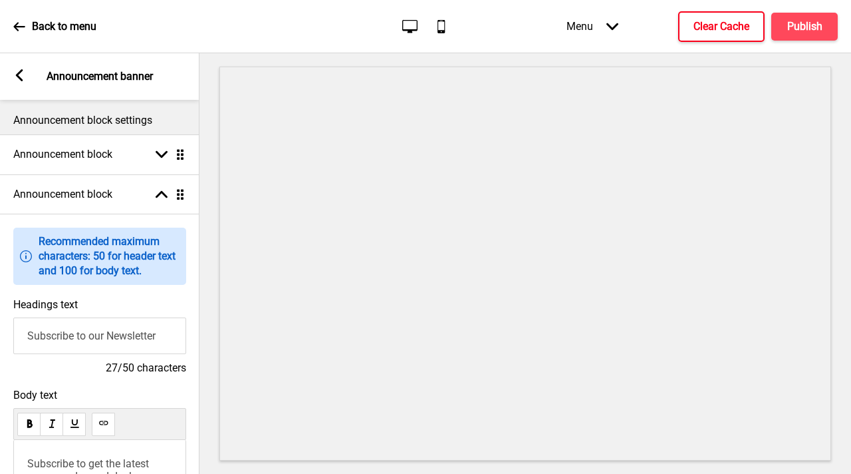
drag, startPoint x: 167, startPoint y: 338, endPoint x: 0, endPoint y: 322, distance: 167.7
click at [0, 327] on div "Headings text Subscribe to our Newsletter 27/50 characters" at bounding box center [100, 336] width 200 height 90
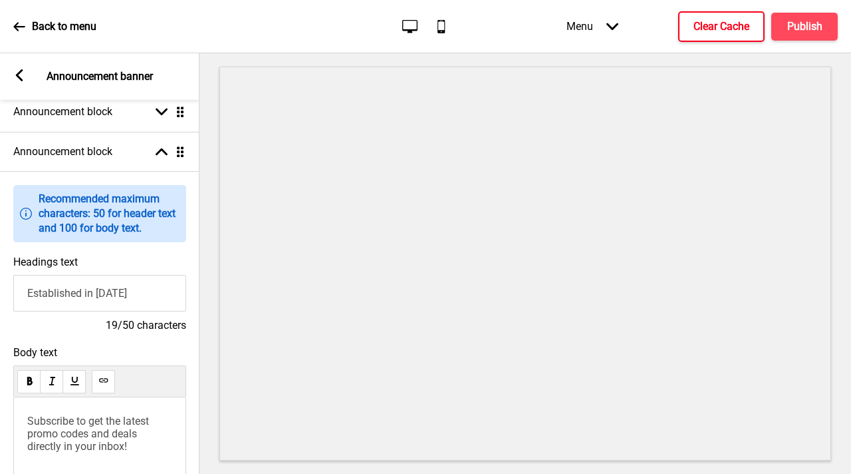
scroll to position [207, 0]
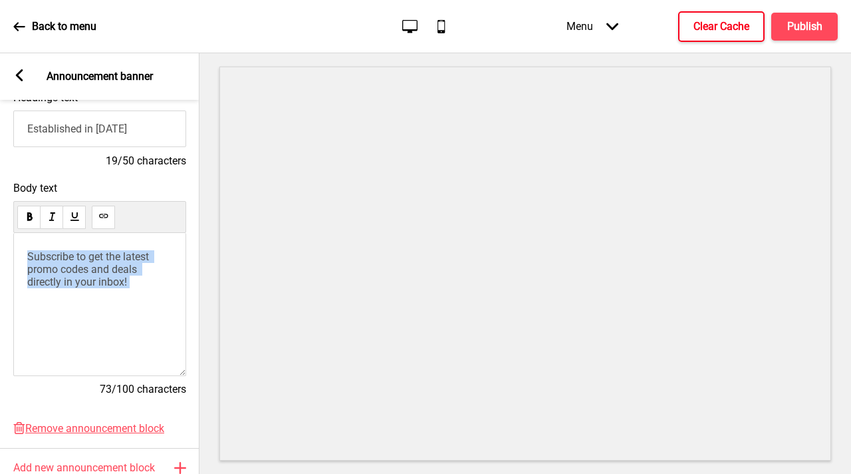
drag, startPoint x: 167, startPoint y: 298, endPoint x: 43, endPoint y: 249, distance: 133.8
click at [1, 206] on div "Body text Subscribe to get the latest promo codes and deals directly in your in…" at bounding box center [100, 295] width 200 height 240
drag, startPoint x: 128, startPoint y: 283, endPoint x: 56, endPoint y: 269, distance: 73.2
click at [0, 227] on div "Body text Subscribe to get the latest promo codes and deals directly in your in…" at bounding box center [100, 295] width 200 height 240
drag, startPoint x: 138, startPoint y: 264, endPoint x: 0, endPoint y: 227, distance: 143.3
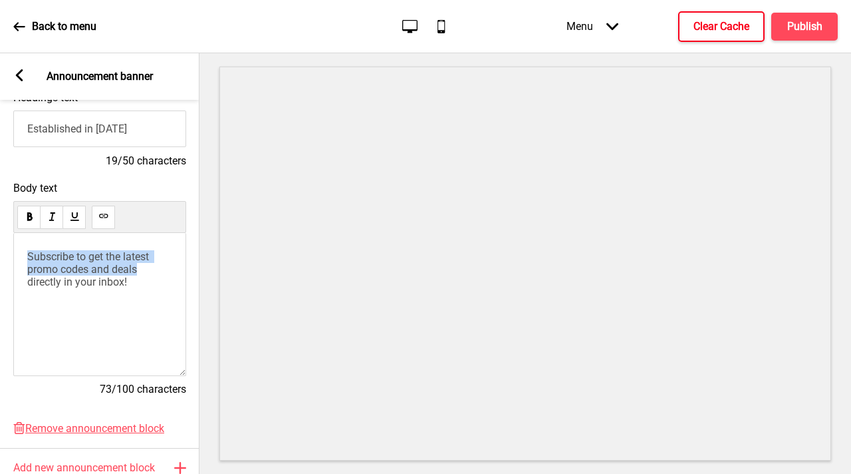
click at [0, 227] on div "Body text Subscribe to get the latest promo codes and deals directly in your in…" at bounding box center [100, 295] width 200 height 240
drag, startPoint x: 119, startPoint y: 246, endPoint x: 0, endPoint y: 237, distance: 119.4
click at [0, 237] on div "Body text directly in your inbox! 23/100 characters" at bounding box center [100, 295] width 200 height 240
click at [154, 254] on p "directly in your inbox!" at bounding box center [99, 256] width 145 height 13
drag, startPoint x: 154, startPoint y: 255, endPoint x: 0, endPoint y: 171, distance: 175.9
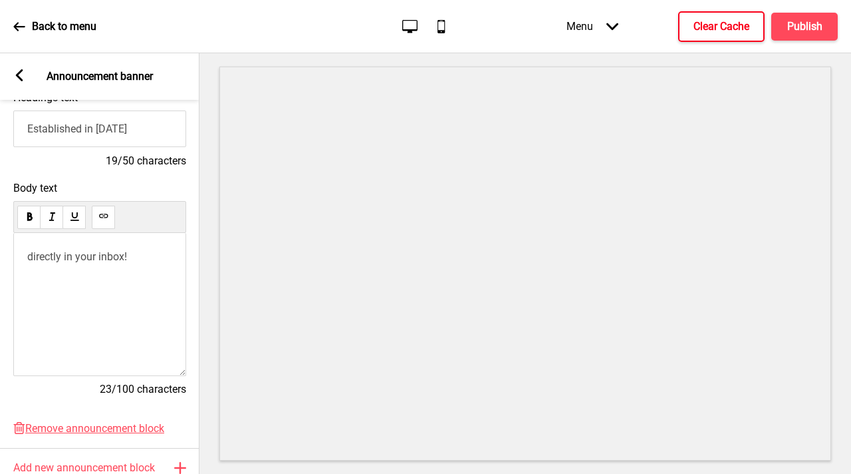
click at [0, 171] on div "Information Recommended maximum characters: 50 for header text and 100 for body…" at bounding box center [100, 214] width 200 height 414
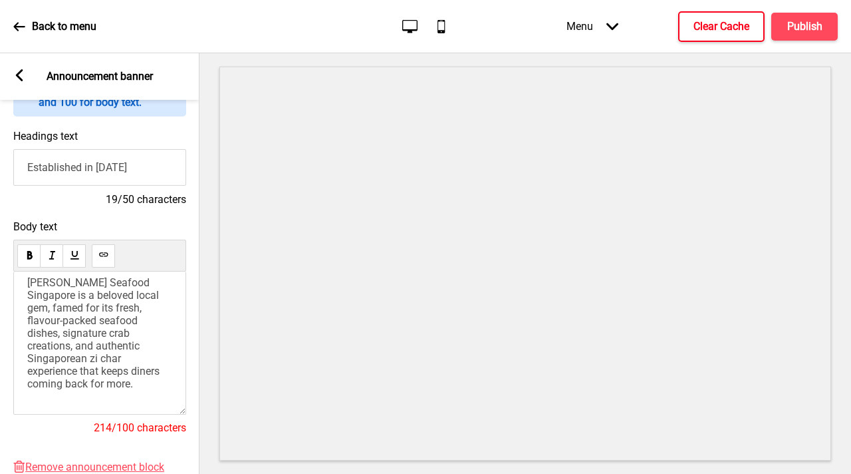
scroll to position [171, 0]
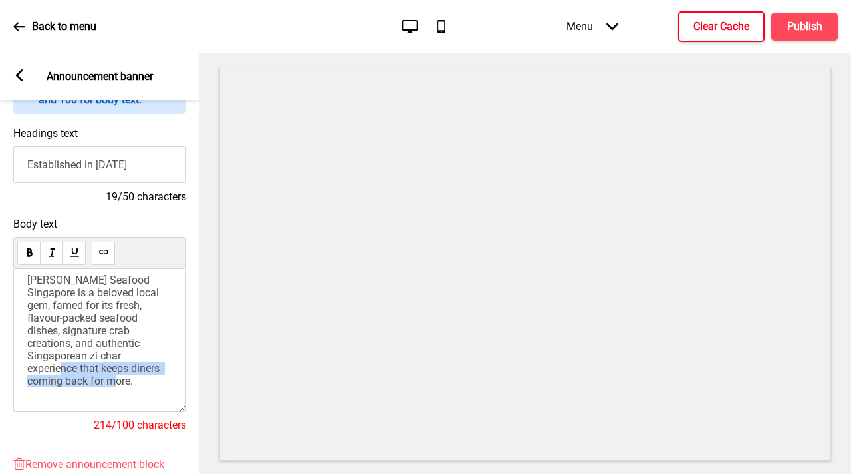
drag, startPoint x: 82, startPoint y: 357, endPoint x: 90, endPoint y: 401, distance: 44.6
click at [90, 401] on div "[PERSON_NAME] Seafood Singapore is a beloved local gem, famed for its fresh, fl…" at bounding box center [99, 340] width 173 height 143
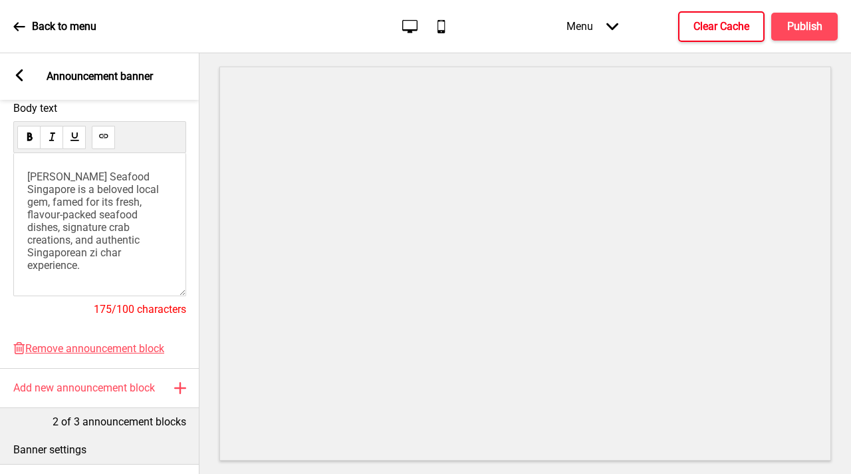
scroll to position [118, 0]
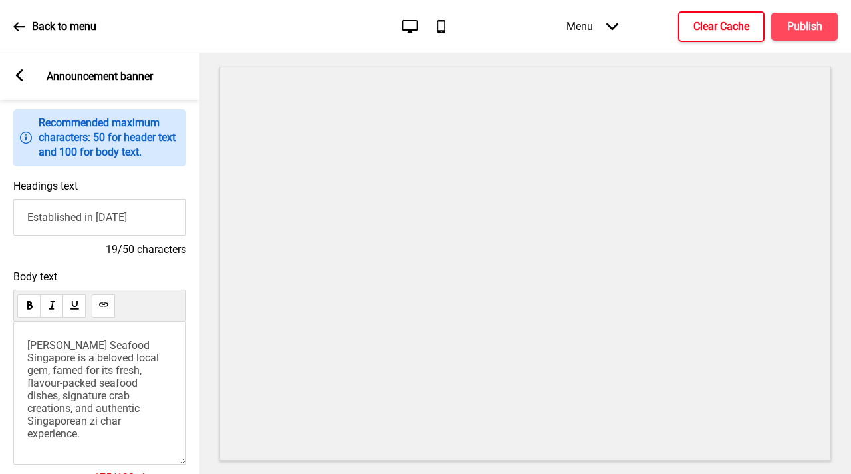
click at [142, 282] on span "Body text" at bounding box center [99, 276] width 173 height 13
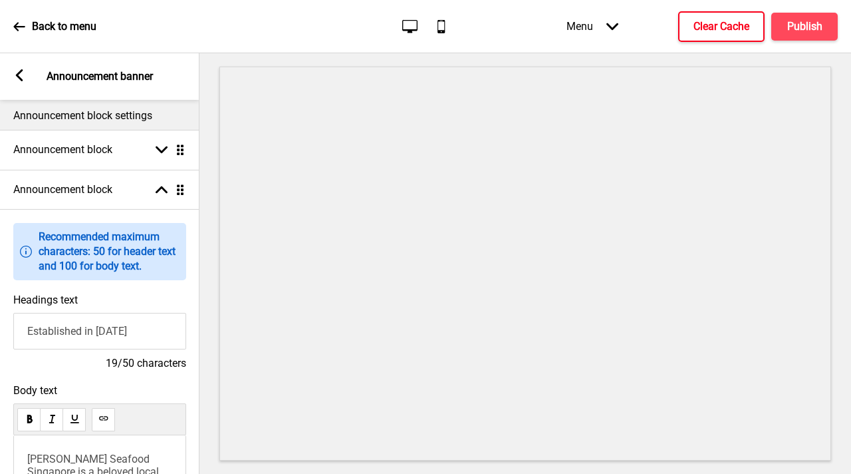
scroll to position [0, 0]
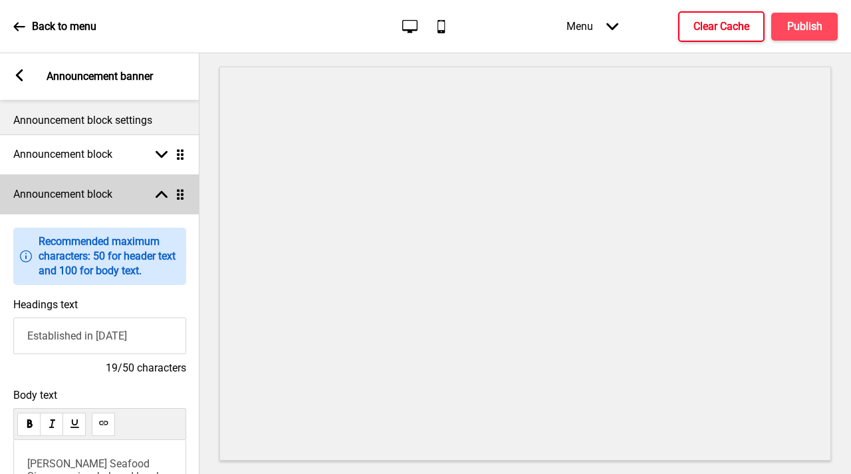
click at [162, 191] on icon at bounding box center [162, 194] width 12 height 7
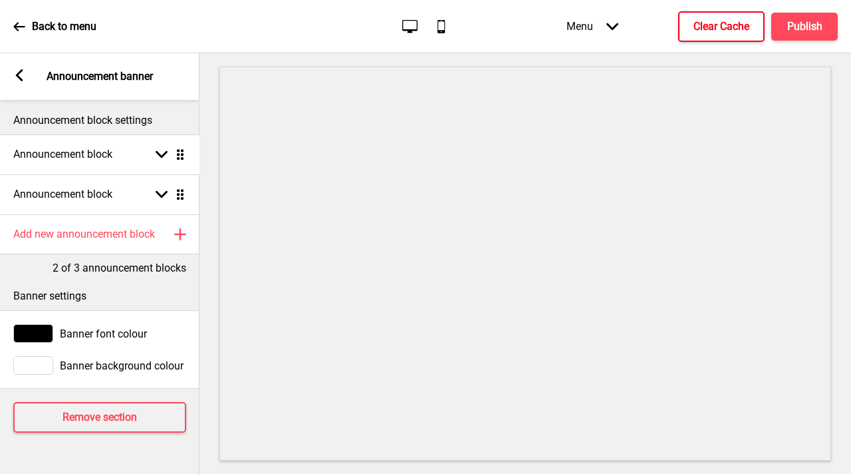
drag, startPoint x: 178, startPoint y: 188, endPoint x: 180, endPoint y: 148, distance: 40.0
click at [797, 31] on h4 "Publish" at bounding box center [804, 26] width 35 height 15
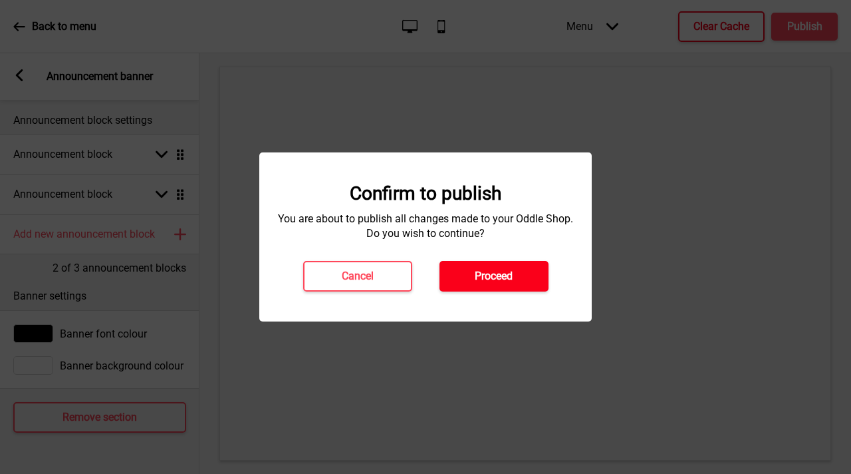
click at [495, 279] on h4 "Proceed" at bounding box center [494, 276] width 38 height 15
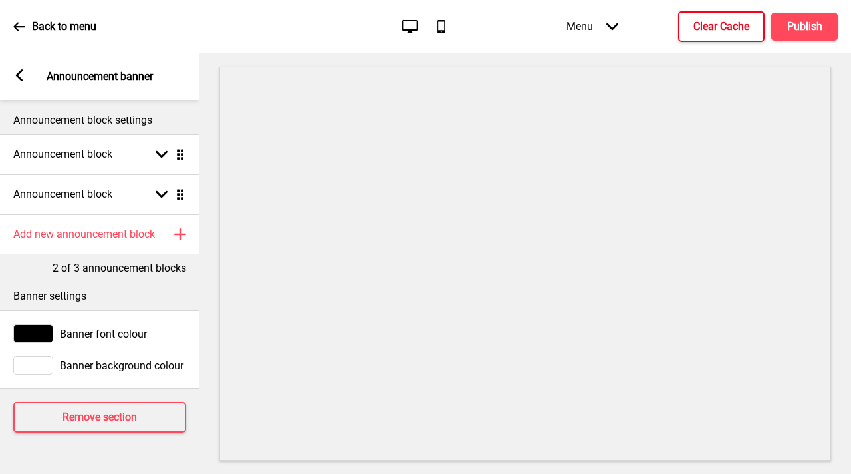
click at [704, 16] on button "Clear Cache" at bounding box center [721, 26] width 86 height 31
click at [821, 16] on button "Publish" at bounding box center [805, 27] width 67 height 28
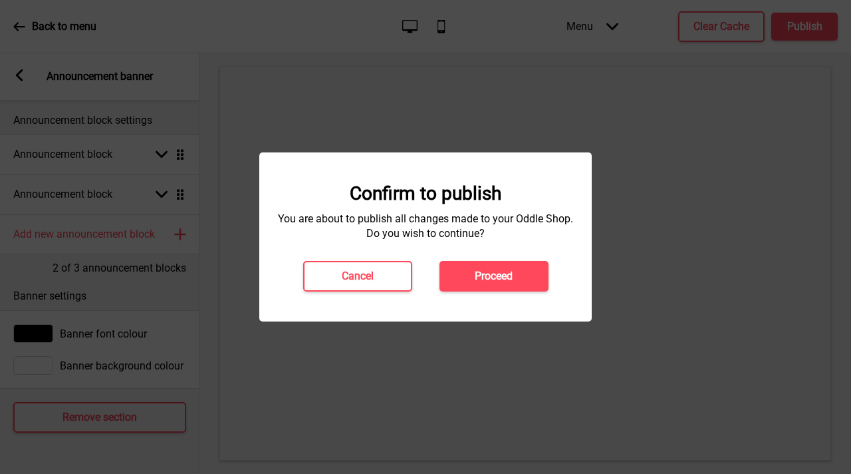
drag, startPoint x: 499, startPoint y: 273, endPoint x: 513, endPoint y: 274, distance: 13.4
click at [499, 273] on h4 "Proceed" at bounding box center [494, 276] width 38 height 15
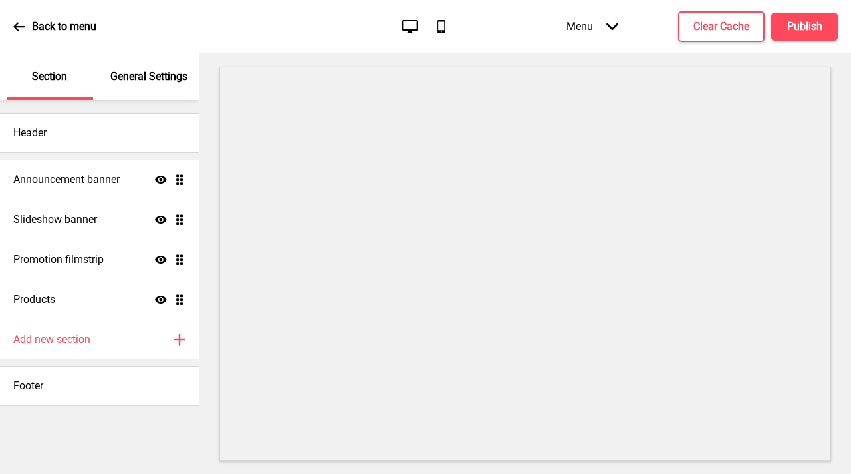
click at [148, 82] on p "General Settings" at bounding box center [148, 76] width 77 height 15
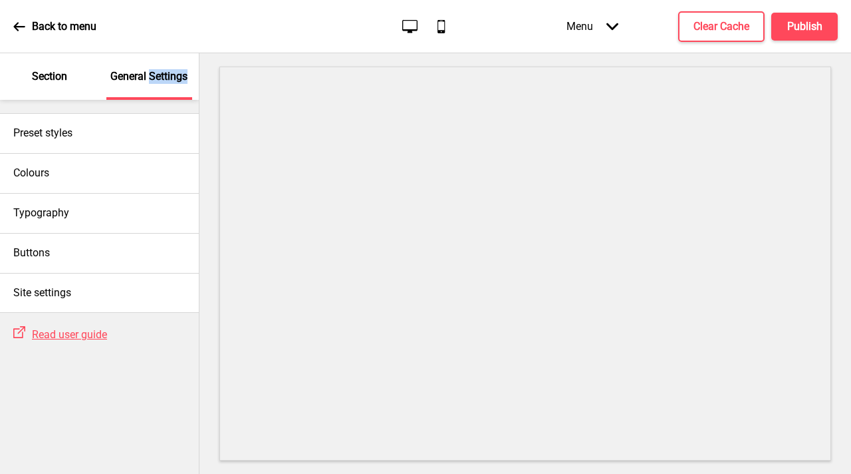
click at [148, 83] on p "General Settings" at bounding box center [148, 76] width 77 height 15
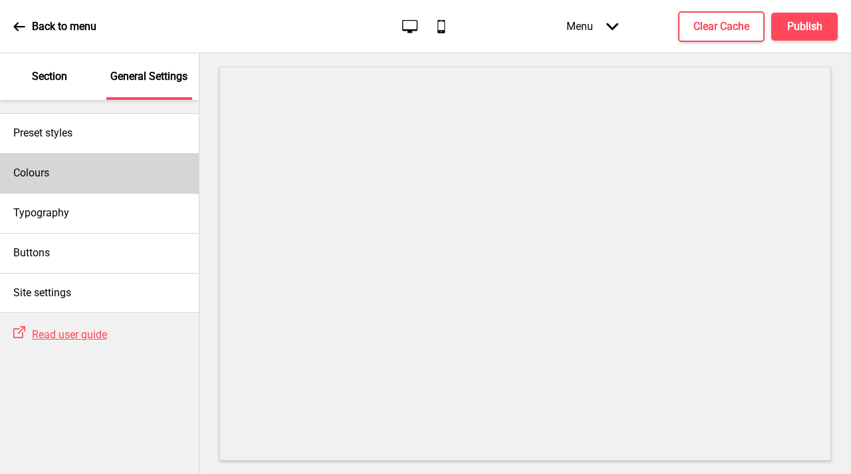
click at [101, 171] on div "Colours" at bounding box center [99, 173] width 199 height 40
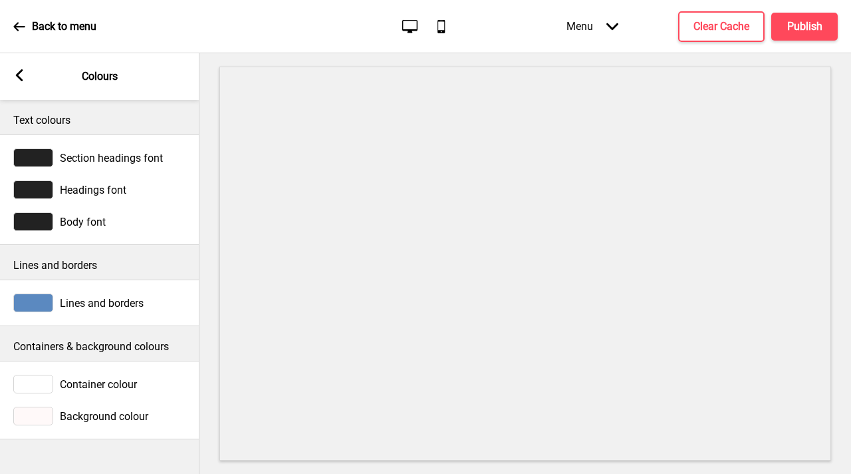
click at [34, 418] on div at bounding box center [33, 415] width 40 height 19
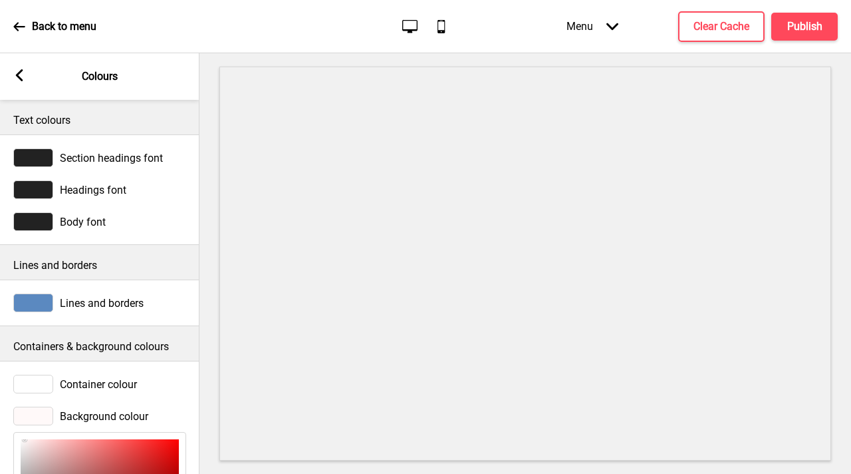
scroll to position [206, 0]
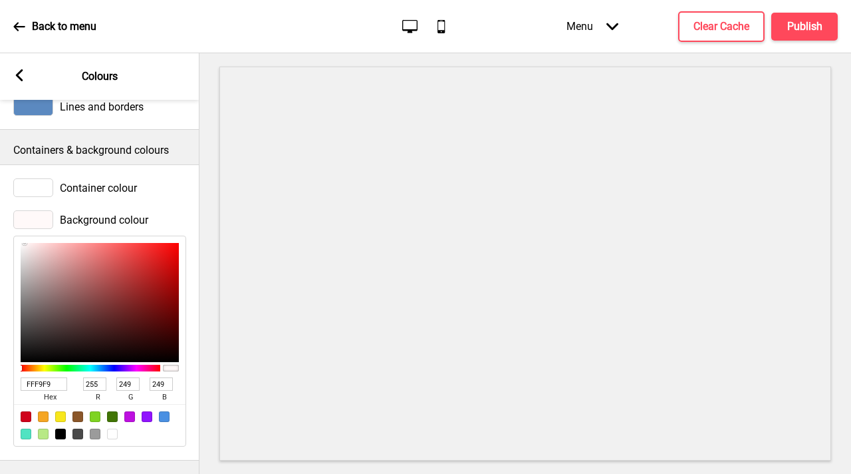
type input "462B2B"
type input "70"
type input "43"
type input "472C2C"
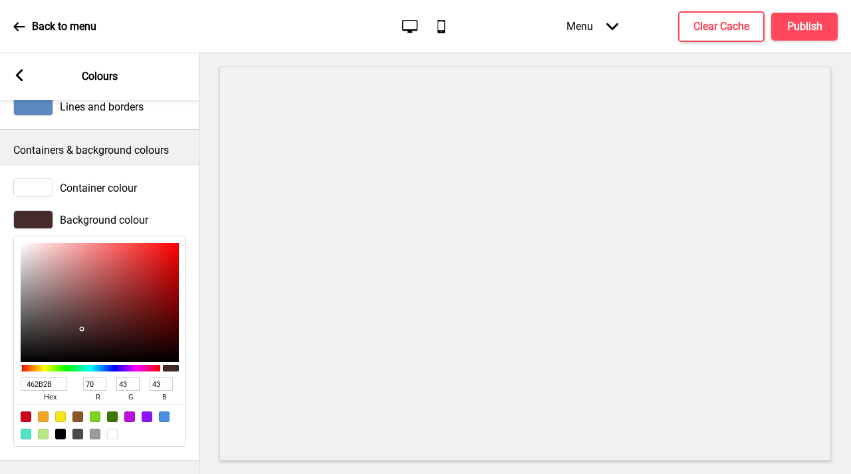
type input "71"
type input "44"
type input "6D4A4A"
type input "109"
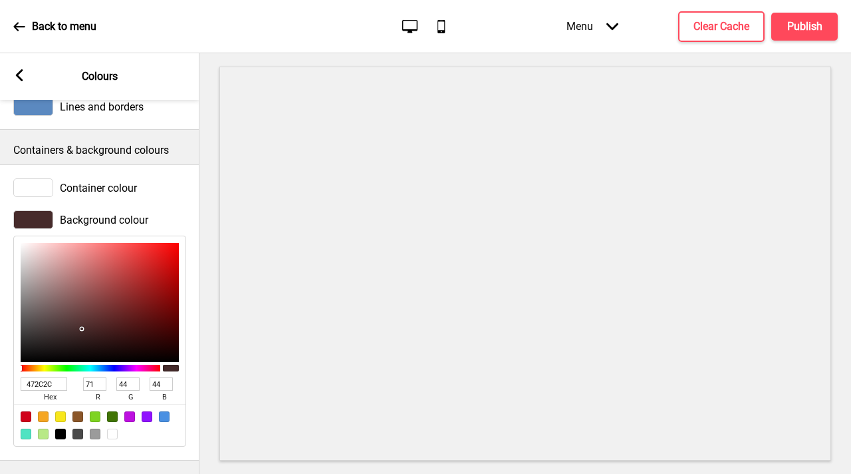
type input "74"
type input "BA9999"
type input "186"
type input "153"
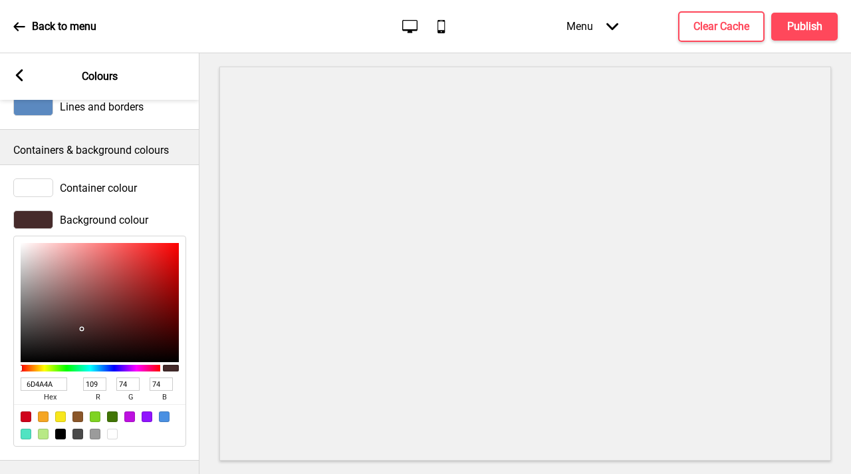
type input "153"
type input "DCC3C3"
type input "220"
type input "195"
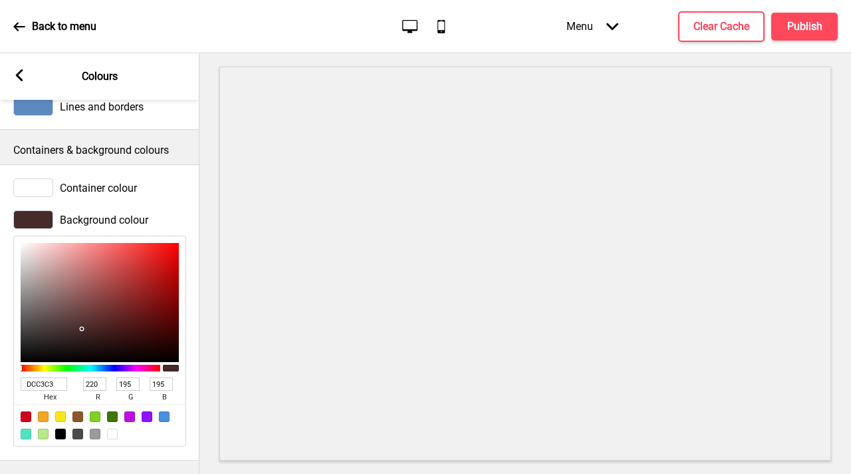
type input "E5CECE"
type input "229"
type input "206"
type input "E9D3D3"
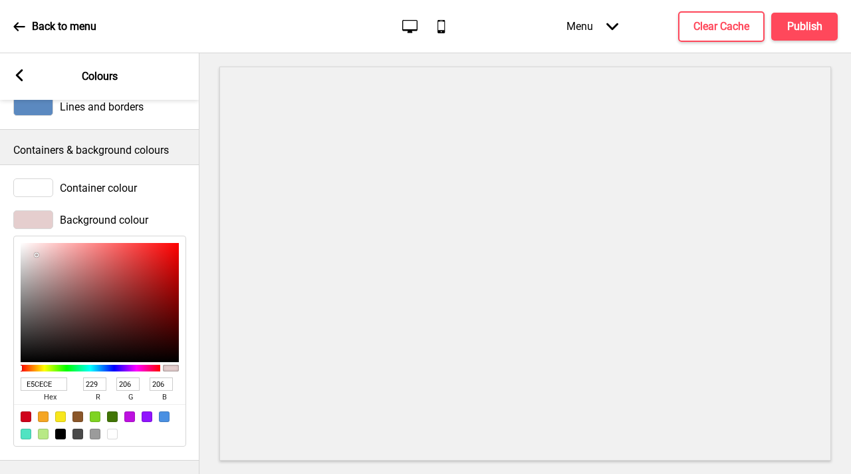
type input "233"
type input "211"
type input "F3E0E0"
type input "243"
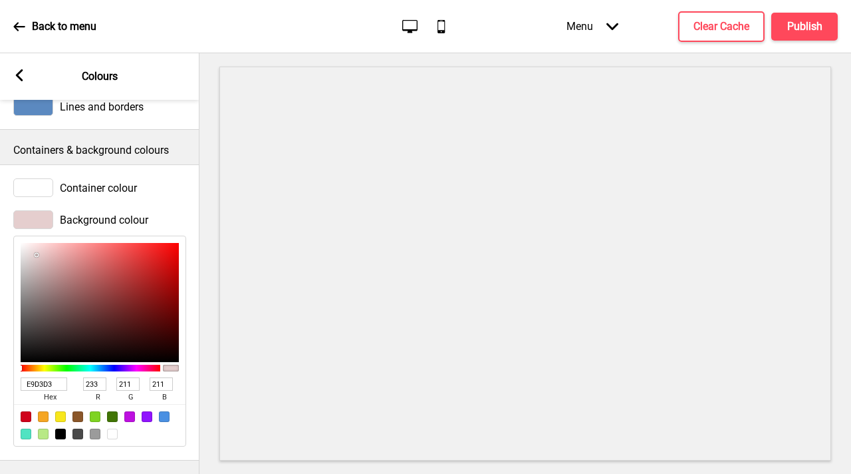
type input "224"
type input "FFFAFA"
type input "255"
type input "250"
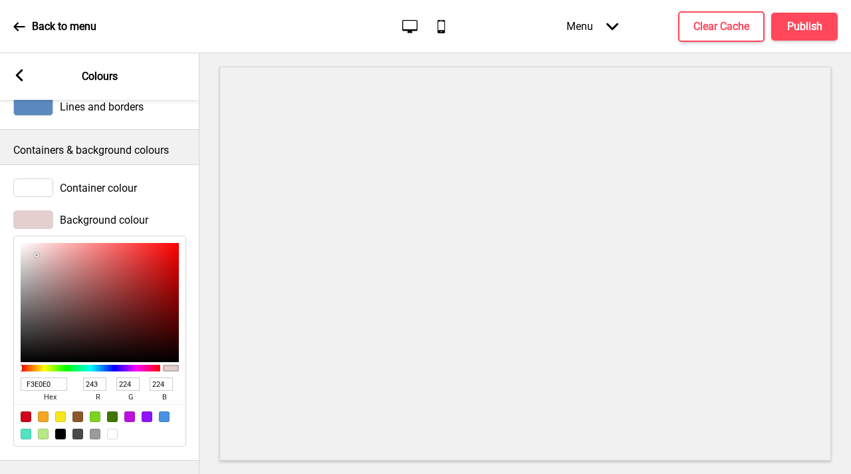
type input "250"
type input "FFFFFF"
type input "255"
drag, startPoint x: 81, startPoint y: 319, endPoint x: 0, endPoint y: 200, distance: 144.1
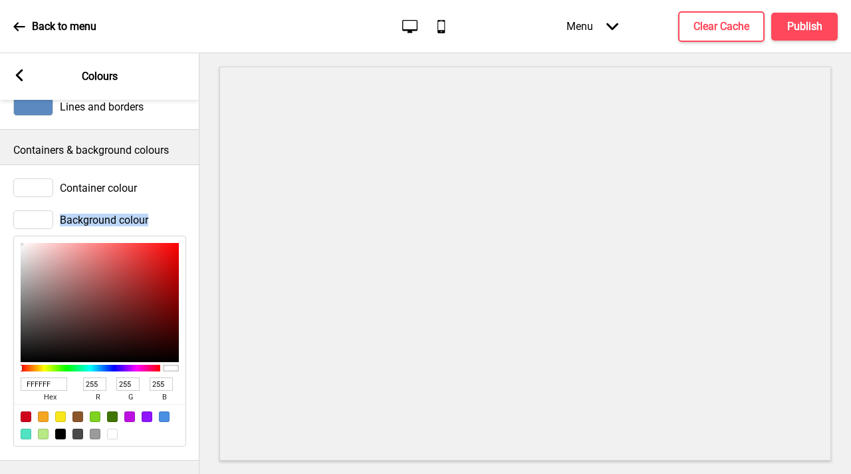
click at [0, 204] on div "Background colour FFFFFF hex 255 r 255 g 255 b 100 a" at bounding box center [100, 328] width 200 height 249
type input "DBD0D0"
type input "219"
type input "208"
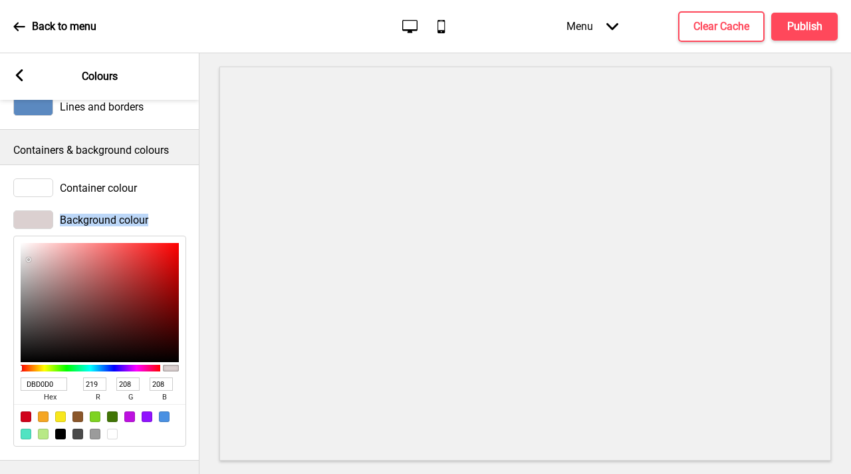
type input "DCD1D1"
type input "220"
type input "209"
type input "DFD4D4"
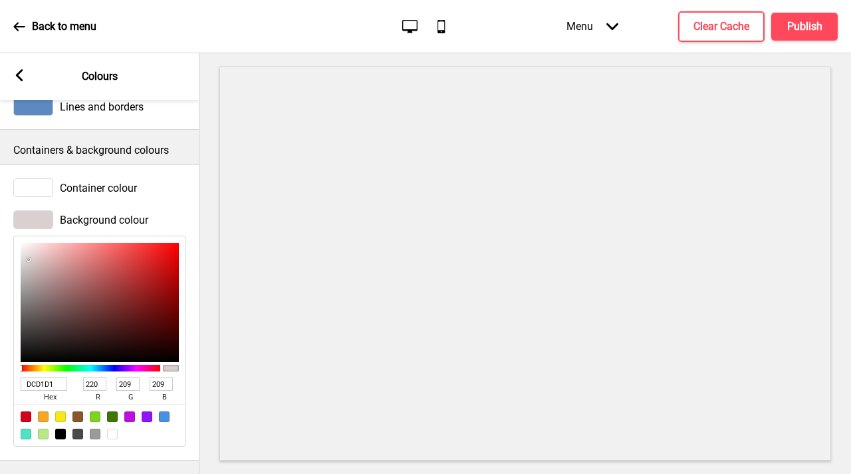
type input "223"
type input "212"
type input "E2D6D6"
type input "226"
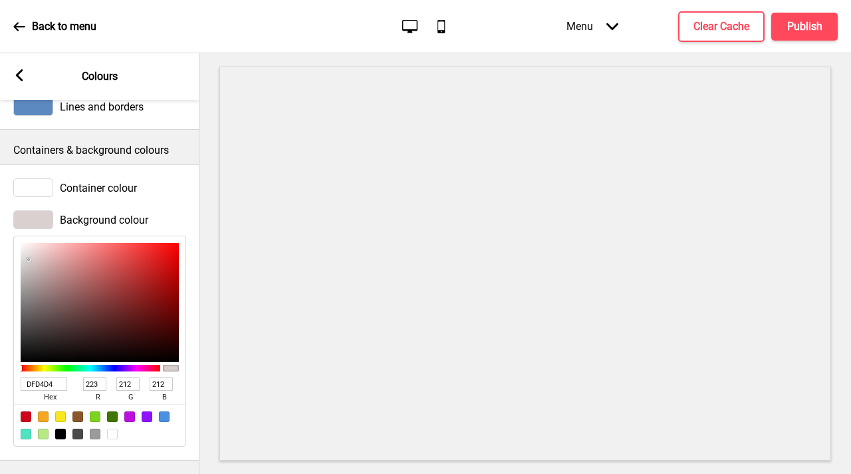
type input "214"
type input "F0E4E4"
type input "240"
type input "228"
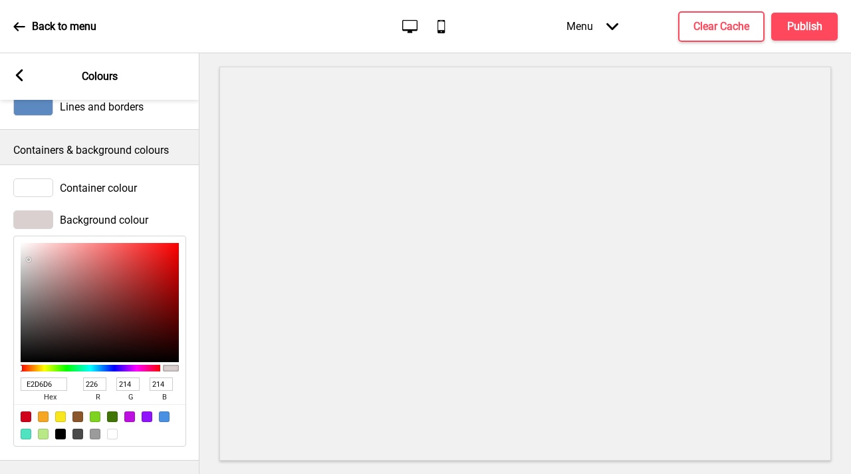
type input "228"
type input "FFF4F4"
type input "255"
type input "244"
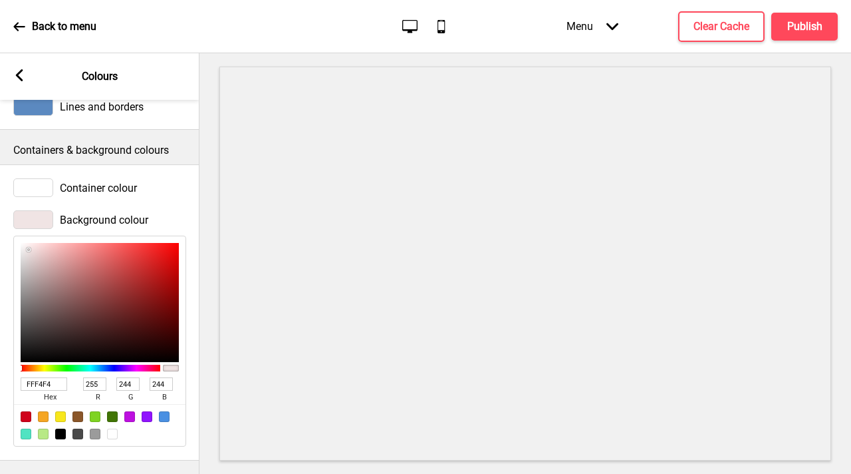
type input "FFF5F5"
type input "245"
type input "FFF6F6"
type input "246"
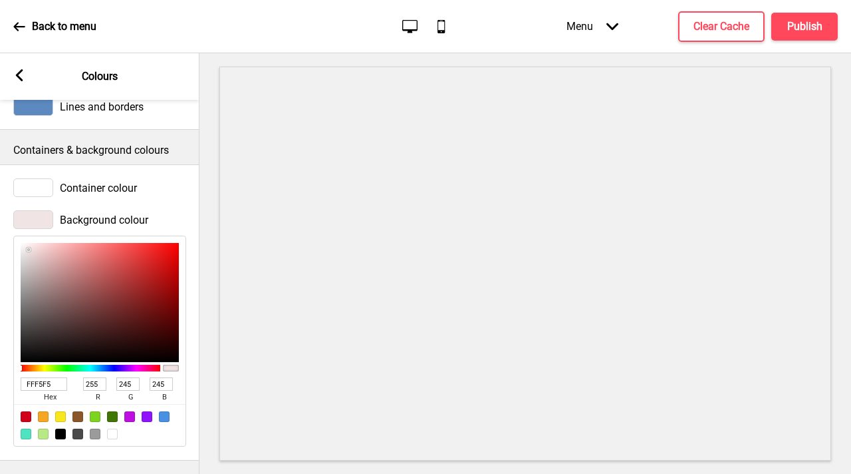
type input "246"
type input "FFF9F9"
type input "249"
type input "FFFFFF"
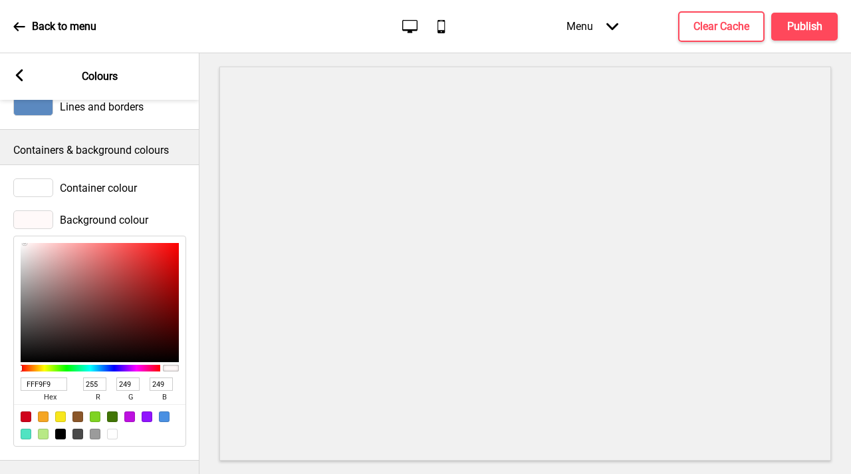
type input "255"
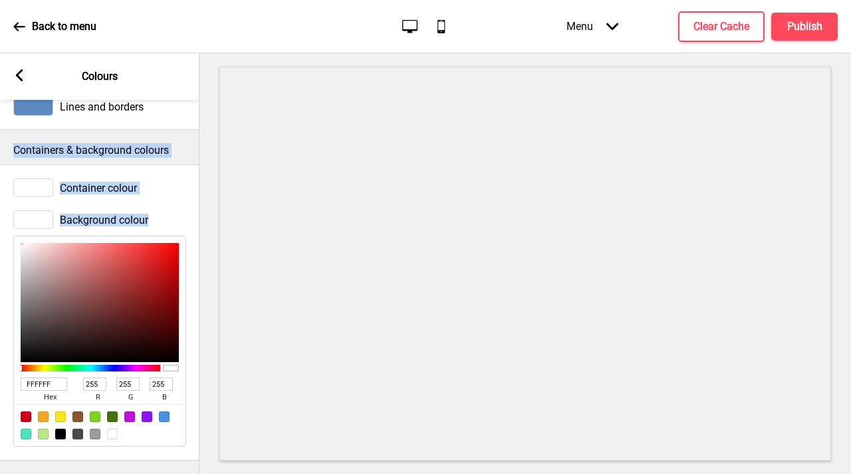
drag, startPoint x: 29, startPoint y: 250, endPoint x: 0, endPoint y: 149, distance: 105.1
click at [0, 142] on div "Containers & background colours Container colour Background colour FFFFFF hex 2…" at bounding box center [100, 295] width 200 height 331
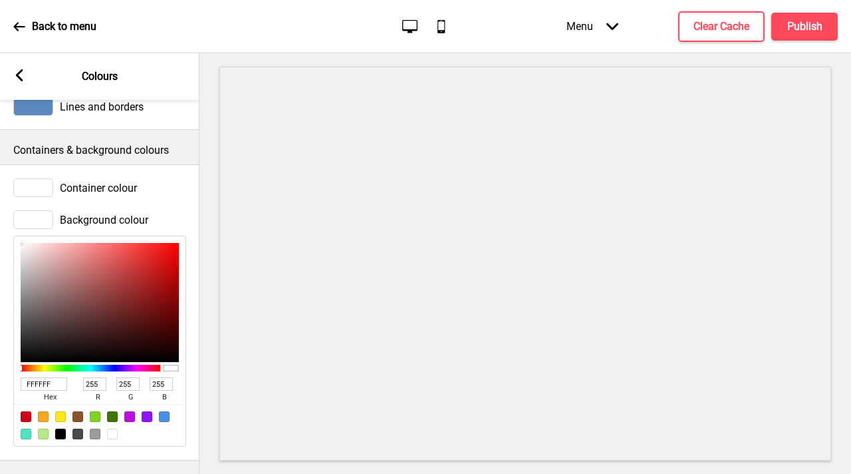
click at [115, 428] on div at bounding box center [112, 433] width 11 height 11
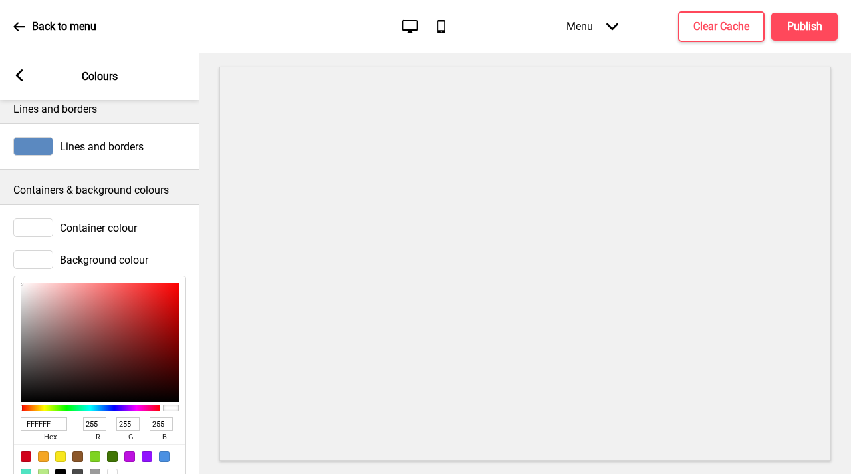
scroll to position [0, 0]
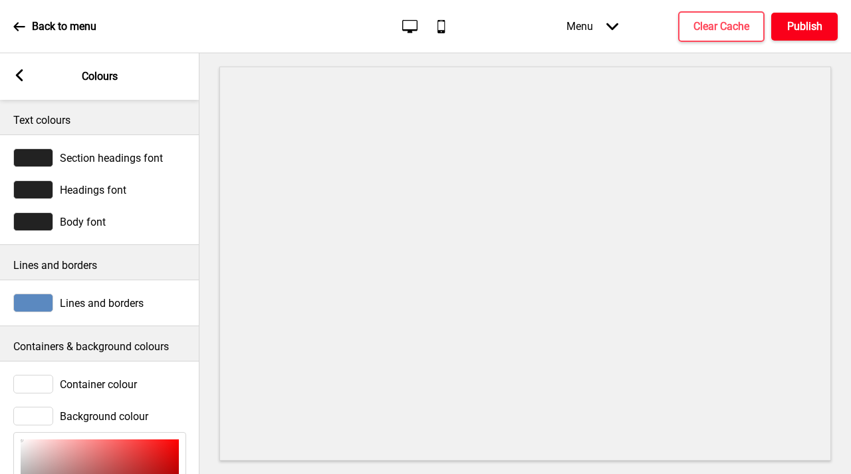
click at [790, 25] on h4 "Publish" at bounding box center [804, 26] width 35 height 15
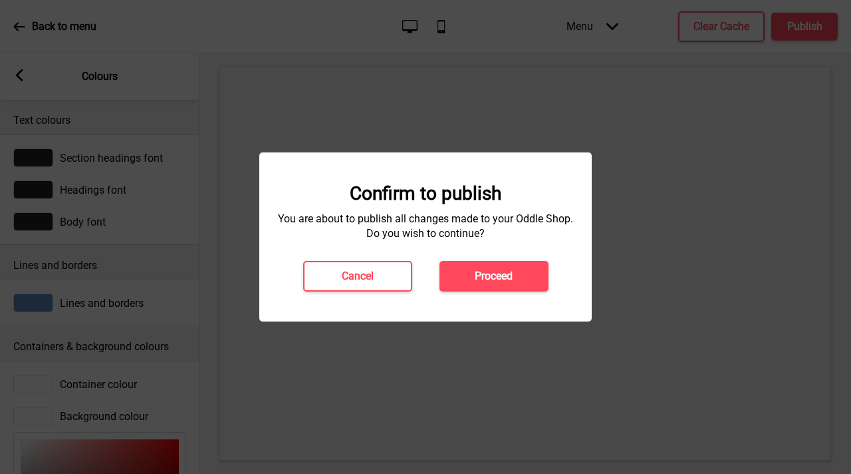
click at [502, 275] on h4 "Proceed" at bounding box center [494, 276] width 38 height 15
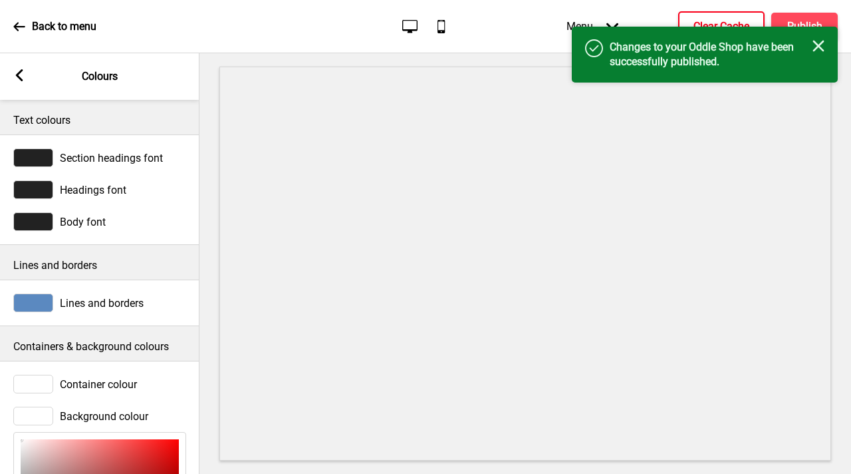
click at [707, 19] on h4 "Clear Cache" at bounding box center [722, 26] width 56 height 15
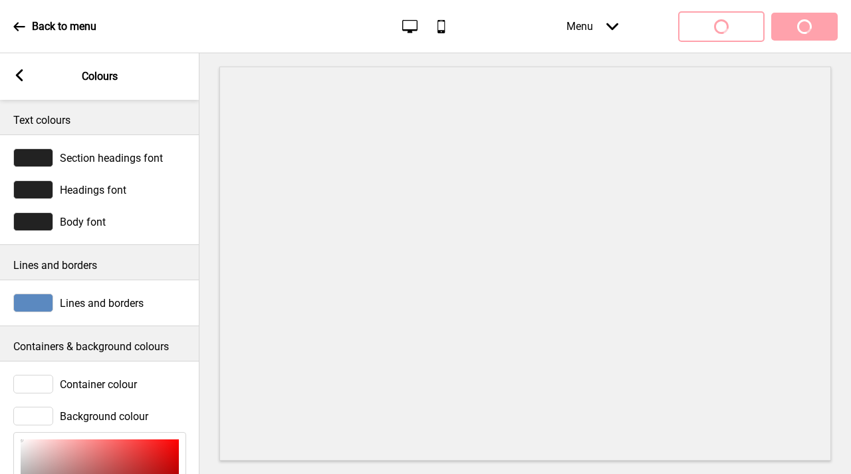
click at [27, 381] on div at bounding box center [33, 383] width 40 height 19
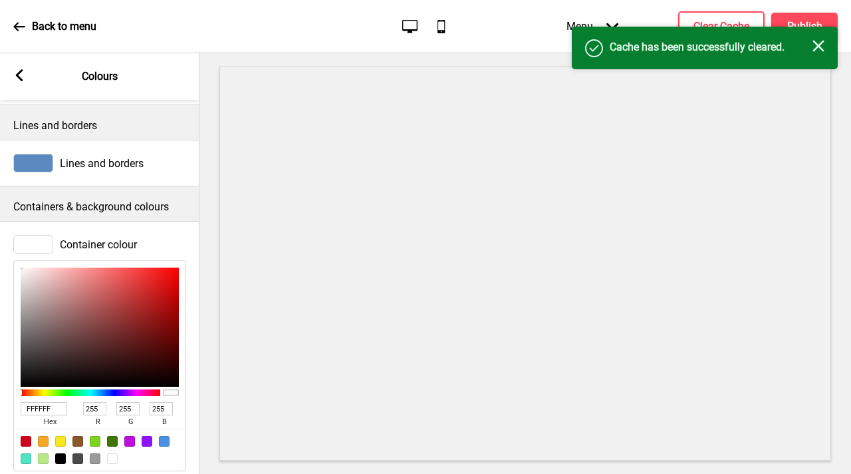
scroll to position [169, 0]
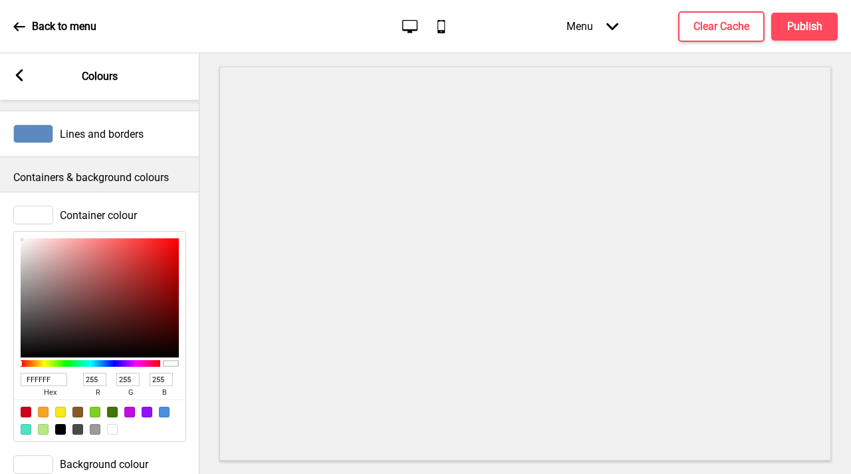
click at [111, 429] on div at bounding box center [112, 429] width 11 height 11
click at [740, 27] on h4 "Clear Cache" at bounding box center [722, 26] width 56 height 15
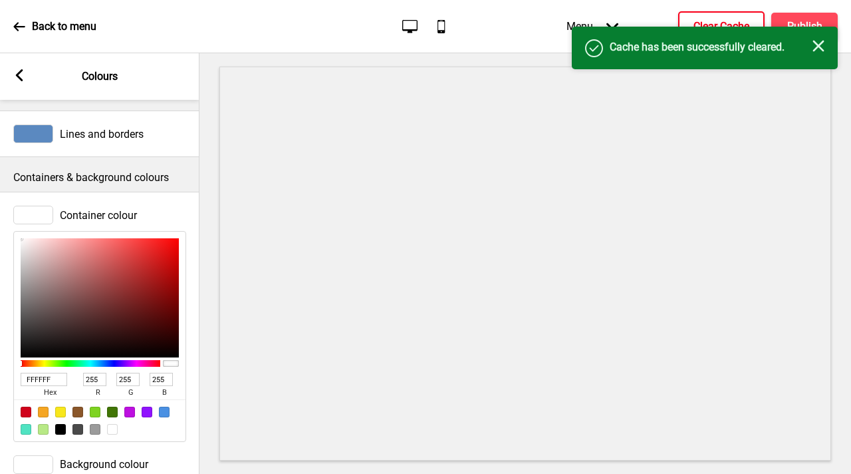
click at [805, 30] on div "Success Cache has been successfully cleared. Close" at bounding box center [705, 48] width 266 height 43
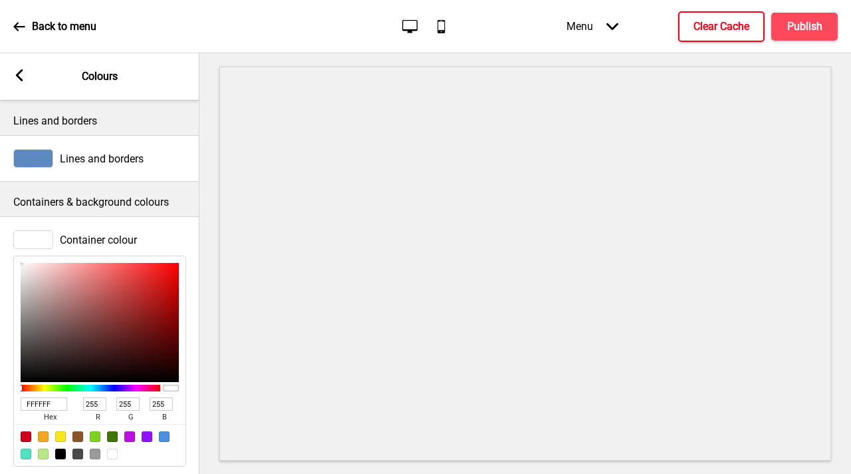
scroll to position [0, 0]
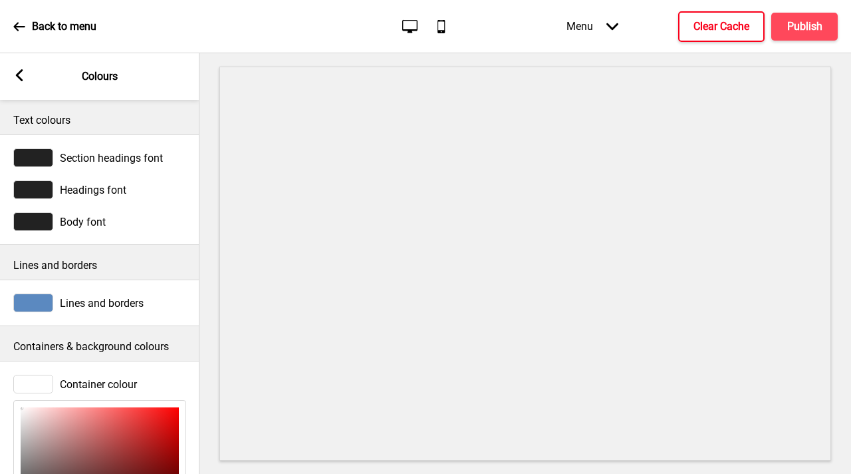
drag, startPoint x: 19, startPoint y: 75, endPoint x: 18, endPoint y: 82, distance: 6.8
click at [18, 76] on g at bounding box center [19, 75] width 12 height 12
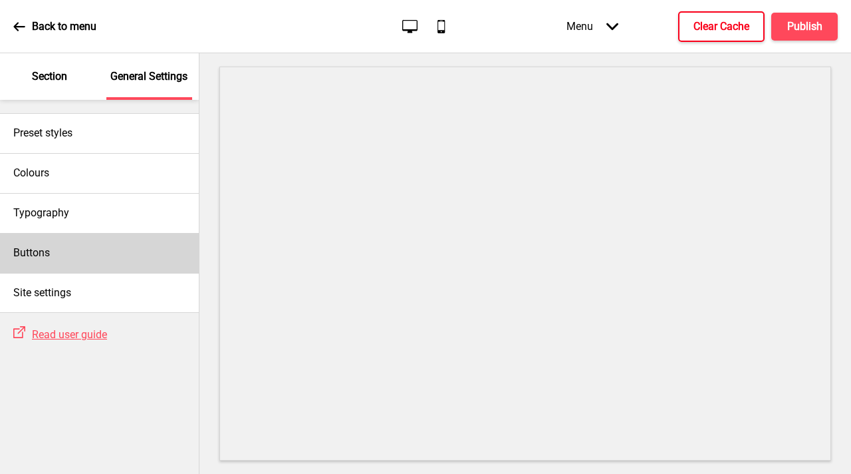
click at [97, 253] on div "Buttons" at bounding box center [99, 253] width 199 height 40
select select "square"
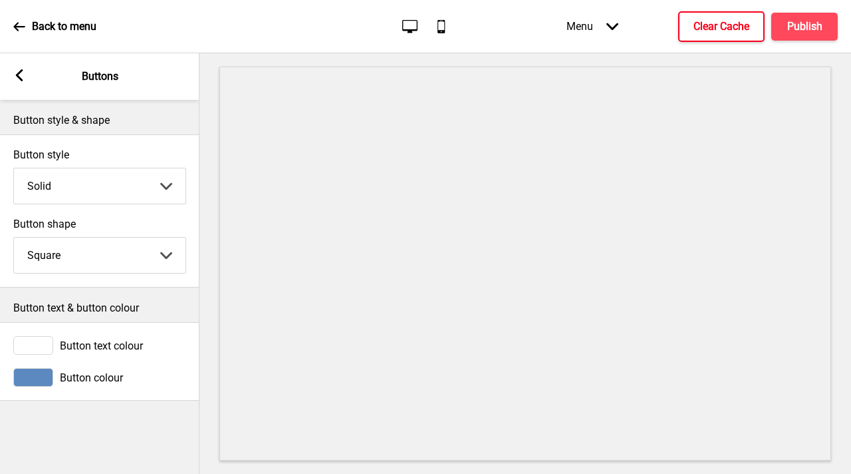
click at [17, 80] on rect at bounding box center [19, 75] width 12 height 12
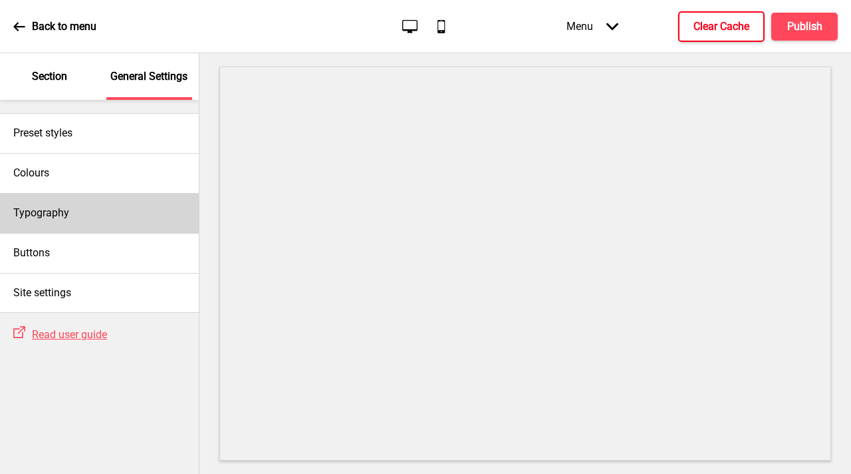
click at [95, 213] on div "Typography" at bounding box center [99, 213] width 199 height 40
select select "Roboto"
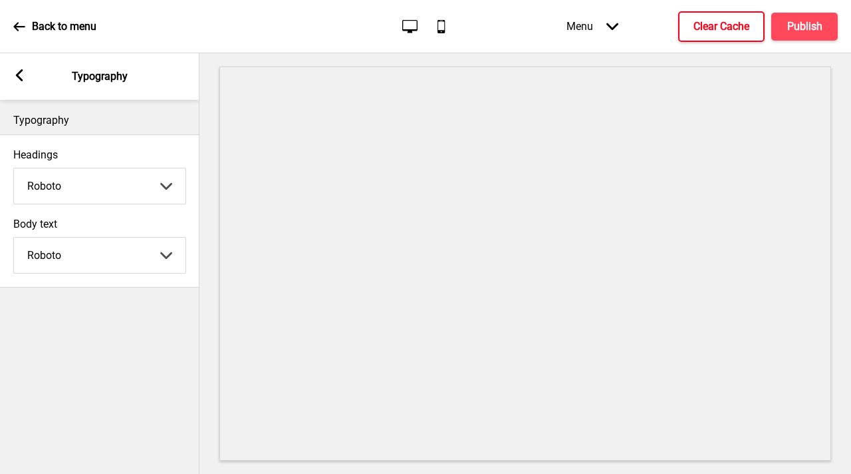
click at [19, 80] on rect at bounding box center [19, 75] width 12 height 12
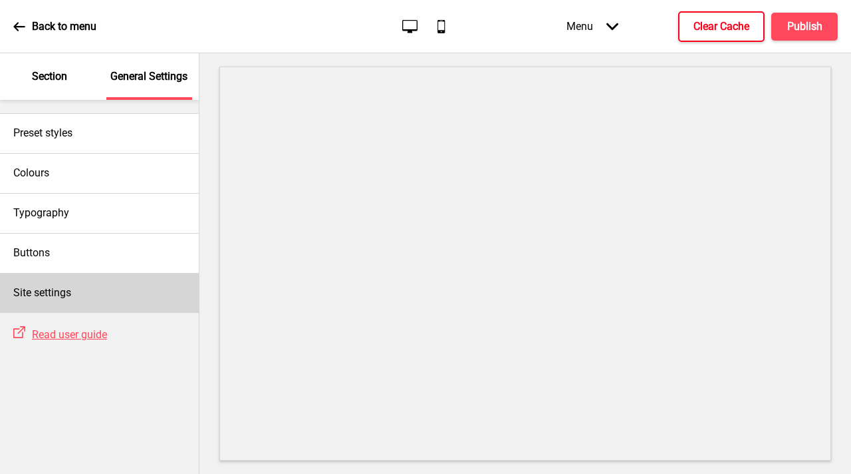
click at [100, 281] on div "Site settings" at bounding box center [99, 293] width 199 height 40
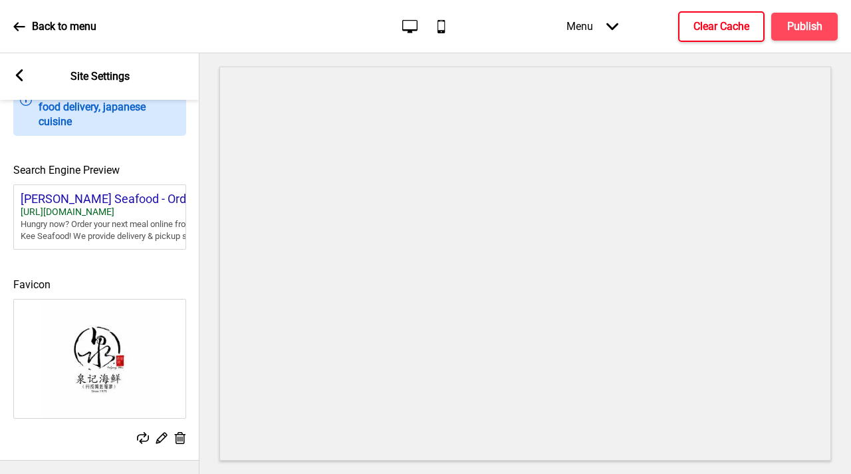
scroll to position [591, 0]
click at [15, 80] on rect at bounding box center [19, 75] width 12 height 12
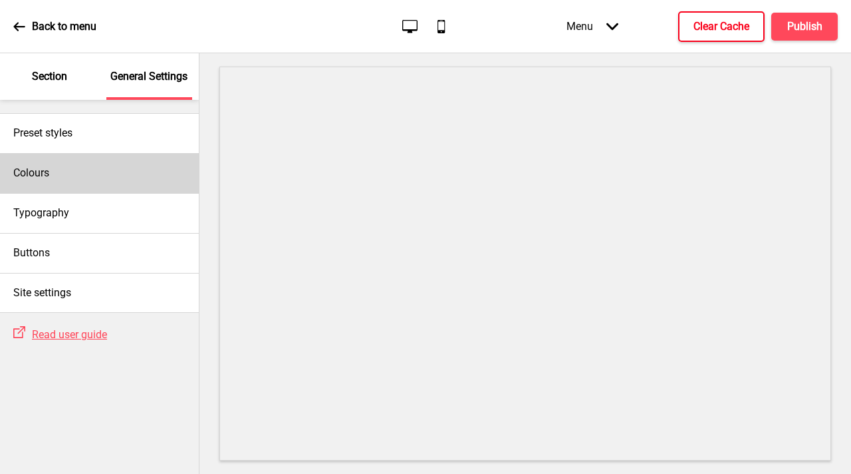
click at [107, 178] on div "Colours" at bounding box center [99, 173] width 199 height 40
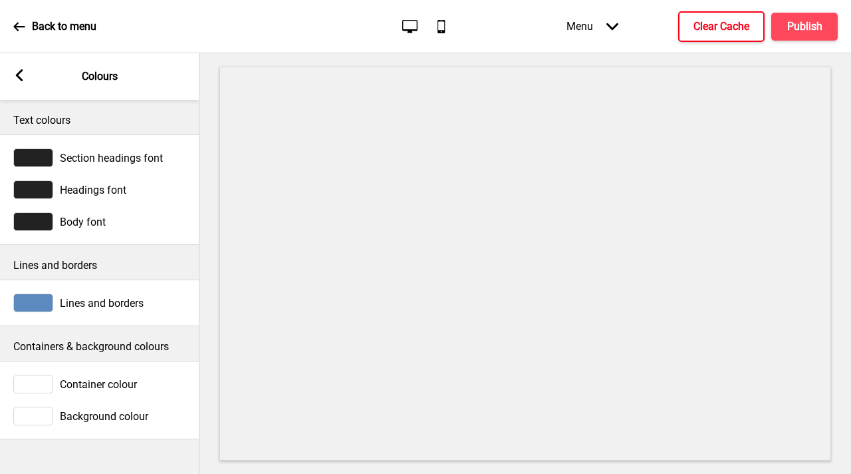
drag, startPoint x: 17, startPoint y: 78, endPoint x: 27, endPoint y: 80, distance: 10.2
click at [17, 77] on g at bounding box center [19, 75] width 12 height 12
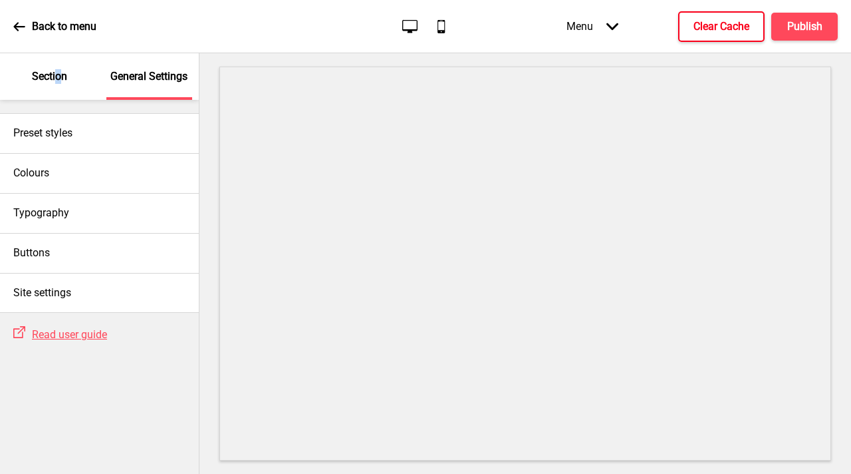
click at [59, 72] on p "Section" at bounding box center [49, 76] width 35 height 15
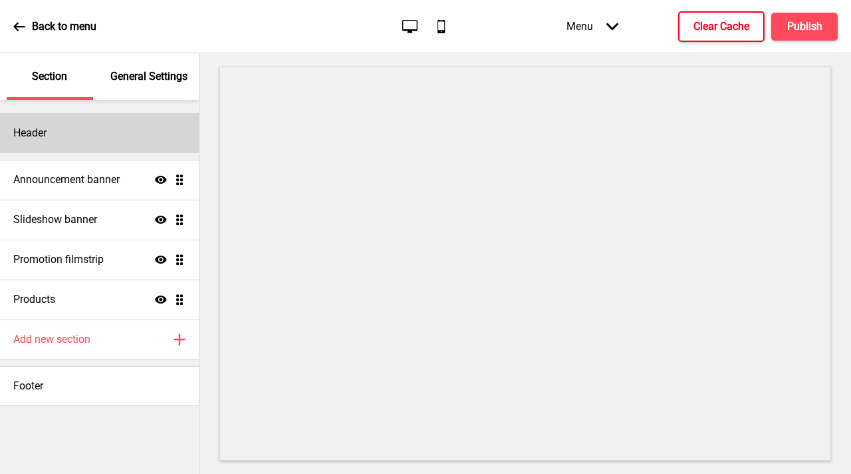
click at [87, 147] on div "Header" at bounding box center [99, 133] width 199 height 40
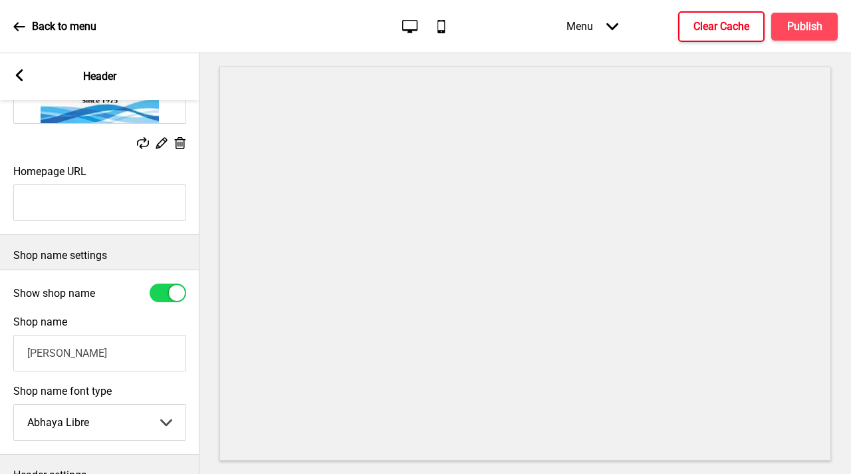
scroll to position [293, 0]
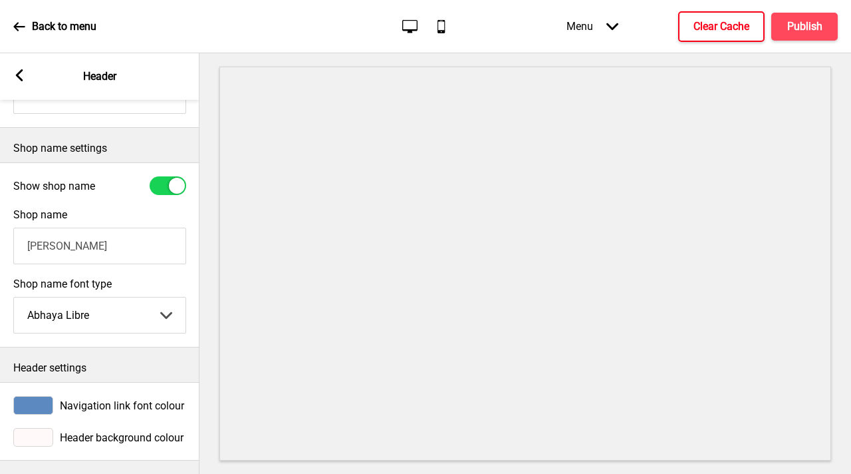
click at [28, 428] on div at bounding box center [33, 437] width 40 height 19
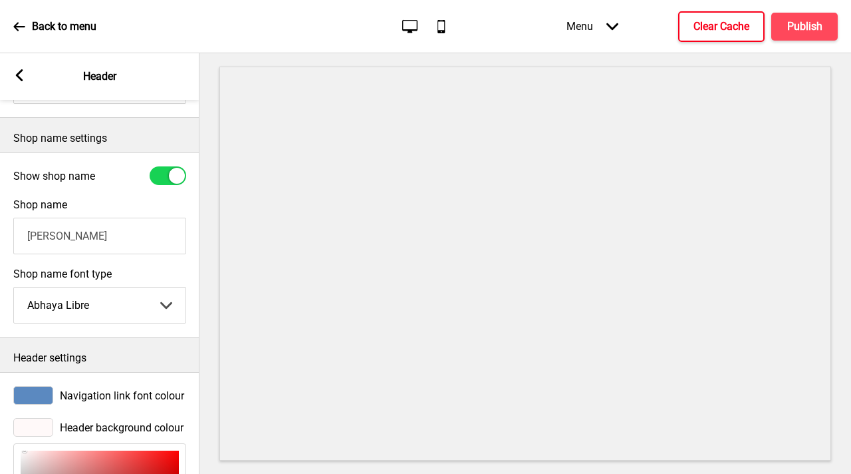
scroll to position [511, 0]
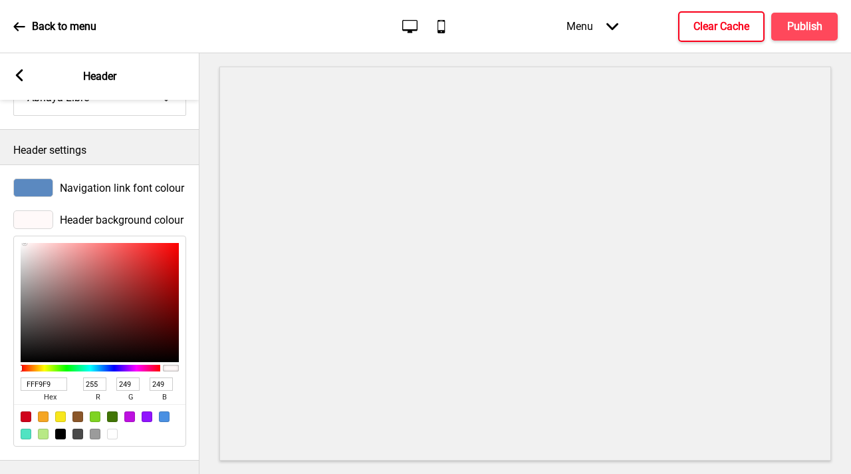
click at [113, 428] on div at bounding box center [112, 433] width 11 height 11
type input "FFFFFF"
type input "255"
click at [810, 27] on h4 "Publish" at bounding box center [804, 26] width 35 height 15
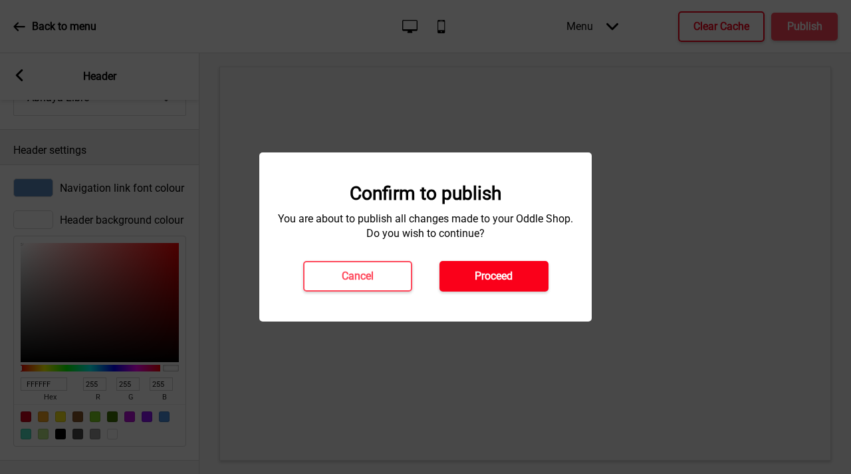
click at [492, 264] on button "Proceed" at bounding box center [494, 276] width 109 height 31
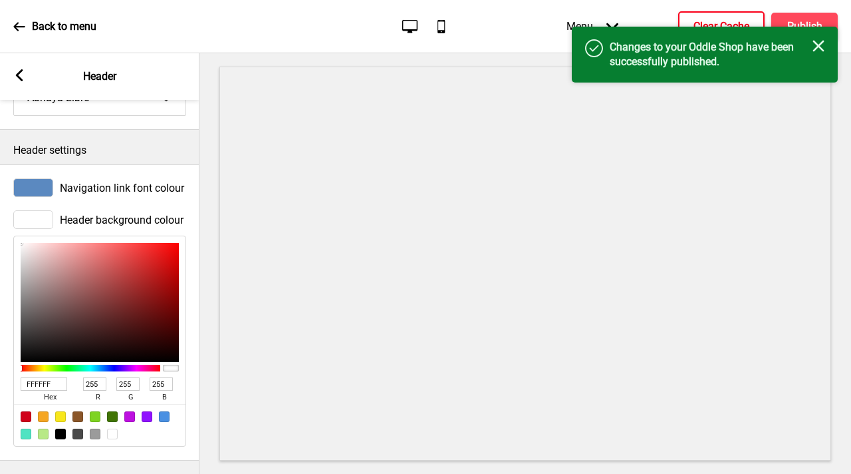
click at [24, 69] on rect at bounding box center [19, 75] width 12 height 12
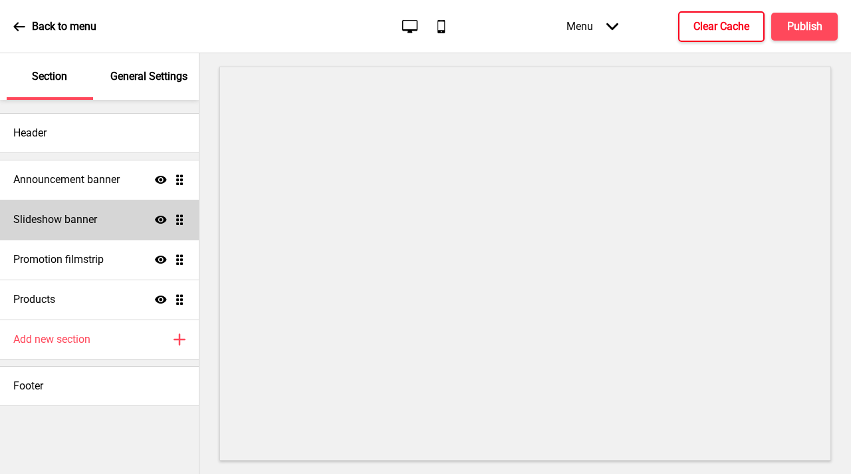
click at [93, 223] on h4 "Slideshow banner" at bounding box center [55, 219] width 84 height 15
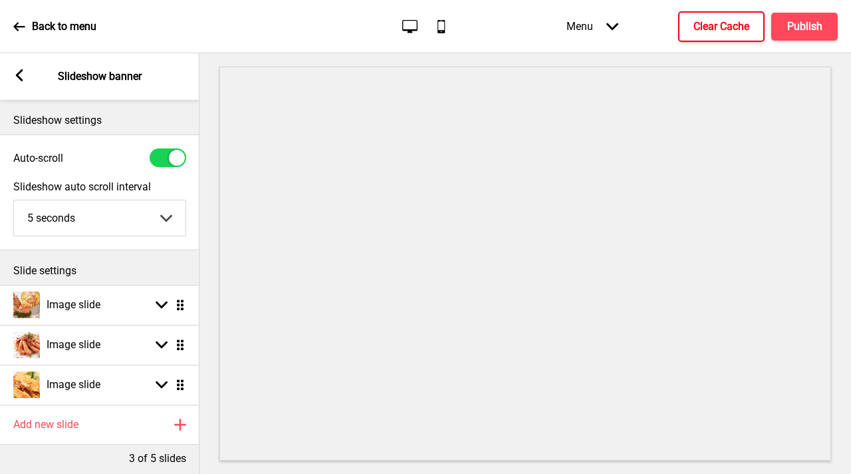
click at [684, 36] on button "Clear Cache" at bounding box center [721, 26] width 86 height 31
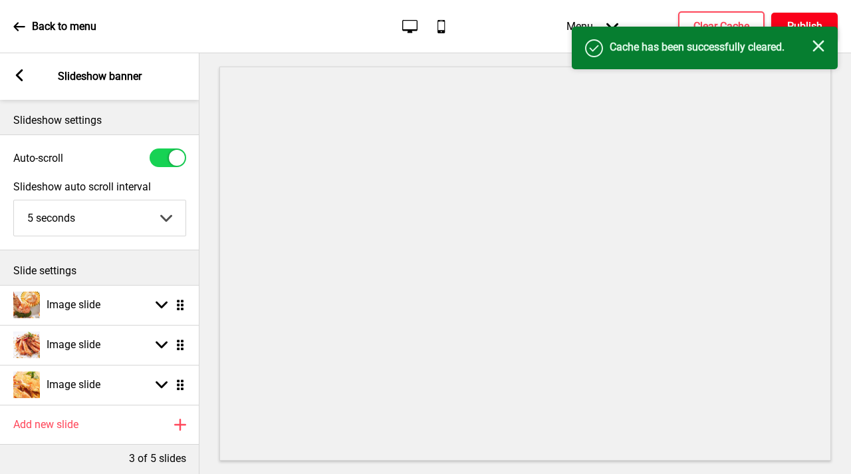
click at [801, 21] on h4 "Publish" at bounding box center [804, 26] width 35 height 15
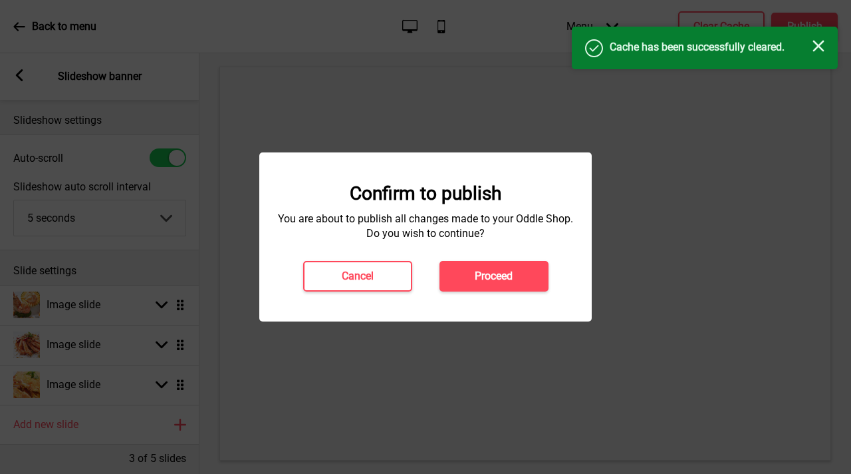
click at [505, 261] on button "Proceed" at bounding box center [494, 276] width 109 height 31
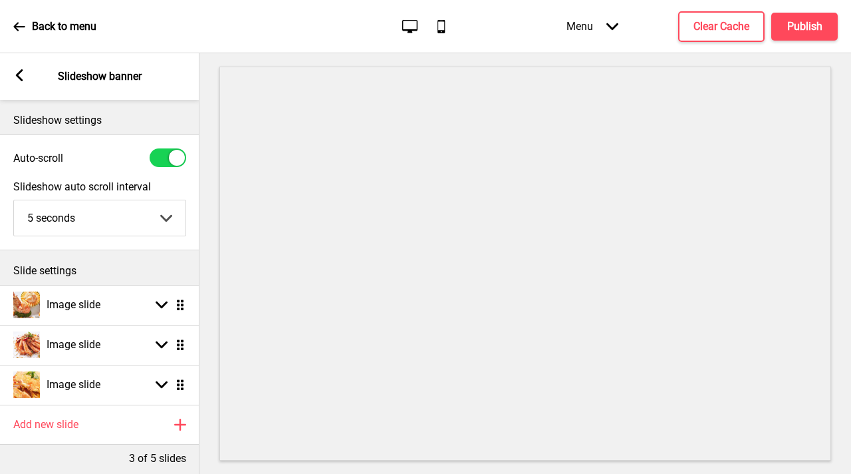
click at [19, 79] on icon at bounding box center [19, 75] width 7 height 12
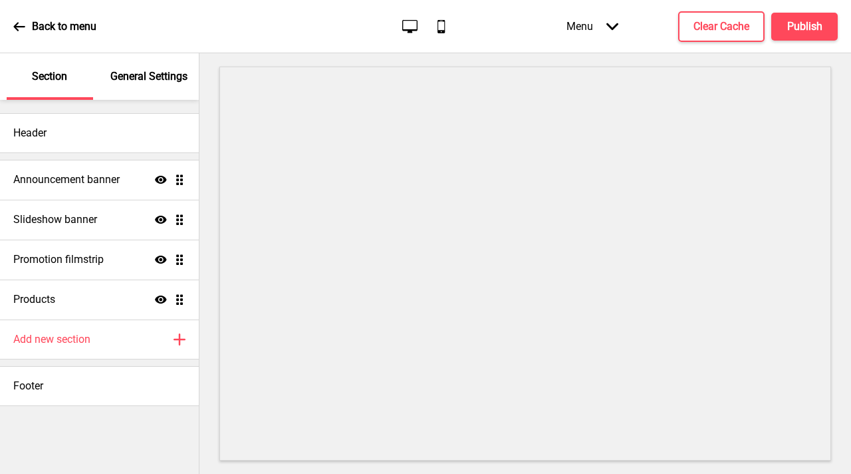
click at [46, 79] on p "Section" at bounding box center [49, 76] width 35 height 15
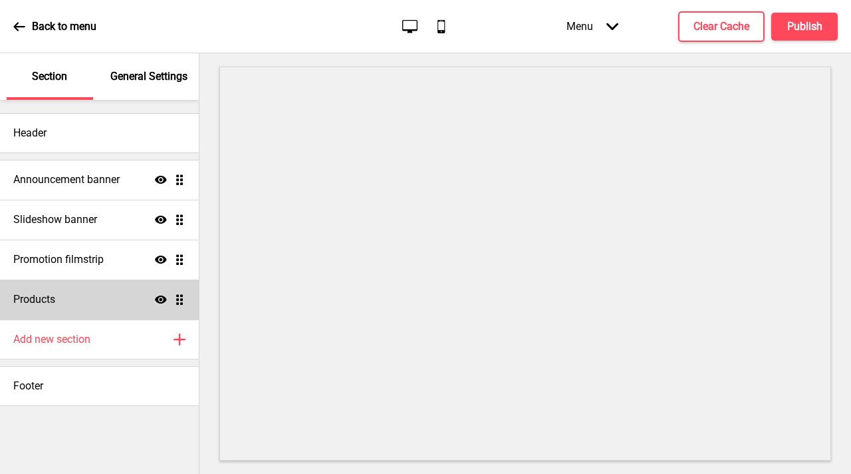
click at [72, 297] on div "Products Show Drag" at bounding box center [99, 299] width 199 height 40
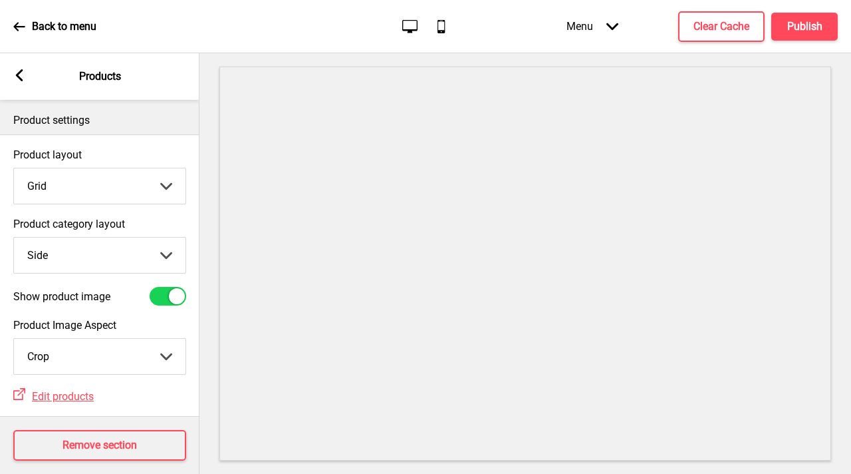
click at [65, 259] on select "Top Side" at bounding box center [100, 254] width 172 height 35
select select "top"
click at [14, 237] on select "Top Side" at bounding box center [100, 254] width 172 height 35
click at [110, 186] on select "Grid List" at bounding box center [100, 185] width 172 height 35
click at [14, 168] on select "Grid List" at bounding box center [100, 185] width 172 height 35
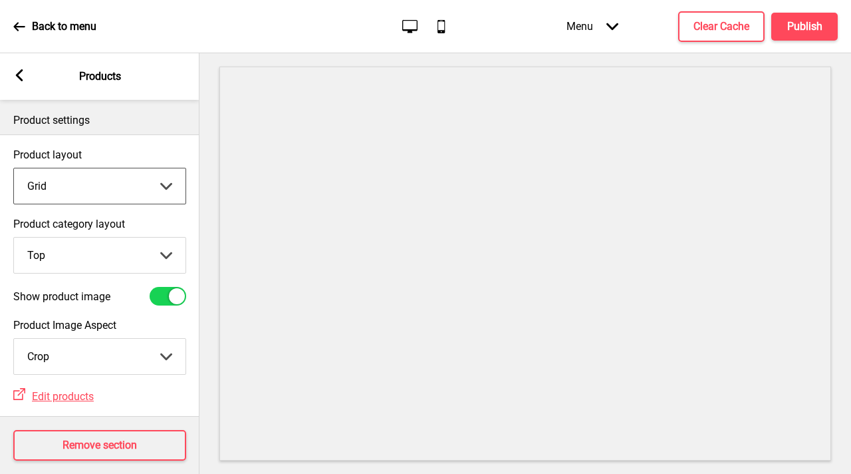
click at [88, 358] on select "Crop Natural" at bounding box center [100, 356] width 172 height 35
click at [14, 339] on select "Crop Natural" at bounding box center [100, 356] width 172 height 35
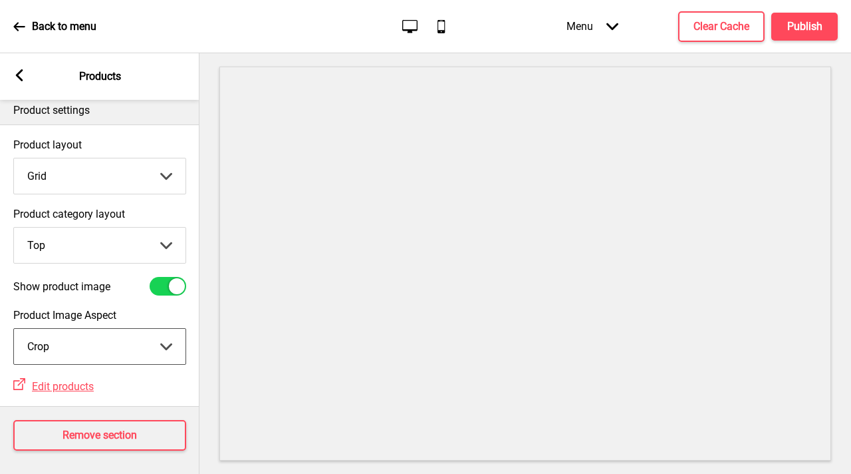
scroll to position [23, 0]
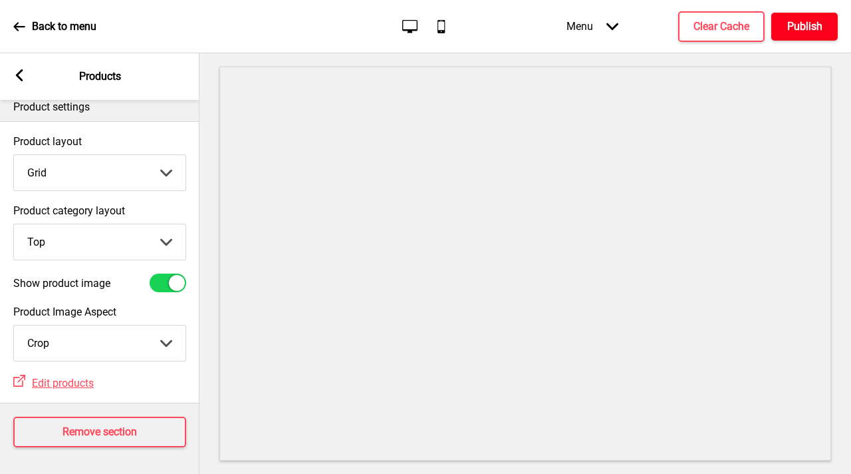
click at [807, 35] on button "Publish" at bounding box center [805, 27] width 67 height 28
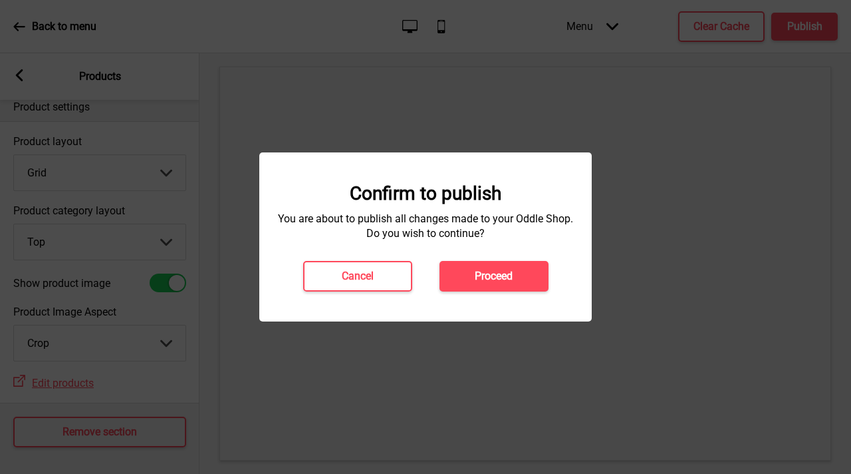
click at [509, 292] on div "Confirm to publish You are about to publish all changes made to your Oddle Shop…" at bounding box center [425, 236] width 333 height 169
click at [515, 275] on button "Proceed" at bounding box center [494, 276] width 109 height 31
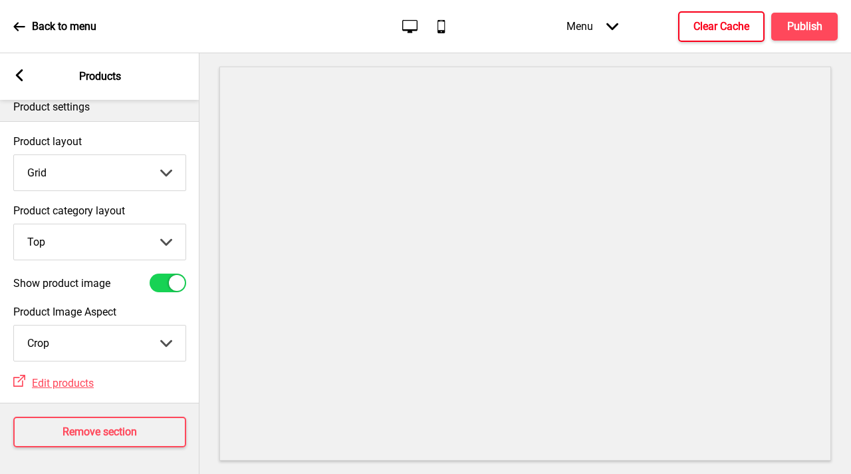
click at [706, 26] on h4 "Clear Cache" at bounding box center [722, 26] width 56 height 15
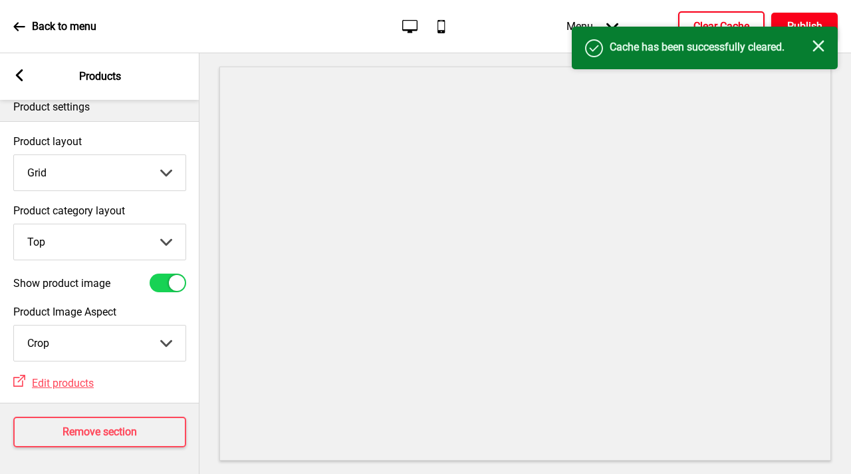
click at [815, 19] on h4 "Publish" at bounding box center [804, 26] width 35 height 15
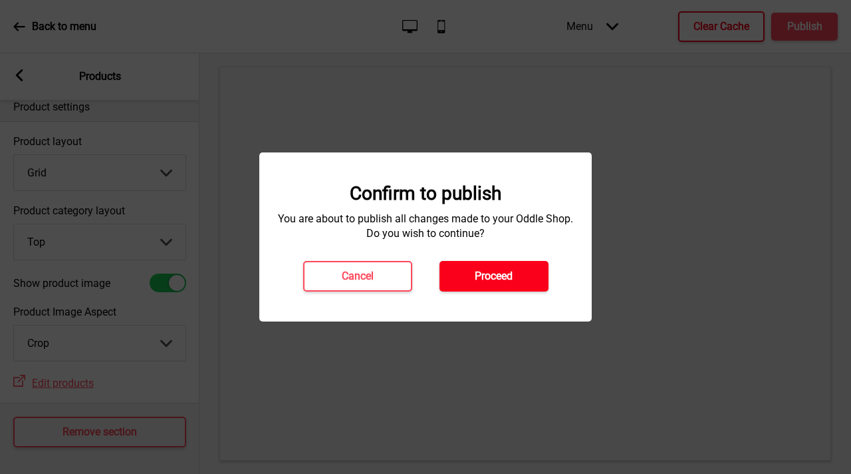
click at [458, 272] on button "Proceed" at bounding box center [494, 276] width 109 height 31
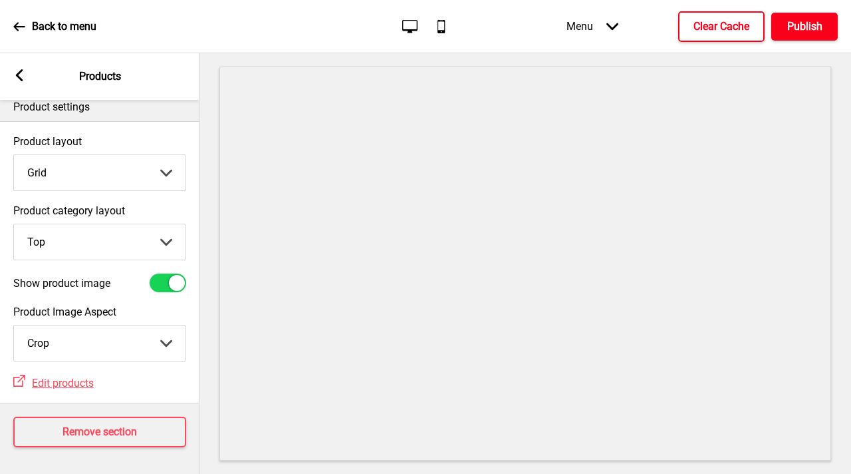
click at [814, 28] on h4 "Publish" at bounding box center [804, 26] width 35 height 15
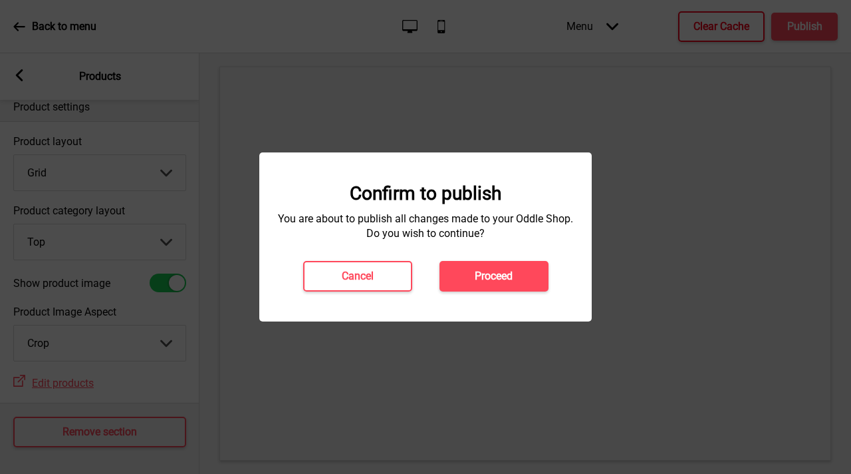
click at [510, 281] on h4 "Proceed" at bounding box center [494, 276] width 38 height 15
